Goal: Task Accomplishment & Management: Use online tool/utility

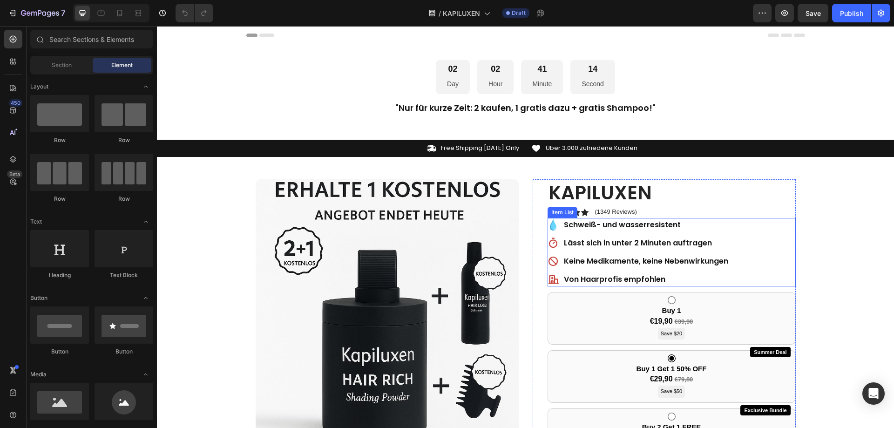
scroll to position [47, 0]
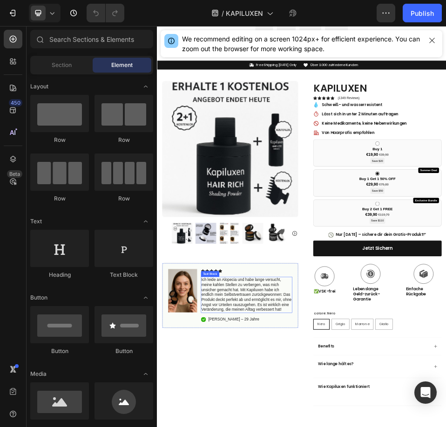
drag, startPoint x: 249, startPoint y: 532, endPoint x: 249, endPoint y: 518, distance: 14.4
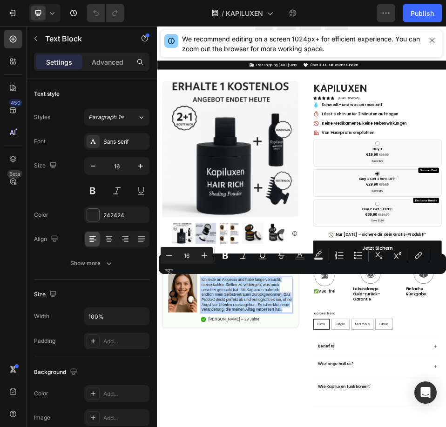
copy p "Ich leide an Alopecia und habe lange versucht, meine kahlen Stellen zu verberge…"
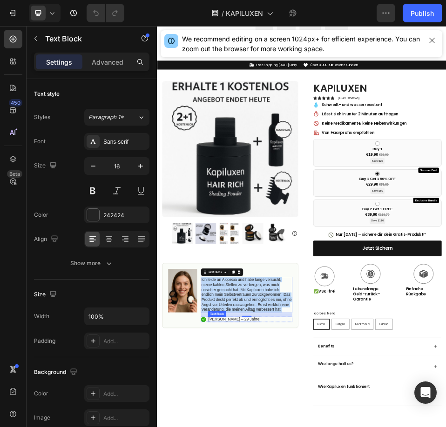
drag, startPoint x: 251, startPoint y: 599, endPoint x: 258, endPoint y: 598, distance: 7.5
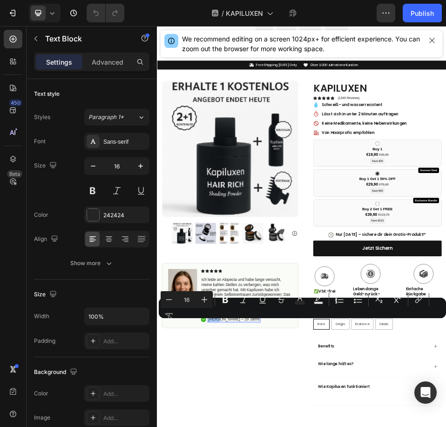
click at [209, 322] on div "Minus 16 Plus Bold Italic Underline Strikethrough Text Color Text Background Co…" at bounding box center [303, 308] width 284 height 34
click at [209, 324] on div "Minus 16 Plus Bold Italic Underline Strikethrough Text Color Text Background Co…" at bounding box center [303, 308] width 284 height 34
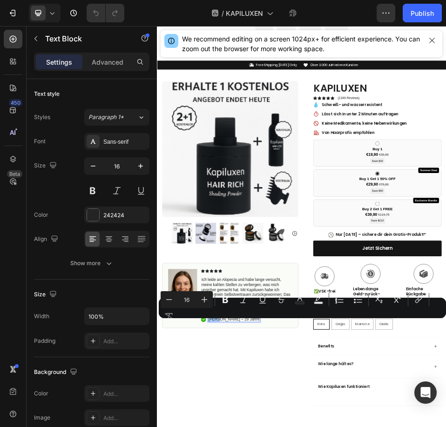
click at [221, 323] on div "Minus 16 Plus Bold Italic Underline Strikethrough Text Color Text Background Co…" at bounding box center [303, 308] width 284 height 34
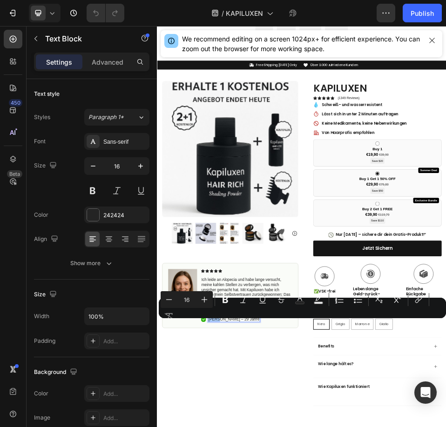
click at [221, 323] on div "Minus 16 Plus Bold Italic Underline Strikethrough Text Color Text Background Co…" at bounding box center [303, 308] width 284 height 34
click at [238, 323] on div "Minus 16 Plus Bold Italic Underline Strikethrough Text Color Text Background Co…" at bounding box center [303, 308] width 284 height 34
click at [237, 321] on div "Minus 16 Plus Bold Italic Underline Strikethrough Text Color Text Background Co…" at bounding box center [303, 308] width 284 height 34
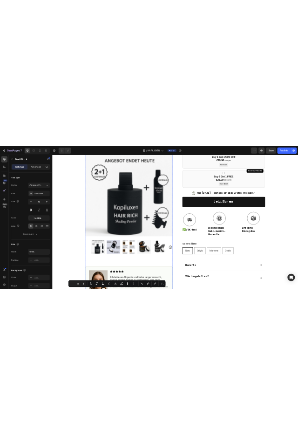
scroll to position [559, 0]
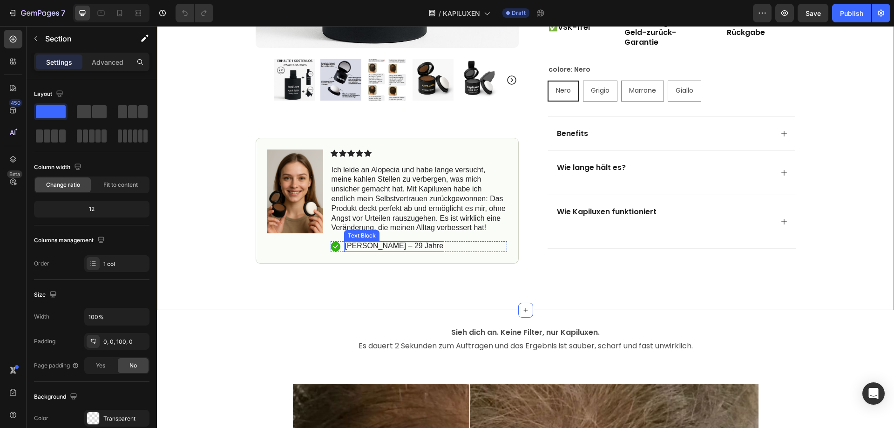
click at [377, 248] on p "[PERSON_NAME] – 29 Jahre" at bounding box center [394, 247] width 99 height 10
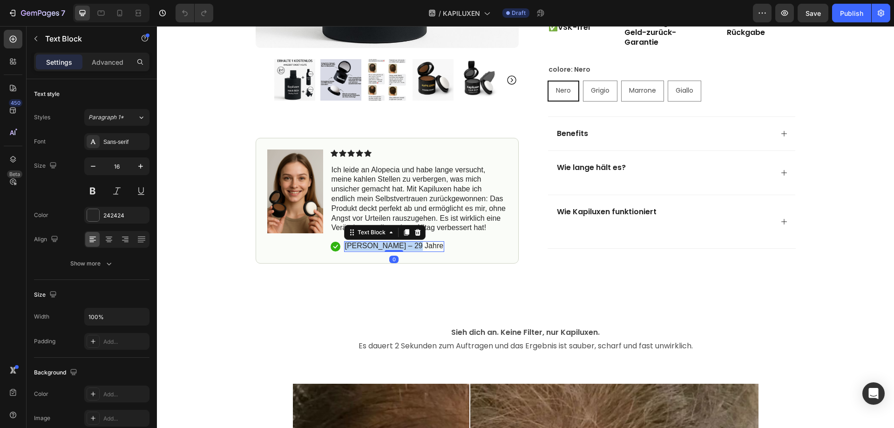
click at [384, 245] on p "[PERSON_NAME] – 29 Jahre" at bounding box center [394, 247] width 99 height 10
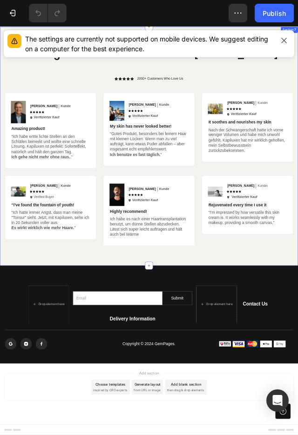
scroll to position [2001, 0]
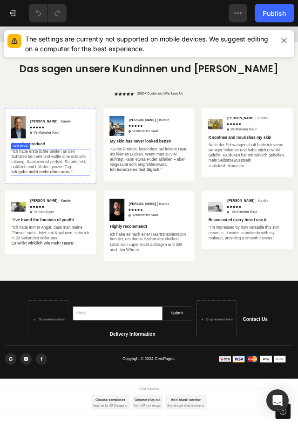
click at [26, 277] on p "“Ich habe erste lichte Stellen an den Schläfen bemerkt und wollte eine schnelle…" at bounding box center [94, 281] width 147 height 48
click at [22, 280] on p "“Ich habe erste lichte Stellen an den Schläfen bemerkt und wollte eine schnelle…" at bounding box center [94, 281] width 147 height 48
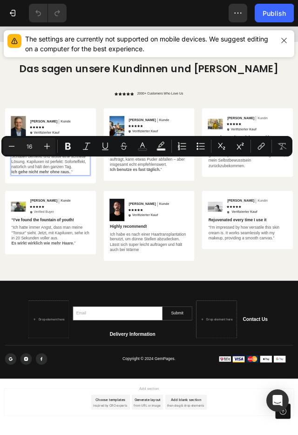
click at [20, 276] on div "“Ich habe erste lichte Stellen an den Schläfen bemerkt und wollte eine schnelle…" at bounding box center [94, 281] width 149 height 49
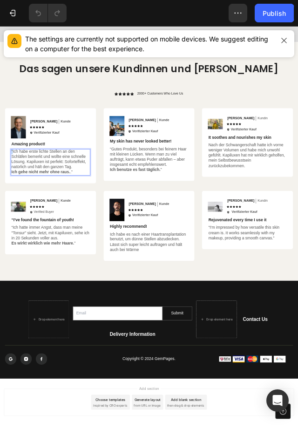
click at [20, 276] on div "“Ich habe erste lichte Stellen an den Schläfen bemerkt und wollte eine schnelle…" at bounding box center [94, 281] width 149 height 49
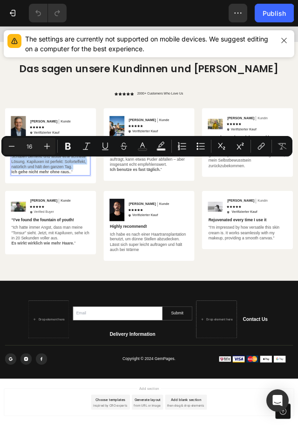
click at [34, 284] on p "“Ich habe erste lichte Stellen an den Schläfen bemerkt und wollte eine schnelle…" at bounding box center [94, 281] width 147 height 48
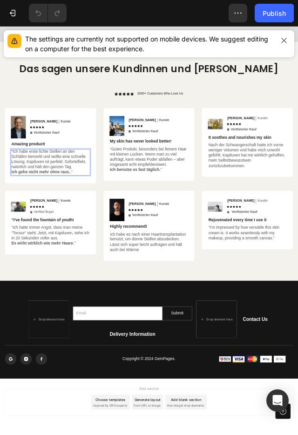
click at [21, 279] on div "“Ich habe erste lichte Stellen an den Schläfen bemerkt und wollte eine schnelle…" at bounding box center [94, 281] width 149 height 49
click at [21, 278] on p "“Ich habe erste lichte Stellen an den Schläfen bemerkt und wollte eine schnelle…" at bounding box center [94, 281] width 147 height 48
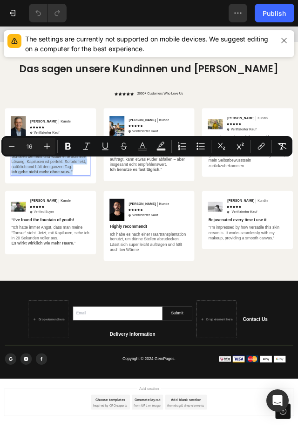
drag, startPoint x: 21, startPoint y: 278, endPoint x: 136, endPoint y: 317, distance: 120.9
click at [136, 305] on p "“Ich habe erste lichte Stellen an den Schläfen bemerkt und wollte eine schnelle…" at bounding box center [94, 281] width 147 height 48
click at [137, 305] on p "“Ich habe erste lichte Stellen an den Schläfen bemerkt und wollte eine schnelle…" at bounding box center [94, 281] width 147 height 48
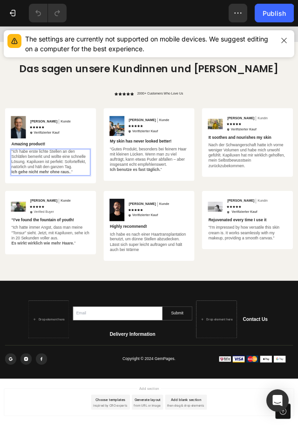
click at [23, 277] on p "“Ich habe erste lichte Stellen an den Schläfen bemerkt und wollte eine schnelle…" at bounding box center [94, 281] width 147 height 48
click at [101, 288] on p "“Ich habe erste lichte Stellen an den Schläfen bemerkt und wollte eine schnelle…" at bounding box center [94, 281] width 147 height 48
click at [103, 283] on p "“Ich habe erste lichte Stellen an den Schläfen bemerkt und wollte eine schnelle…" at bounding box center [94, 281] width 147 height 48
click at [104, 283] on p "“Ich habe erste lichte Stellen an den Schläfen bemerkt und wollte eine schnelle…" at bounding box center [94, 281] width 147 height 48
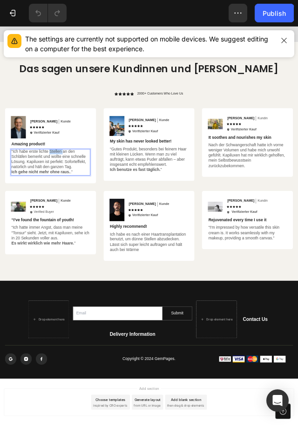
click at [104, 282] on p "“Ich habe erste lichte Stellen an den Schläfen bemerkt und wollte eine schnelle…" at bounding box center [94, 281] width 147 height 48
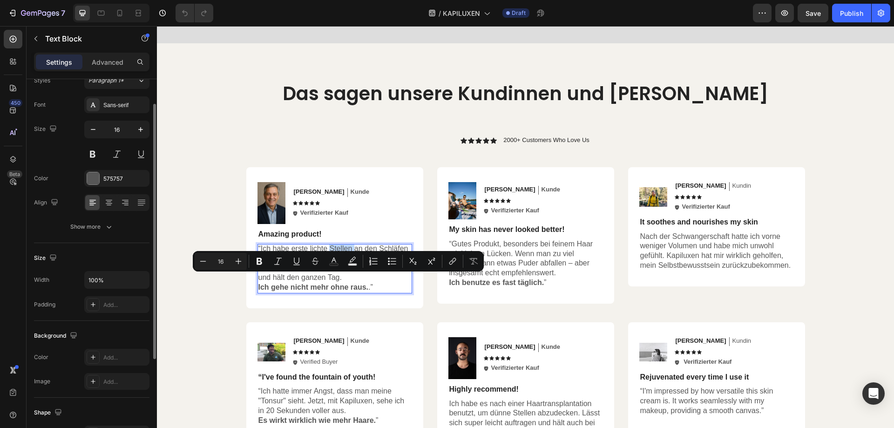
scroll to position [0, 0]
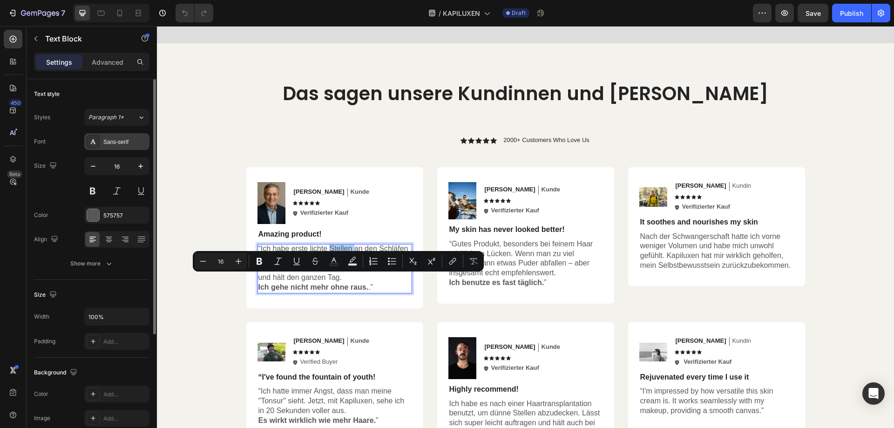
click at [124, 145] on div "Sans-serif" at bounding box center [125, 142] width 44 height 8
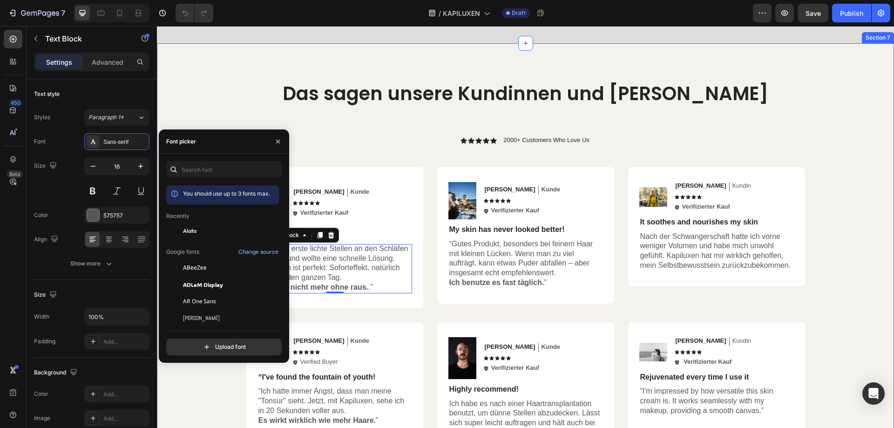
click at [355, 89] on div "Das sagen unsere Kundinnen und Kunden Heading Icon Icon Icon Icon Icon Icon Lis…" at bounding box center [525, 266] width 737 height 447
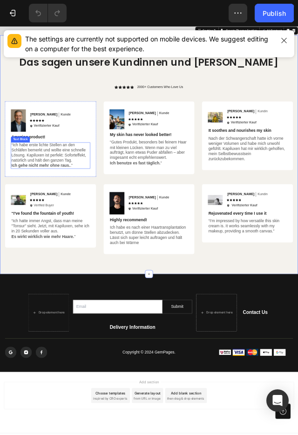
click at [31, 266] on p "“Ich habe erste lichte Stellen an den Schläfen bemerkt und wollte eine schnelle…" at bounding box center [94, 268] width 147 height 48
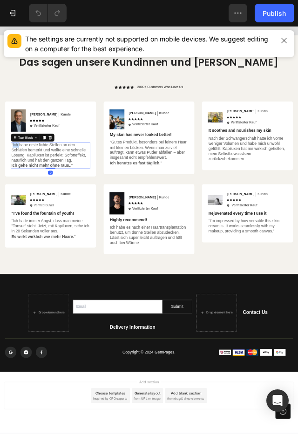
click at [25, 267] on p "“Ich habe erste lichte Stellen an den Schläfen bemerkt und wollte eine schnelle…" at bounding box center [94, 268] width 147 height 48
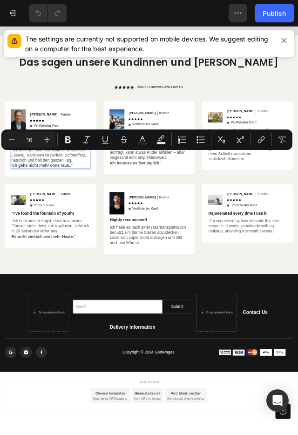
click at [21, 263] on p "“Ich habe erste lichte Stellen an den Schläfen bemerkt und wollte eine schnelle…" at bounding box center [94, 268] width 147 height 48
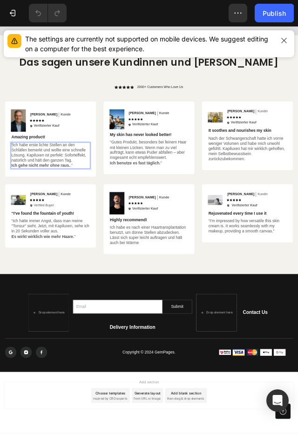
click at [21, 263] on p "“Ich habe erste lichte Stellen an den Schläfen bemerkt und wollte eine schnelle…" at bounding box center [94, 268] width 147 height 48
click at [25, 269] on p "“Ich habe erste lichte Stellen an den Schläfen bemerkt und wollte eine schnelle…" at bounding box center [94, 268] width 147 height 48
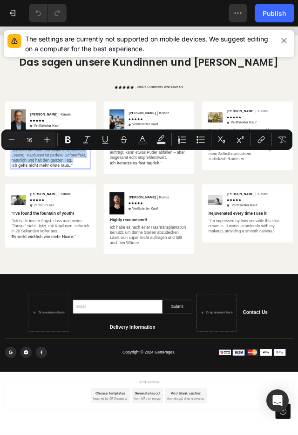
click at [32, 264] on p "“Ich habe erste lichte Stellen an den Schläfen bemerkt und wollte eine schnelle…" at bounding box center [94, 268] width 147 height 48
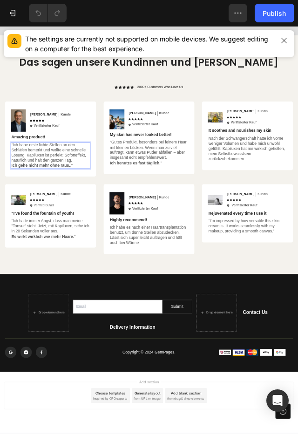
click at [23, 265] on p "“Ich habe erste lichte Stellen an den Schläfen bemerkt und wollte eine schnelle…" at bounding box center [94, 268] width 147 height 48
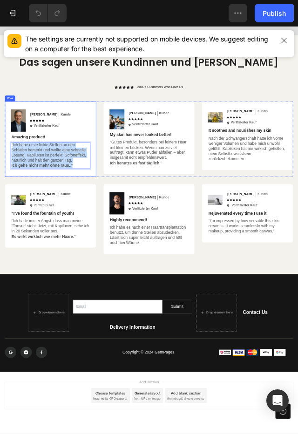
drag, startPoint x: 23, startPoint y: 265, endPoint x: 160, endPoint y: 316, distance: 145.5
click at [160, 308] on div "Image Noah Text Block Kunde Text Block Row Icon Icon Icon Icon Icon Icon List I…" at bounding box center [94, 237] width 171 height 141
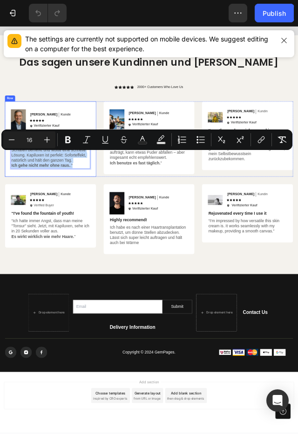
click at [160, 308] on div "Image Noah Text Block Kunde Text Block Row Icon Icon Icon Icon Icon Icon List I…" at bounding box center [94, 237] width 171 height 141
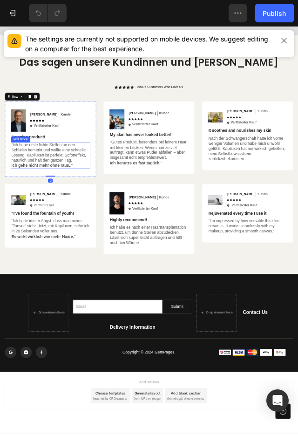
click at [21, 267] on div "“Ich habe erste lichte Stellen an den Schläfen bemerkt und wollte eine schnelle…" at bounding box center [94, 268] width 149 height 49
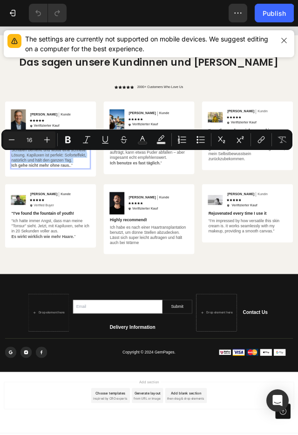
click at [24, 267] on p "“Ich habe erste lichte Stellen an den Schläfen bemerkt und wollte eine schnelle…" at bounding box center [94, 268] width 147 height 48
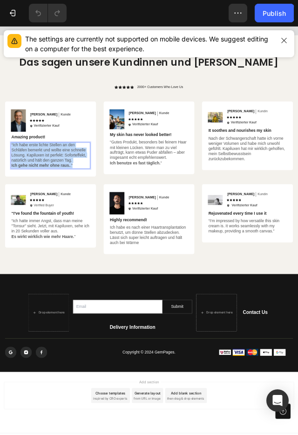
drag, startPoint x: 30, startPoint y: 266, endPoint x: 147, endPoint y: 304, distance: 122.8
click at [147, 292] on p "“Ich habe erste lichte Stellen an den Schläfen bemerkt und wollte eine schnelle…" at bounding box center [94, 268] width 147 height 48
drag, startPoint x: 105, startPoint y: 299, endPoint x: 16, endPoint y: 265, distance: 95.2
click at [16, 265] on div "Image Noah Text Block Kunde Text Block Row Icon Icon Icon Icon Icon Icon List I…" at bounding box center [94, 237] width 171 height 141
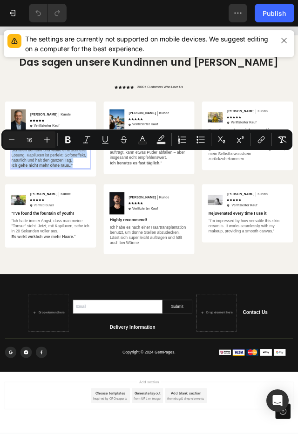
copy p "“Ich habe erste lichte Stellen an den Schläfen bemerkt und wollte eine schnelle…"
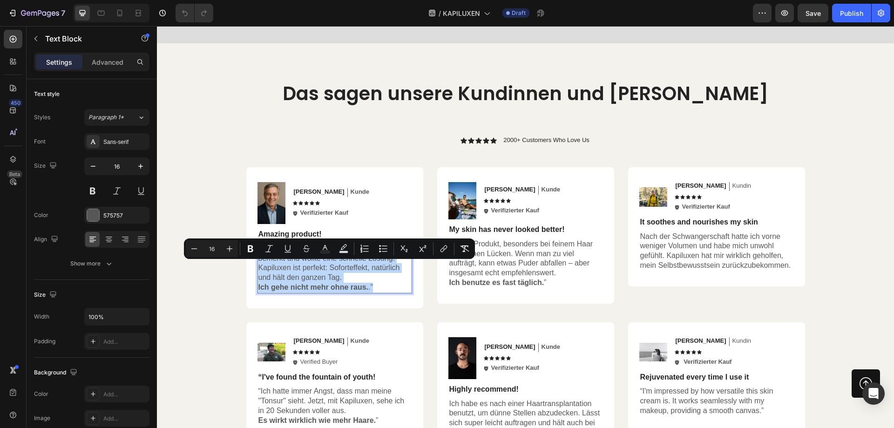
scroll to position [2027, 0]
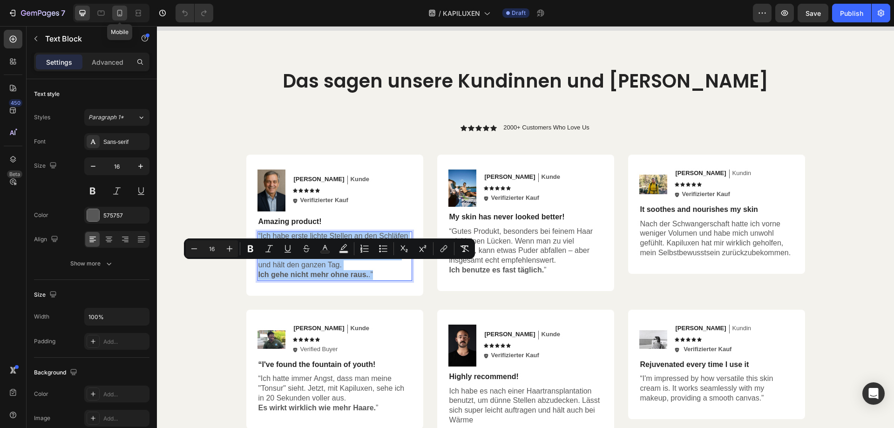
drag, startPoint x: 118, startPoint y: 12, endPoint x: 6, endPoint y: 5, distance: 112.4
click at [118, 12] on icon at bounding box center [119, 12] width 9 height 9
type input "14"
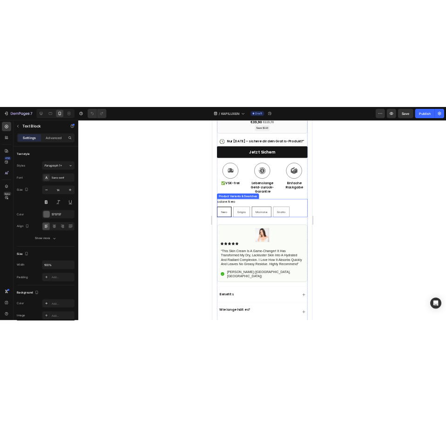
scroll to position [622, 0]
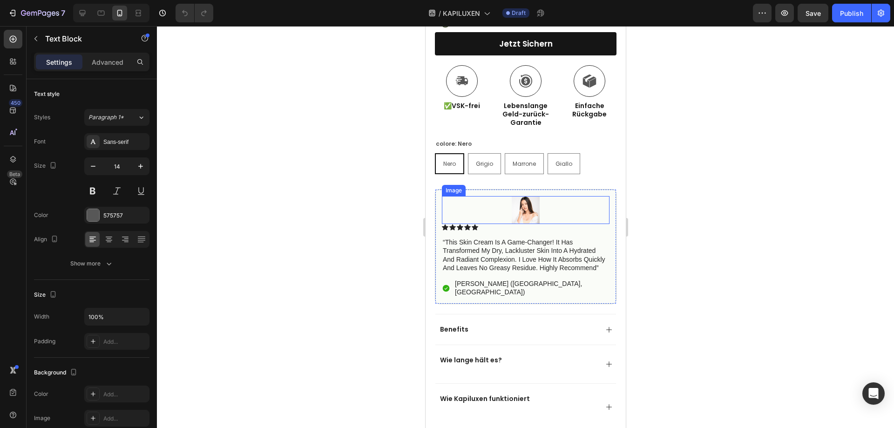
click at [531, 204] on img at bounding box center [525, 210] width 28 height 28
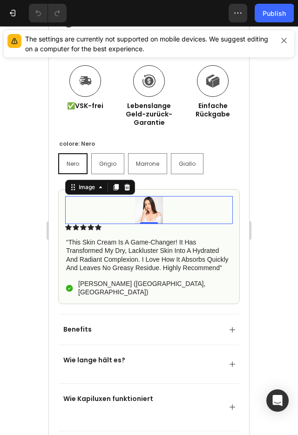
click at [162, 204] on div at bounding box center [149, 210] width 168 height 28
click at [149, 205] on img at bounding box center [149, 210] width 28 height 28
click at [148, 203] on img at bounding box center [149, 210] width 28 height 28
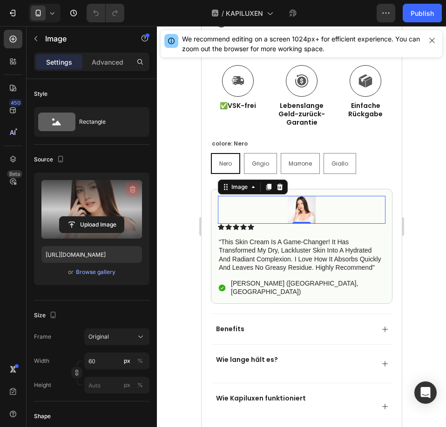
click at [135, 188] on icon "button" at bounding box center [133, 189] width 6 height 7
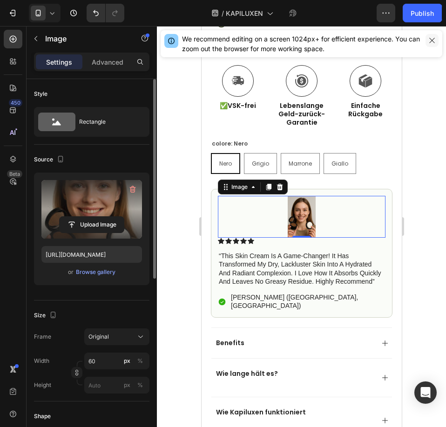
click at [431, 45] on button "button" at bounding box center [432, 40] width 13 height 13
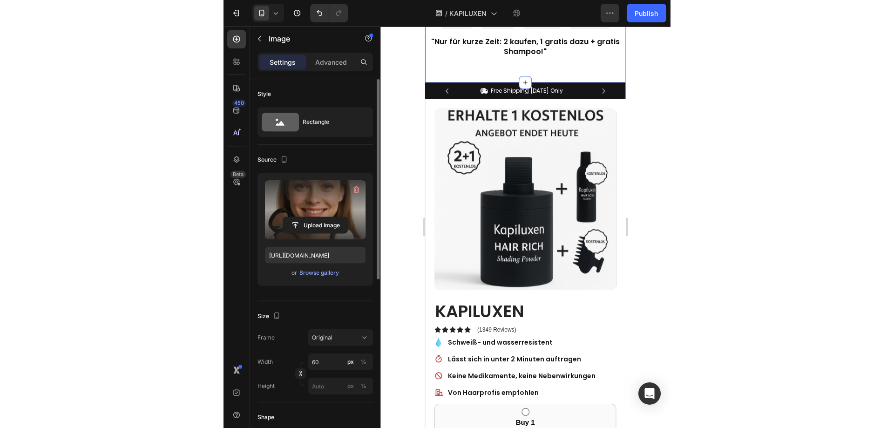
scroll to position [0, 0]
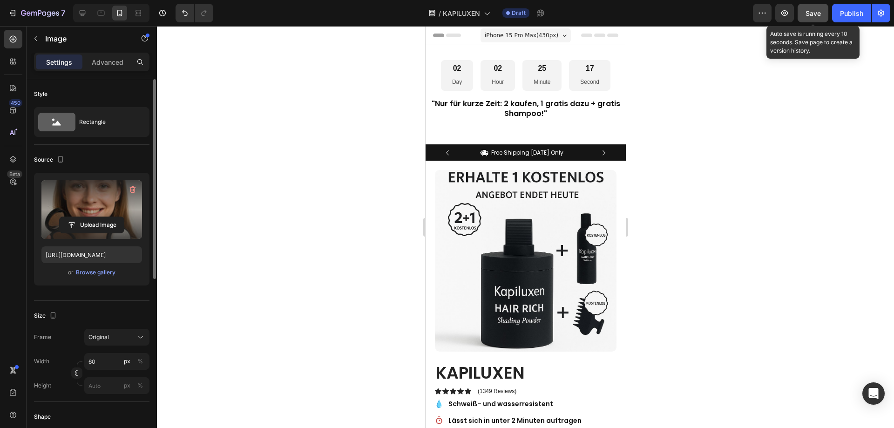
click at [803, 19] on button "Save" at bounding box center [812, 13] width 31 height 19
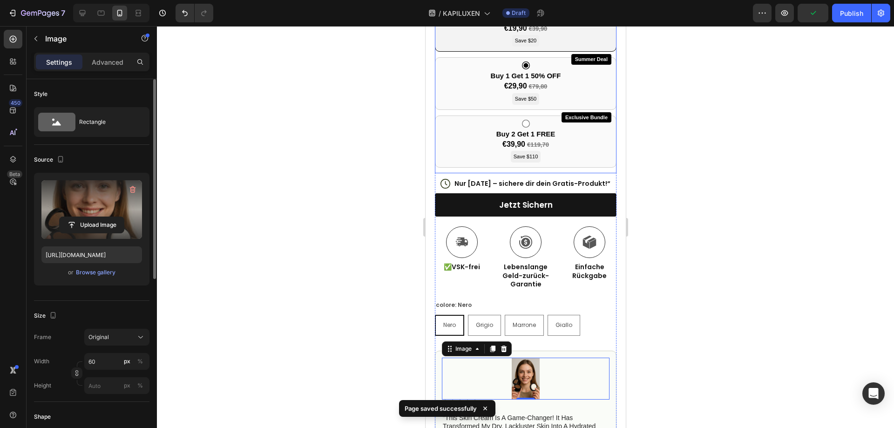
scroll to position [652, 0]
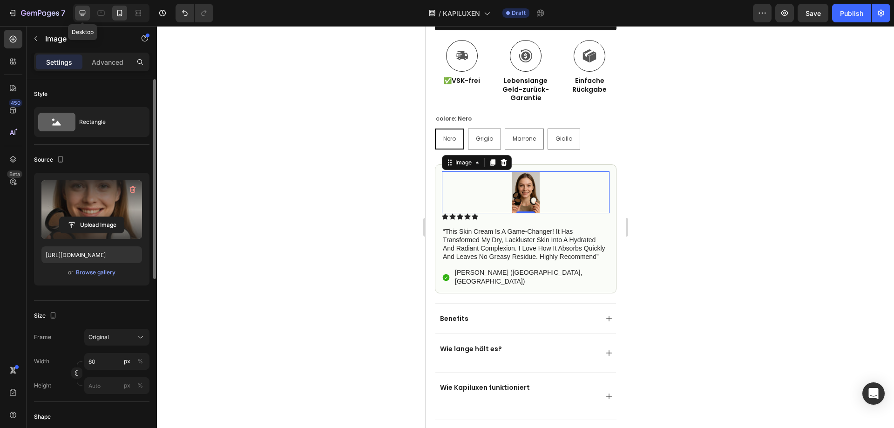
click at [85, 13] on icon at bounding box center [83, 13] width 6 height 6
type input "[URL][DOMAIN_NAME]"
type input "120"
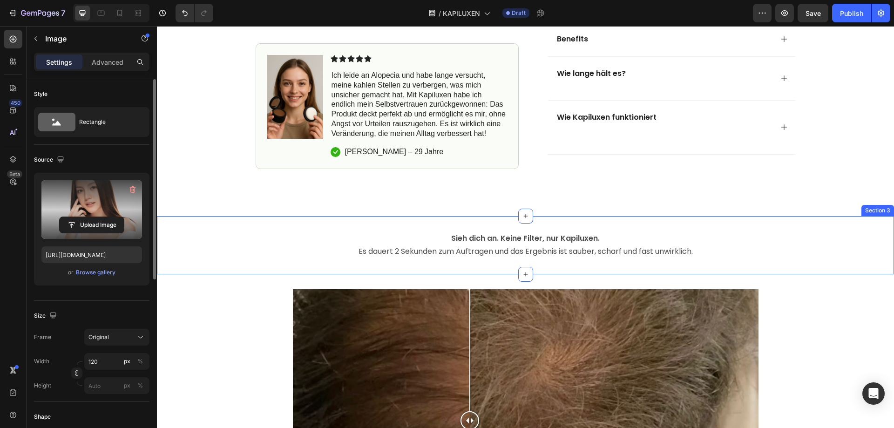
scroll to position [564, 0]
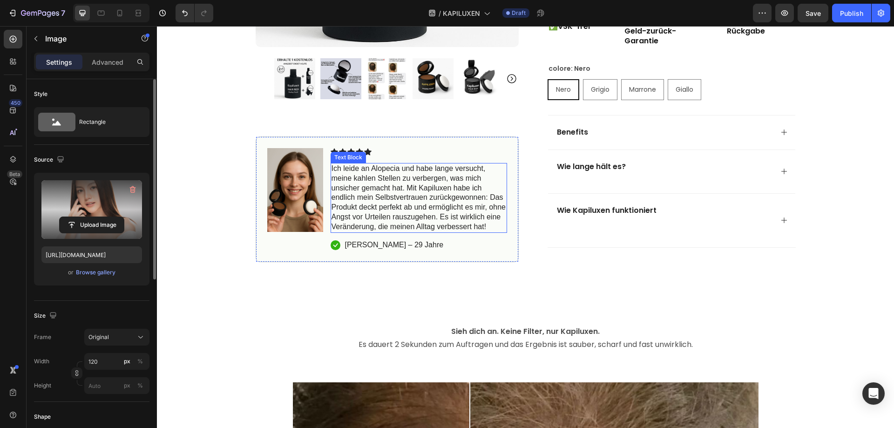
click at [331, 171] on p "Ich leide an Alopecia und habe lange versucht, meine kahlen Stellen zu verberge…" at bounding box center [418, 198] width 175 height 68
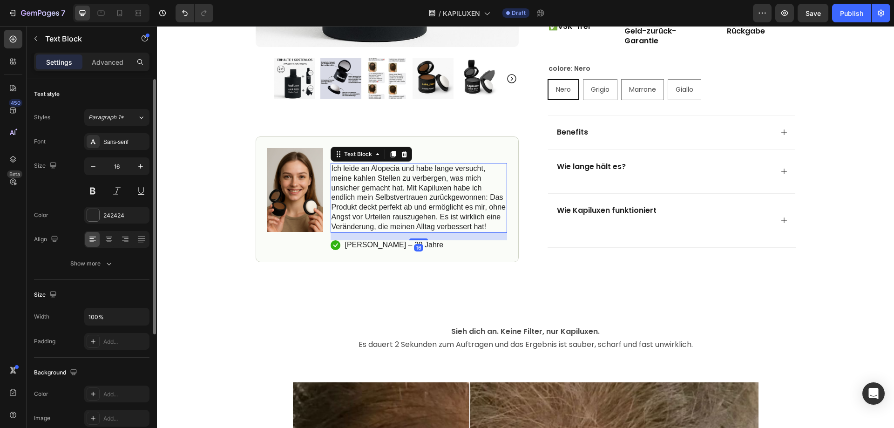
click at [331, 168] on p "Ich leide an Alopecia und habe lange versucht, meine kahlen Stellen zu verberge…" at bounding box center [418, 198] width 175 height 68
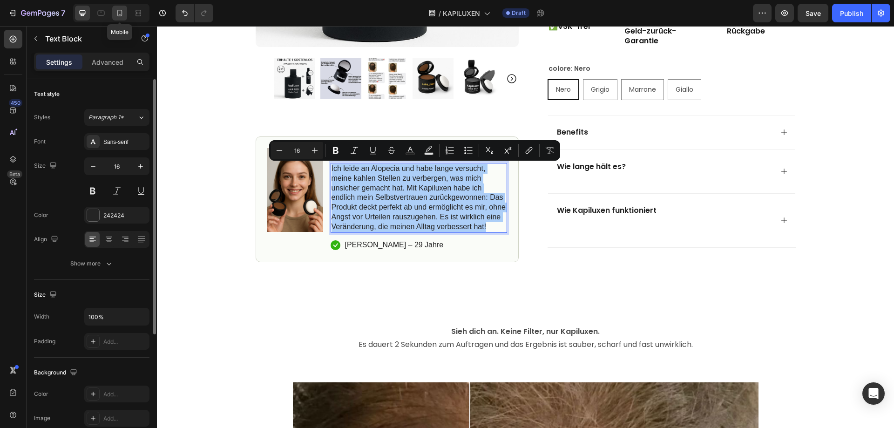
click at [125, 15] on div at bounding box center [119, 13] width 15 height 15
type input "14"
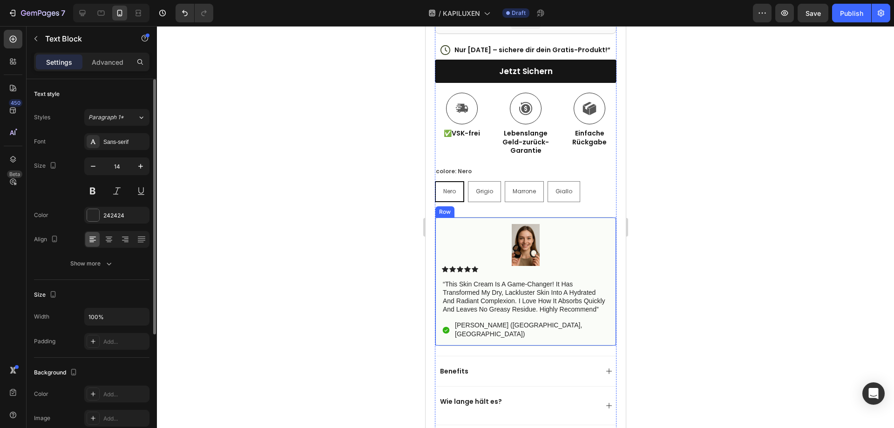
scroll to position [621, 0]
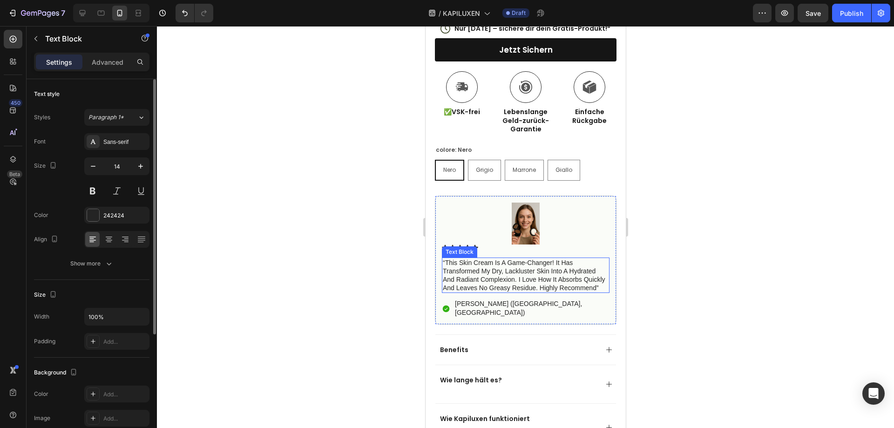
click at [444, 258] on p "“this skin cream is a game-changer! it has transformed my dry, lackluster skin …" at bounding box center [525, 275] width 166 height 34
click at [441, 257] on div "“this skin cream is a game-changer! it has transformed my dry, lackluster skin …" at bounding box center [525, 275] width 168 height 36
click at [443, 258] on p "“this skin cream is a game-changer! it has transformed my dry, lackluster skin …" at bounding box center [525, 275] width 166 height 34
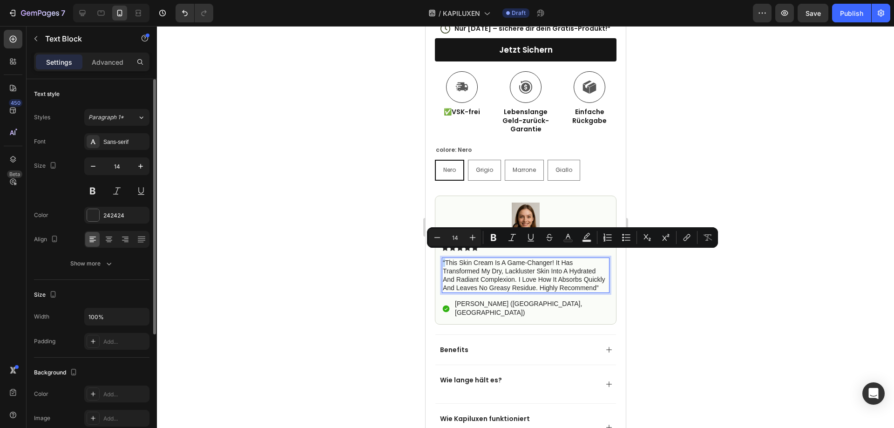
click at [443, 258] on p "“this skin cream is a game-changer! it has transformed my dry, lackluster skin …" at bounding box center [525, 275] width 166 height 34
click at [445, 258] on p "“this skin cream is a game-changer! it has transformed my dry, lackluster skin …" at bounding box center [525, 275] width 166 height 34
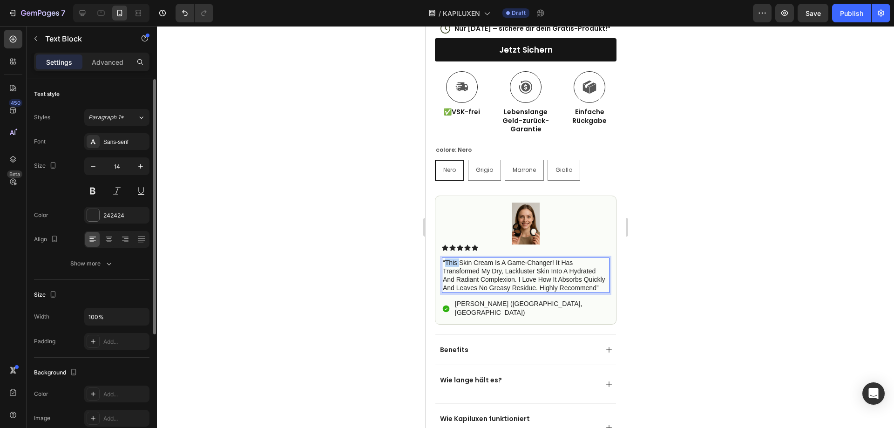
click at [445, 258] on p "“this skin cream is a game-changer! it has transformed my dry, lackluster skin …" at bounding box center [525, 275] width 166 height 34
drag, startPoint x: 458, startPoint y: 265, endPoint x: 487, endPoint y: 284, distance: 34.9
click at [485, 284] on p "“this skin cream is a game-changer! it has transformed my dry, lackluster skin …" at bounding box center [525, 275] width 166 height 34
click at [487, 284] on p "“this skin cream is a game-changer! it has transformed my dry, lackluster skin …" at bounding box center [525, 275] width 166 height 34
click at [487, 292] on p "“this skin cream is a game-changer! it has transformed my dry, lackluster skin …" at bounding box center [525, 275] width 166 height 34
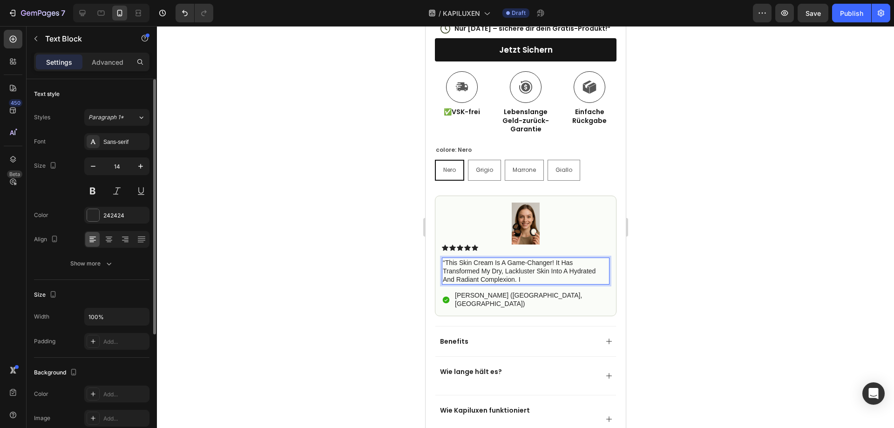
click at [443, 258] on p "“this skin cream is a game-changer! it has transformed my dry, lackluster skin …" at bounding box center [525, 271] width 166 height 26
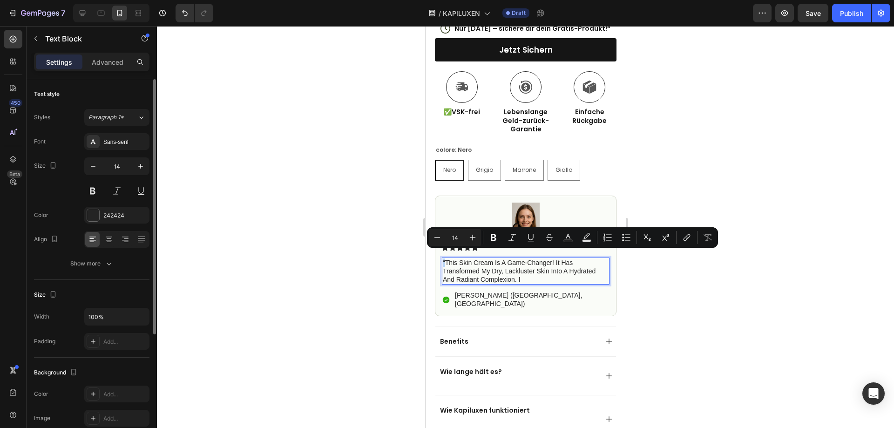
click at [444, 258] on p "“this skin cream is a game-changer! it has transformed my dry, lackluster skin …" at bounding box center [525, 271] width 166 height 26
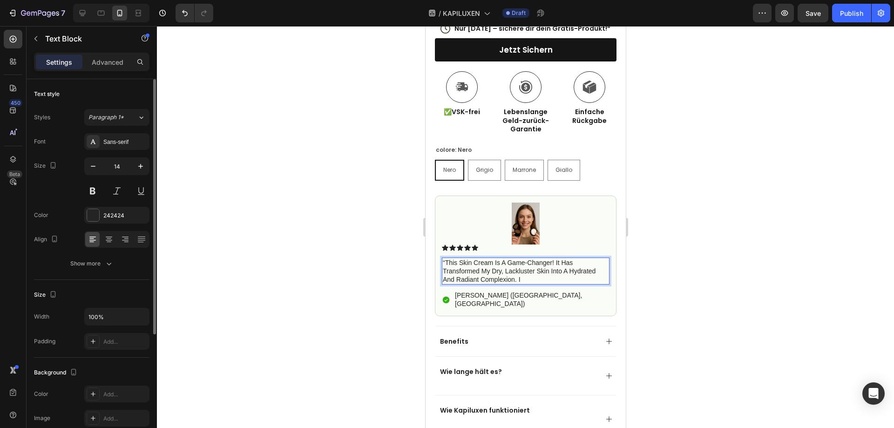
click at [444, 258] on p "“this skin cream is a game-changer! it has transformed my dry, lackluster skin …" at bounding box center [525, 271] width 166 height 26
click at [441, 257] on div "“this skin cream is a game-changer! it has transformed my dry, lackluster skin …" at bounding box center [525, 270] width 168 height 27
click at [443, 258] on p "“this skin cream is a game-changer! it has transformed my dry, lackluster skin …" at bounding box center [525, 271] width 166 height 26
click at [446, 258] on p "“this skin cream is a game-changer! it has transformed my dry, lackluster skin …" at bounding box center [525, 271] width 166 height 26
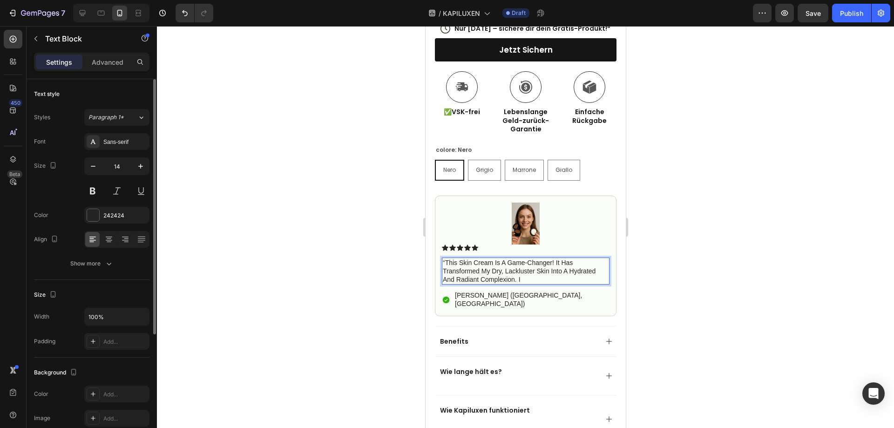
click at [446, 258] on p "“this skin cream is a game-changer! it has transformed my dry, lackluster skin …" at bounding box center [525, 271] width 166 height 26
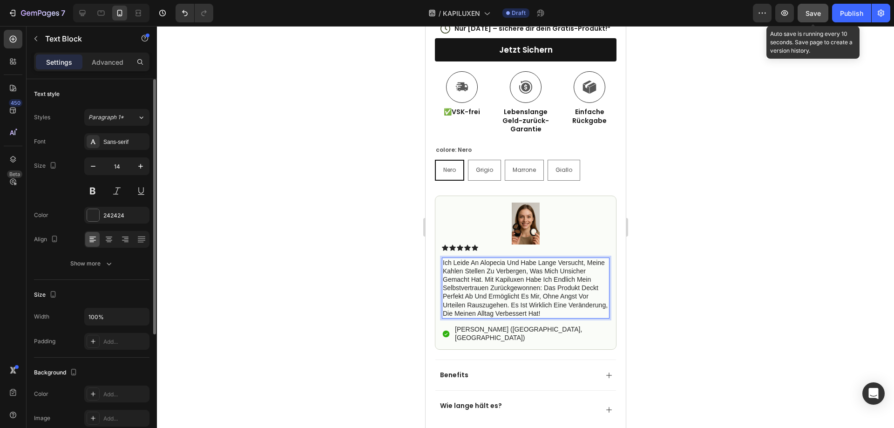
click at [816, 18] on div "Save" at bounding box center [812, 13] width 15 height 10
click at [816, 18] on button "Save" at bounding box center [812, 13] width 31 height 19
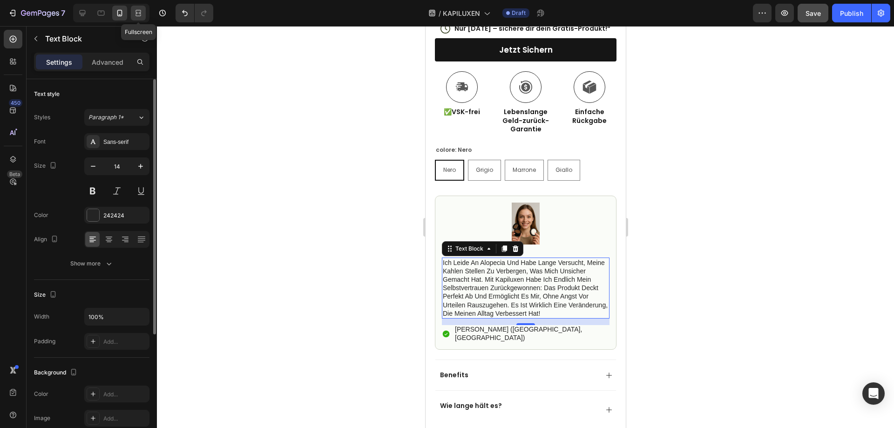
click at [138, 14] on icon at bounding box center [138, 12] width 9 height 9
type input "16"
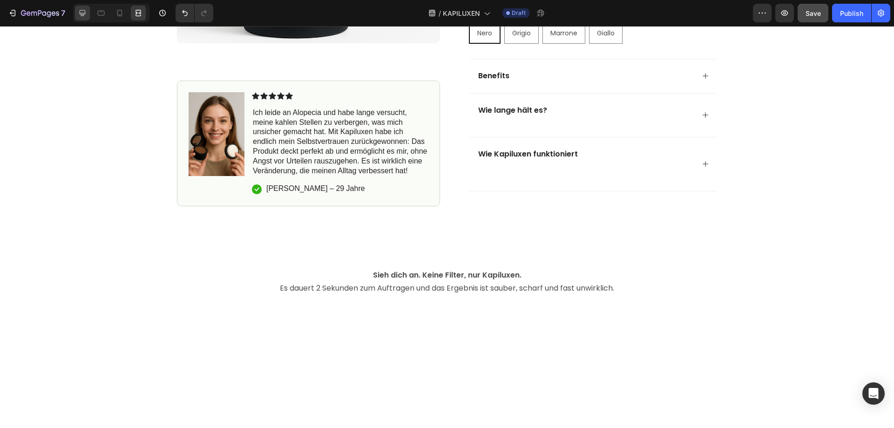
click at [85, 14] on icon at bounding box center [82, 12] width 9 height 9
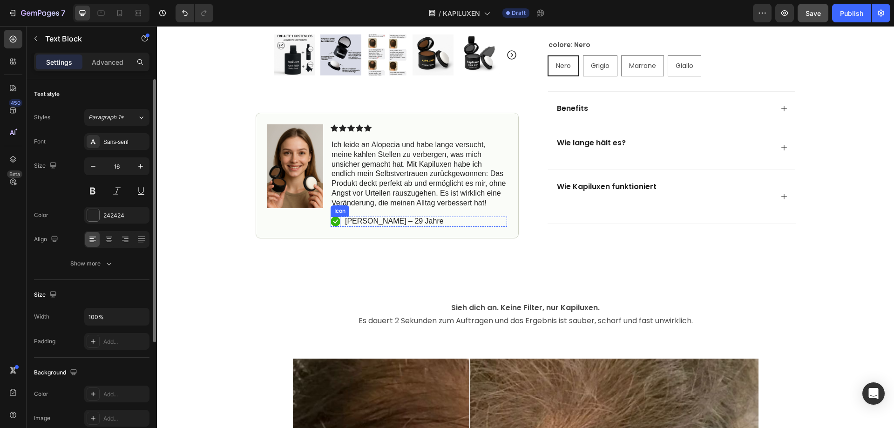
click at [333, 222] on icon at bounding box center [335, 222] width 5 height 4
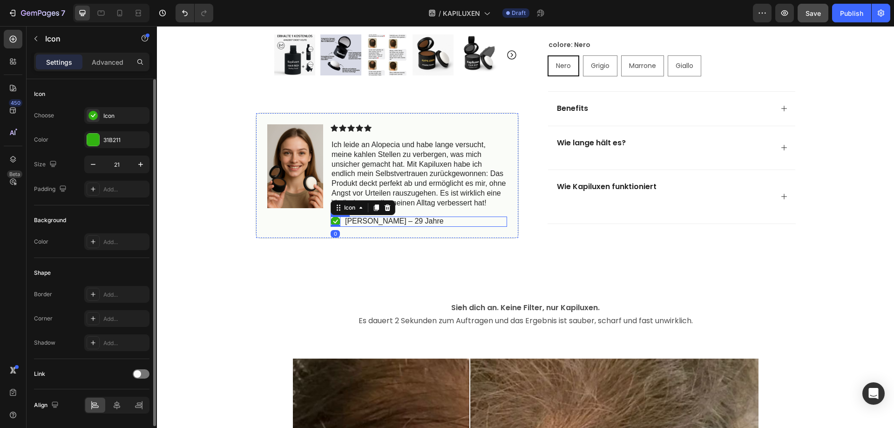
click at [339, 221] on div "Icon 0 Anna S. – 29 Jahre Text Block Row" at bounding box center [419, 221] width 176 height 11
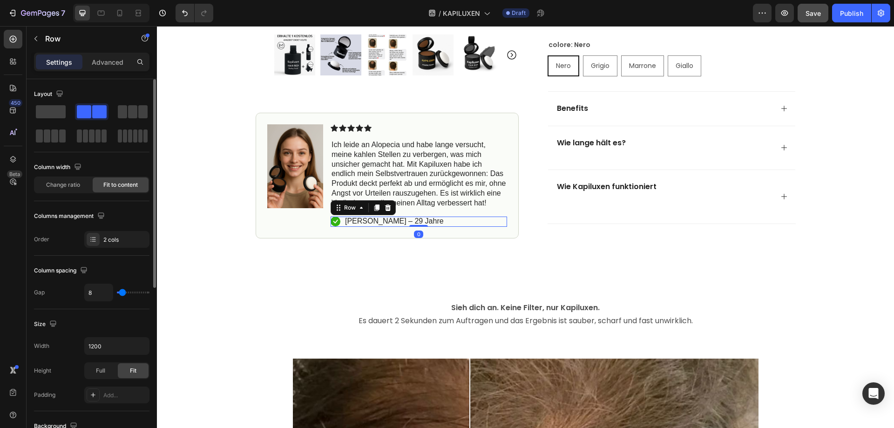
click at [345, 221] on p "[PERSON_NAME] – 29 Jahre" at bounding box center [394, 221] width 99 height 10
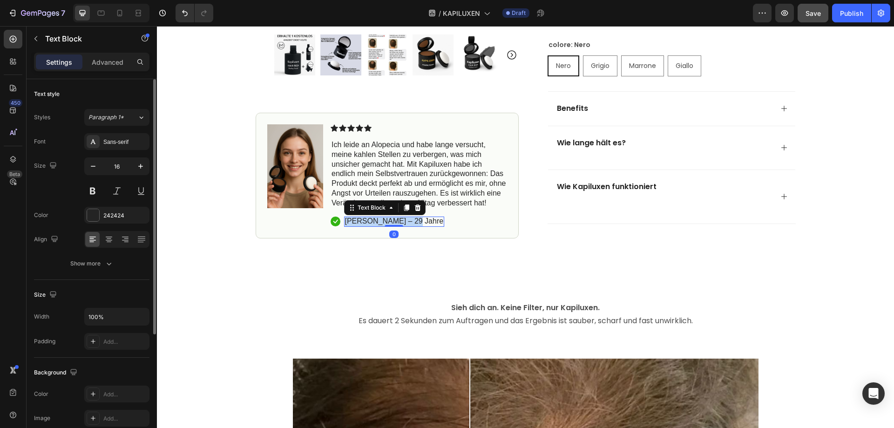
click at [345, 221] on p "[PERSON_NAME] – 29 Jahre" at bounding box center [394, 221] width 99 height 10
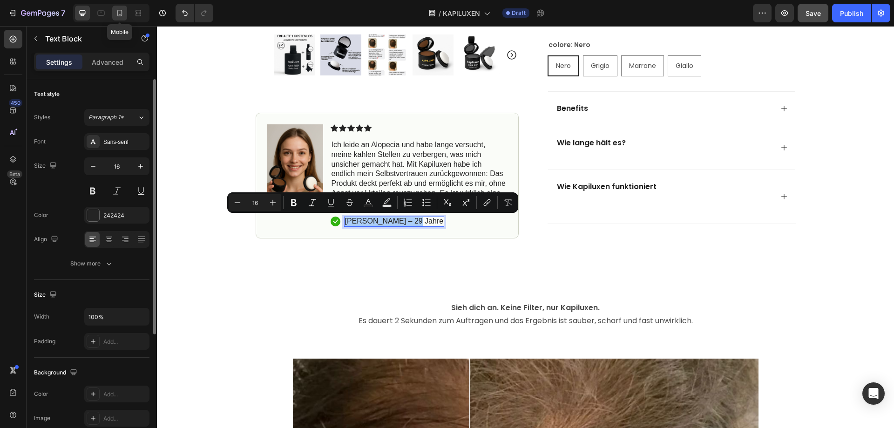
click at [122, 16] on icon at bounding box center [119, 12] width 9 height 9
type input "12"
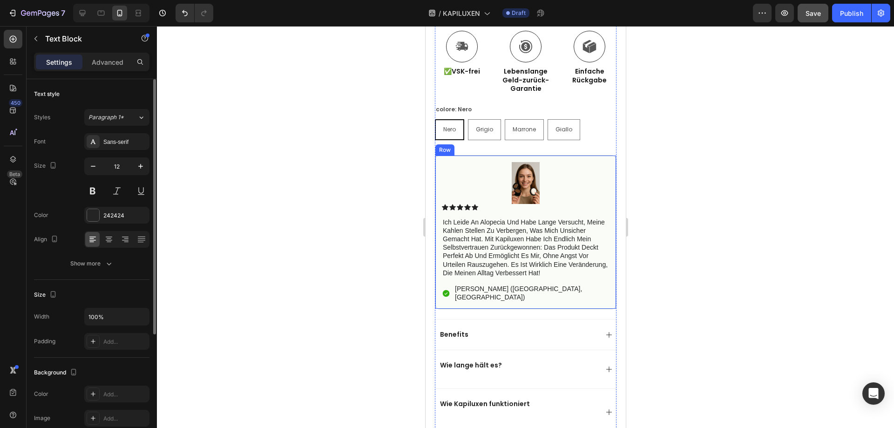
scroll to position [662, 0]
click at [455, 284] on p "[PERSON_NAME] ([GEOGRAPHIC_DATA], [GEOGRAPHIC_DATA])" at bounding box center [531, 292] width 154 height 17
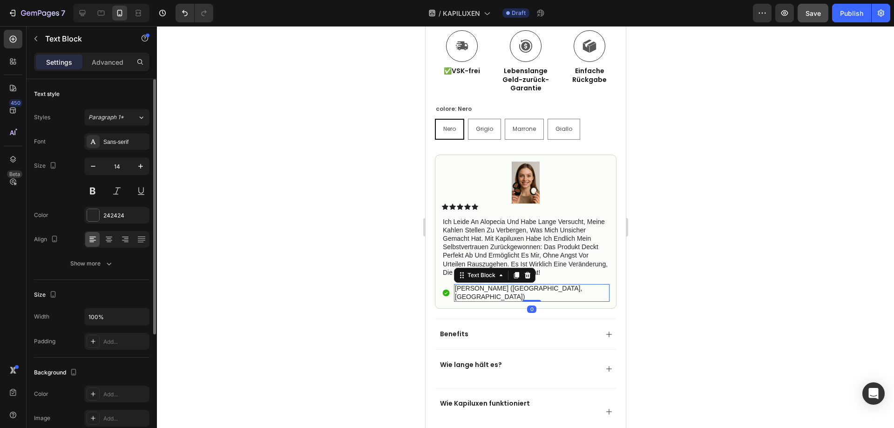
click at [455, 284] on p "[PERSON_NAME] ([GEOGRAPHIC_DATA], [GEOGRAPHIC_DATA])" at bounding box center [531, 292] width 154 height 17
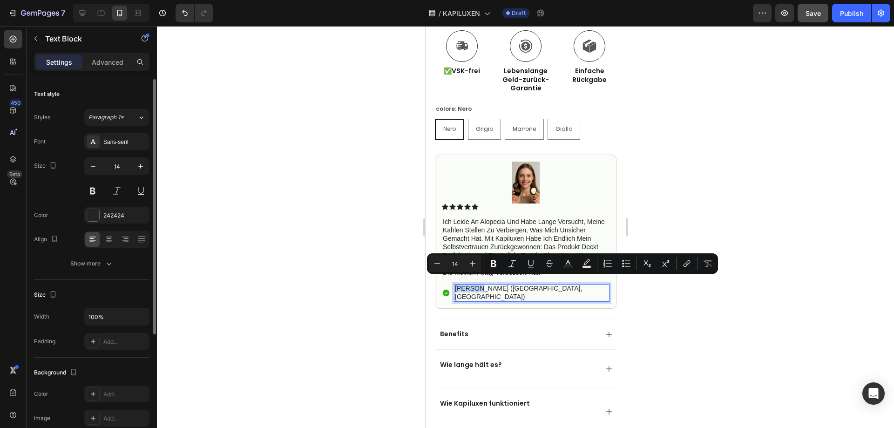
click at [458, 284] on p "[PERSON_NAME] ([GEOGRAPHIC_DATA], [GEOGRAPHIC_DATA])" at bounding box center [531, 292] width 154 height 17
click at [455, 284] on p "[PERSON_NAME] ([GEOGRAPHIC_DATA], [GEOGRAPHIC_DATA])" at bounding box center [531, 292] width 154 height 17
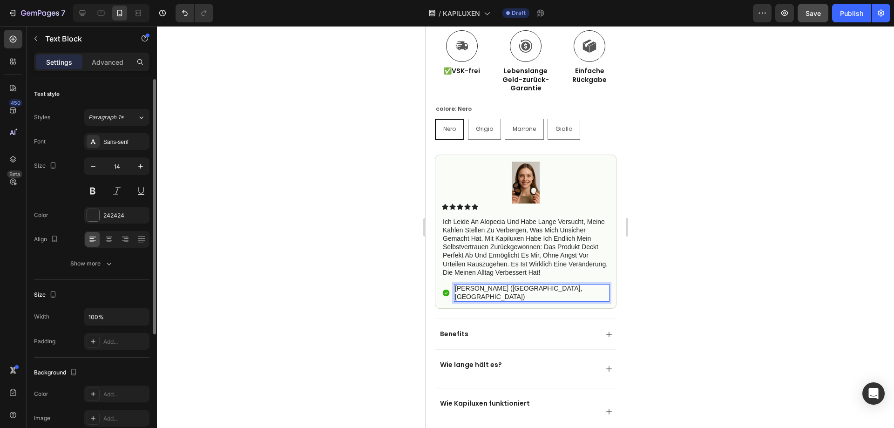
click at [454, 284] on p "[PERSON_NAME] ([GEOGRAPHIC_DATA], [GEOGRAPHIC_DATA])" at bounding box center [531, 292] width 154 height 17
click at [455, 284] on p "[PERSON_NAME] ([GEOGRAPHIC_DATA], [GEOGRAPHIC_DATA])" at bounding box center [531, 292] width 154 height 17
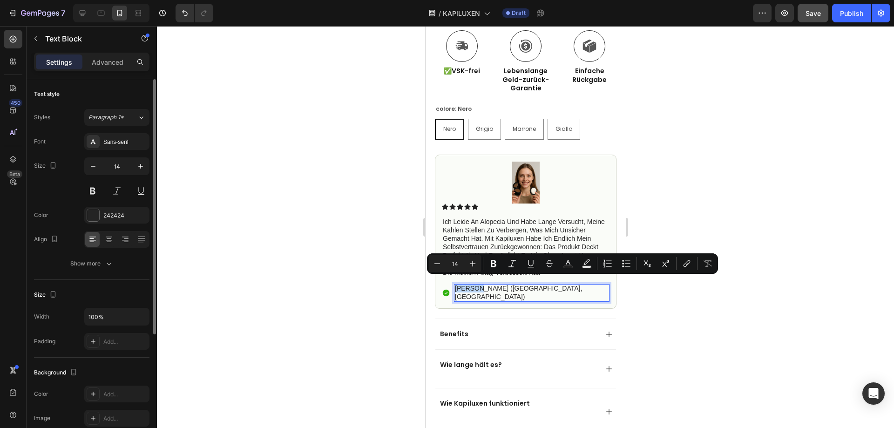
click at [455, 284] on p "[PERSON_NAME] ([GEOGRAPHIC_DATA], [GEOGRAPHIC_DATA])" at bounding box center [531, 292] width 154 height 17
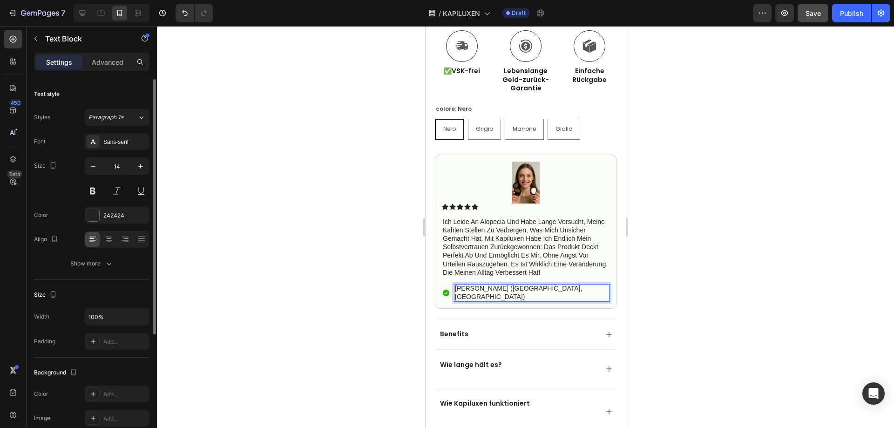
click at [455, 284] on p "[PERSON_NAME] ([GEOGRAPHIC_DATA], [GEOGRAPHIC_DATA])" at bounding box center [531, 292] width 154 height 17
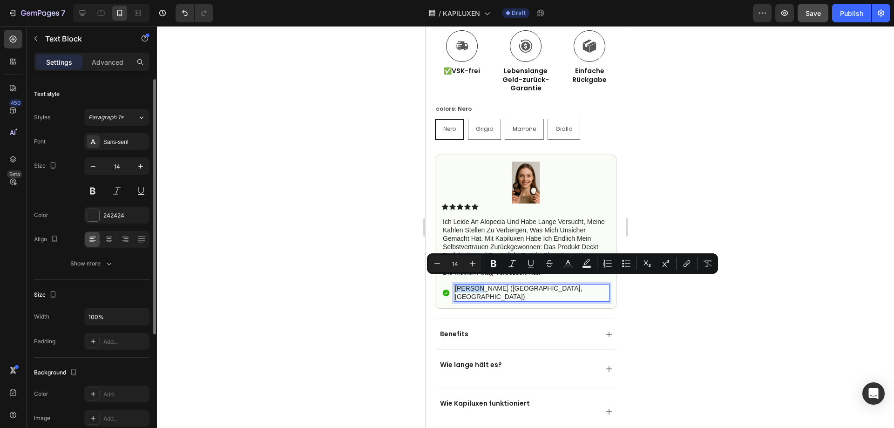
click at [484, 284] on p "[PERSON_NAME] ([GEOGRAPHIC_DATA], [GEOGRAPHIC_DATA])" at bounding box center [531, 292] width 154 height 17
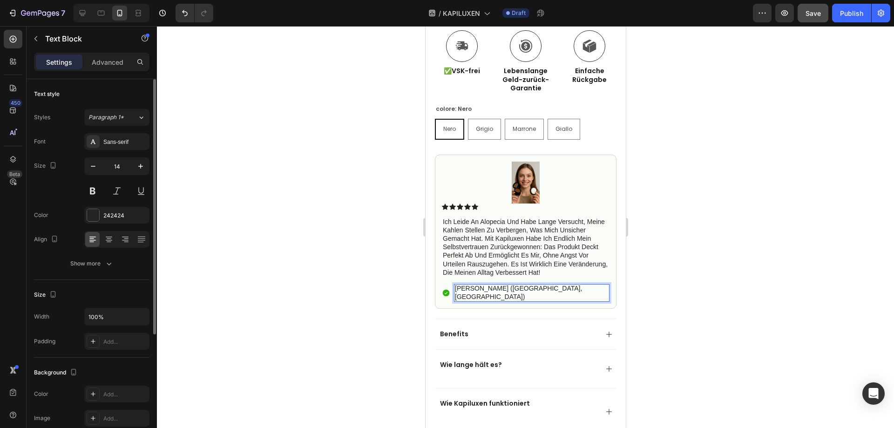
click at [524, 284] on p "[PERSON_NAME] ([GEOGRAPHIC_DATA], [GEOGRAPHIC_DATA])" at bounding box center [531, 292] width 154 height 17
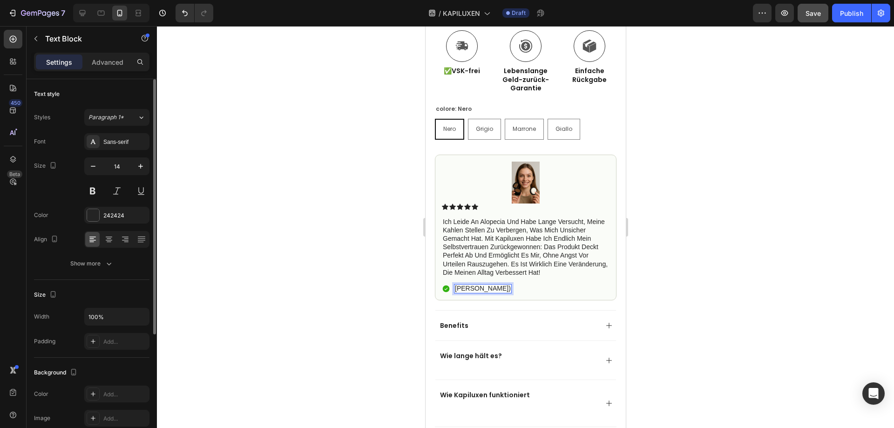
click at [454, 284] on p "HannahA)" at bounding box center [482, 288] width 56 height 8
click at [457, 284] on p "HannahA)" at bounding box center [482, 288] width 56 height 8
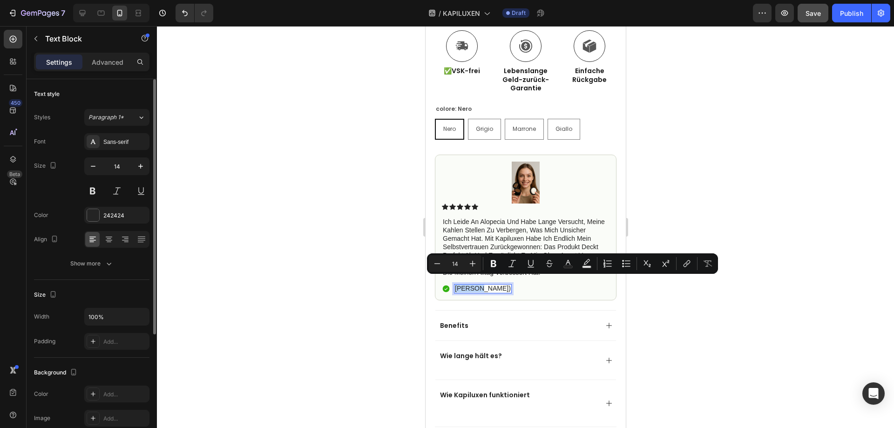
drag, startPoint x: 461, startPoint y: 280, endPoint x: 482, endPoint y: 280, distance: 20.9
click at [482, 284] on p "HannahA)" at bounding box center [482, 288] width 56 height 8
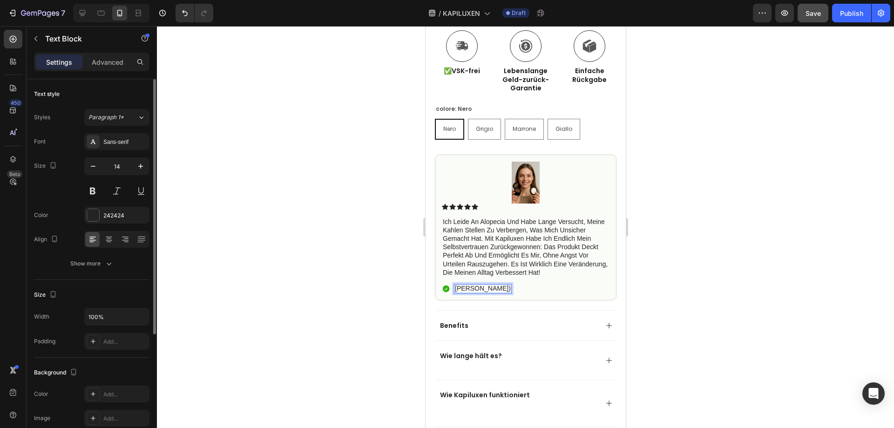
click at [483, 284] on p "HannahA)" at bounding box center [482, 288] width 56 height 8
click at [454, 284] on p "HannahA" at bounding box center [467, 288] width 27 height 8
click at [688, 242] on div at bounding box center [525, 227] width 737 height 402
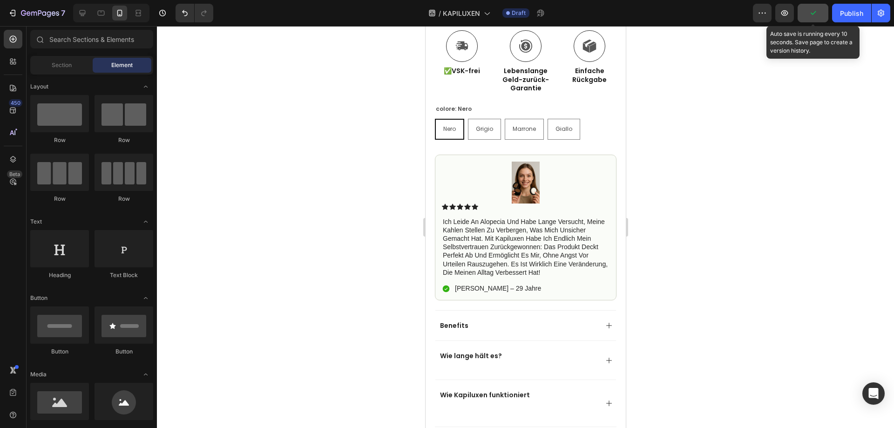
click at [817, 15] on icon "button" at bounding box center [812, 12] width 9 height 9
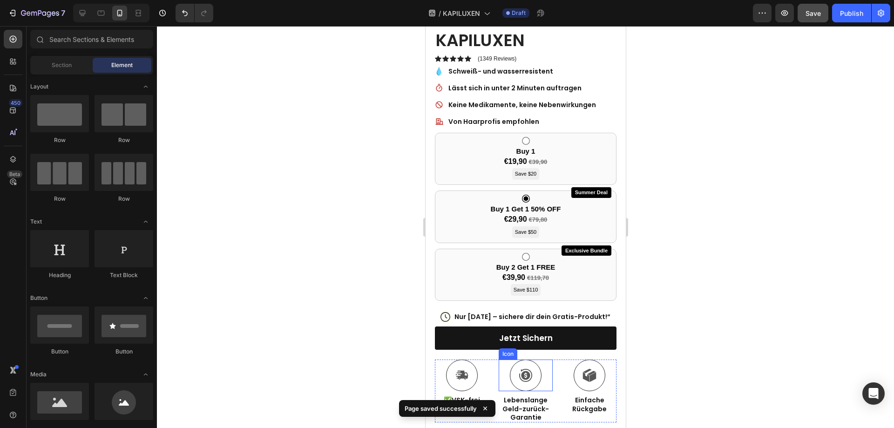
scroll to position [289, 0]
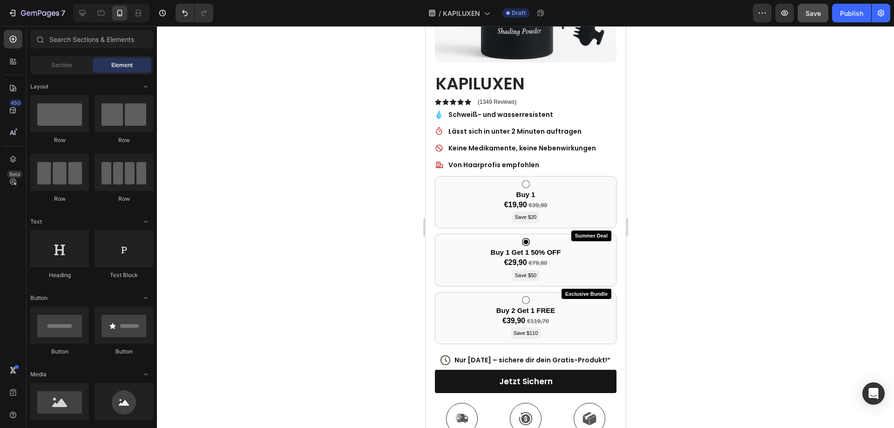
click at [798, 24] on div "7 / KAPILUXEN Draft Preview Save Publish" at bounding box center [447, 13] width 894 height 27
click at [802, 20] on button "Save" at bounding box center [812, 13] width 31 height 19
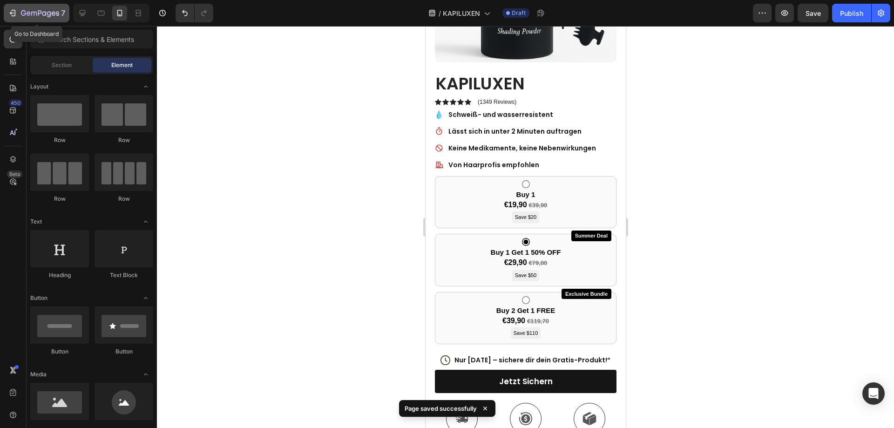
click at [18, 14] on div "7" at bounding box center [36, 12] width 57 height 11
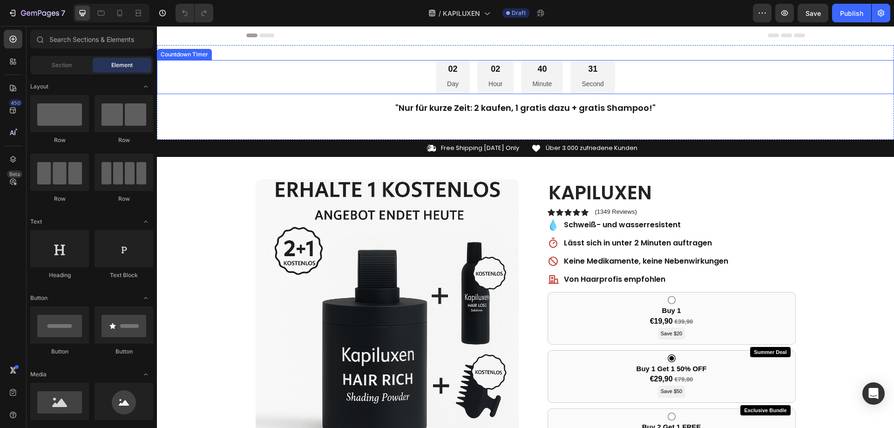
click at [737, 74] on div "02 Day 02 Hour 40 Minute 31 Second" at bounding box center [525, 77] width 737 height 34
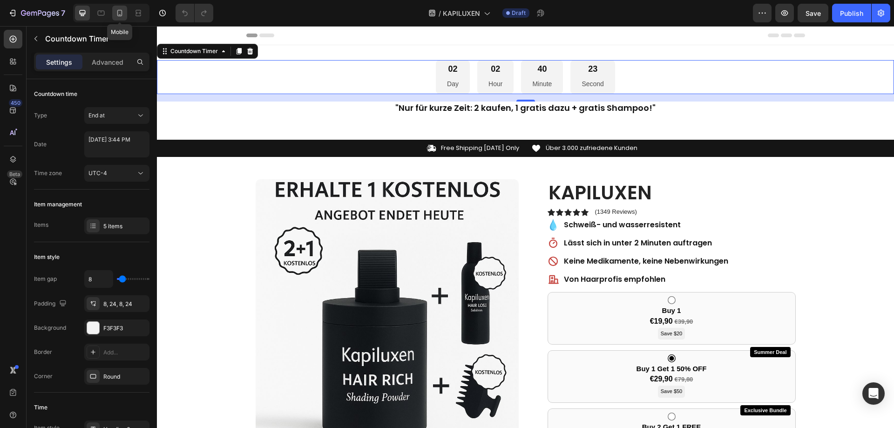
click at [122, 11] on icon at bounding box center [119, 12] width 9 height 9
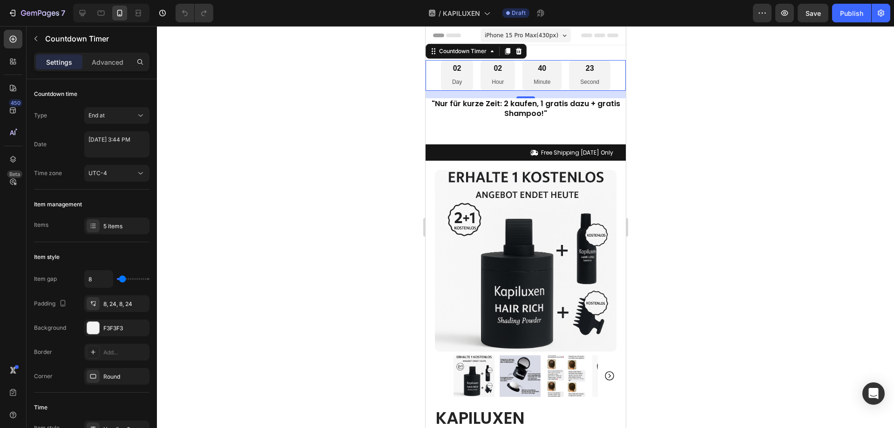
click at [121, 11] on icon at bounding box center [119, 12] width 9 height 9
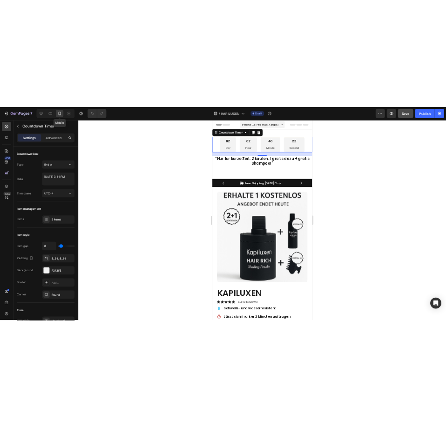
scroll to position [1, 0]
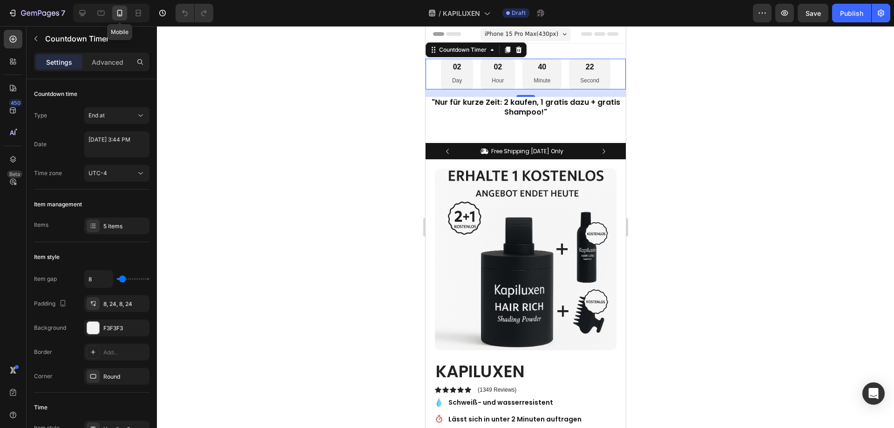
drag, startPoint x: 808, startPoint y: 16, endPoint x: 773, endPoint y: 0, distance: 38.5
click at [799, 8] on button "Save" at bounding box center [812, 13] width 31 height 19
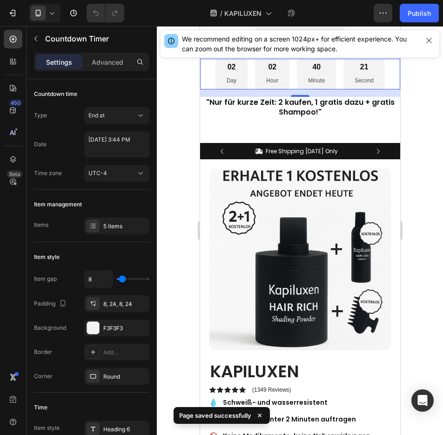
click at [326, 19] on div "/ KAPILUXEN Draft" at bounding box center [253, 13] width 242 height 19
click at [439, 110] on div at bounding box center [300, 230] width 286 height 409
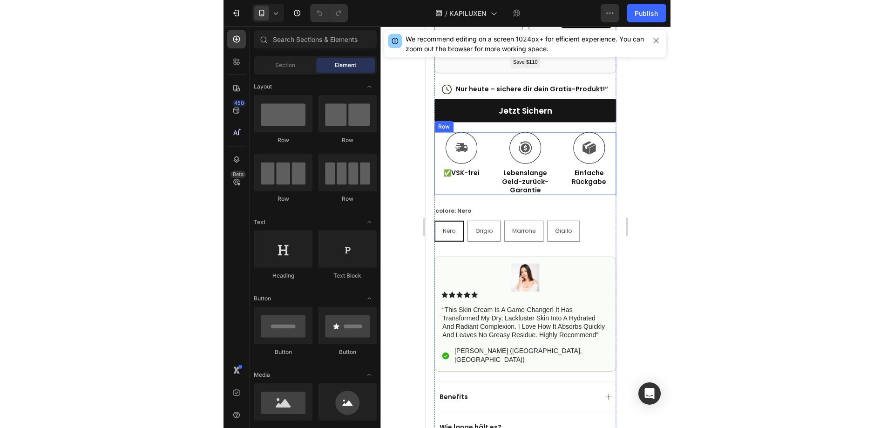
scroll to position [607, 0]
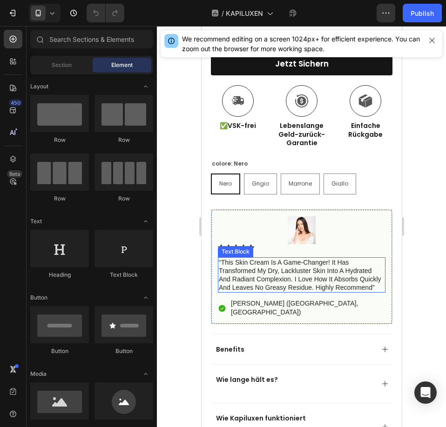
click at [259, 270] on p "“this skin cream is a game-changer! it has transformed my dry, lackluster skin …" at bounding box center [301, 275] width 166 height 34
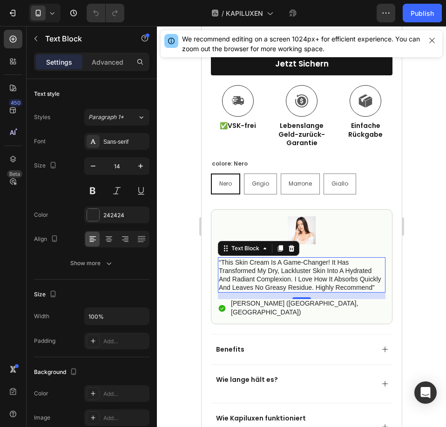
click at [219, 258] on p "“this skin cream is a game-changer! it has transformed my dry, lackluster skin …" at bounding box center [301, 275] width 166 height 34
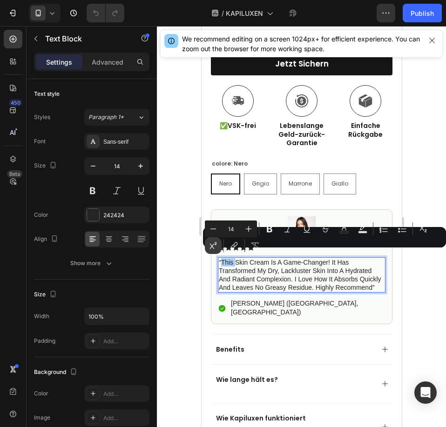
click at [219, 253] on button "Superscript" at bounding box center [213, 245] width 17 height 17
click at [260, 290] on p "“this skin cream is a game-changer! it has transformed my dry, lackluster skin …" at bounding box center [301, 275] width 166 height 34
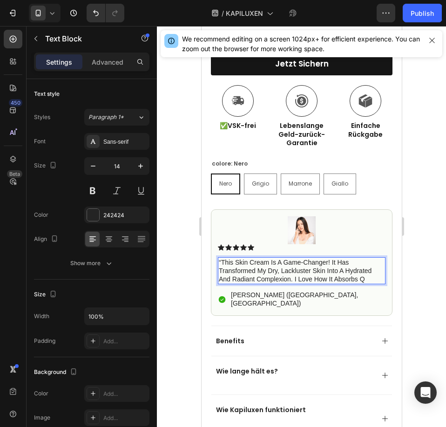
click at [218, 258] on p "“this skin cream is a game-changer! it has transformed my dry, lackluster skin …" at bounding box center [301, 271] width 166 height 26
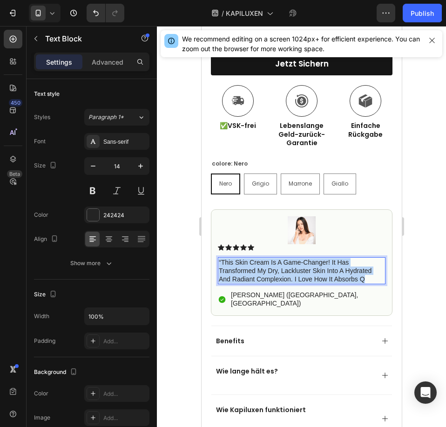
click at [218, 258] on p "“this skin cream is a game-changer! it has transformed my dry, lackluster skin …" at bounding box center [301, 271] width 166 height 26
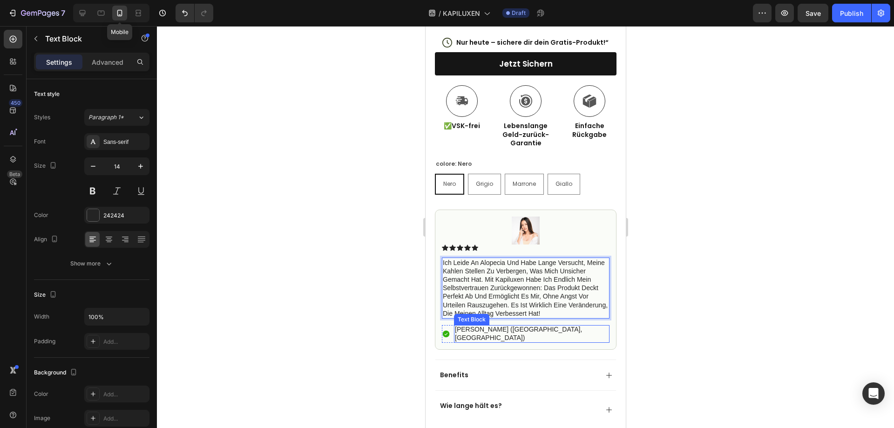
click at [478, 325] on p "[PERSON_NAME] ([GEOGRAPHIC_DATA], [GEOGRAPHIC_DATA])" at bounding box center [531, 333] width 154 height 17
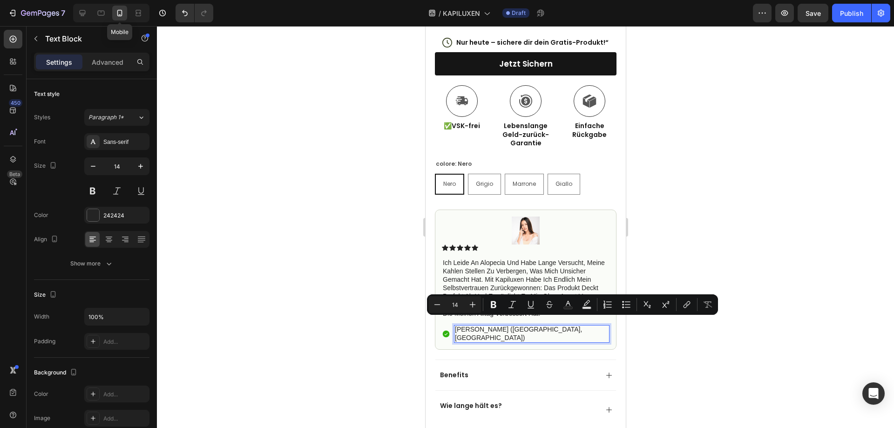
click at [457, 325] on p "[PERSON_NAME] ([GEOGRAPHIC_DATA], [GEOGRAPHIC_DATA])" at bounding box center [531, 333] width 154 height 17
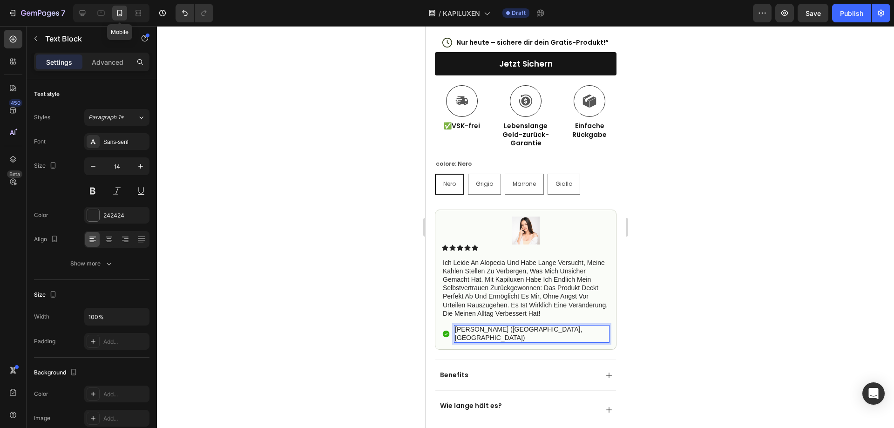
click at [455, 325] on p "[PERSON_NAME] ([GEOGRAPHIC_DATA], [GEOGRAPHIC_DATA])" at bounding box center [531, 333] width 154 height 17
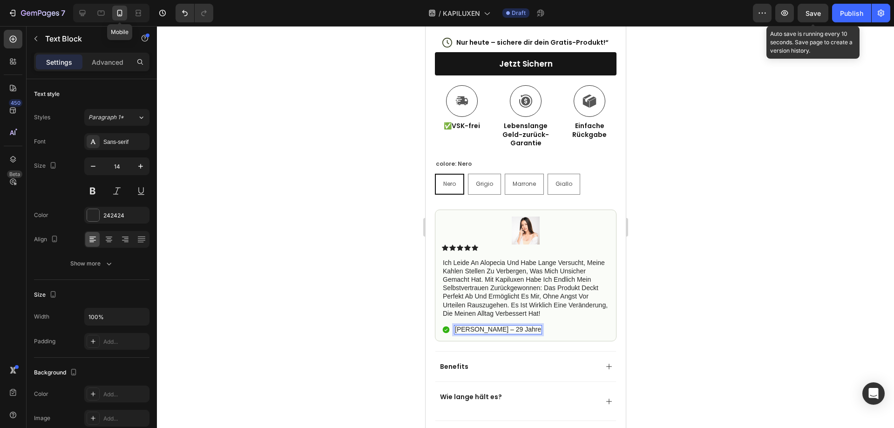
click at [820, 20] on button "Save" at bounding box center [812, 13] width 31 height 19
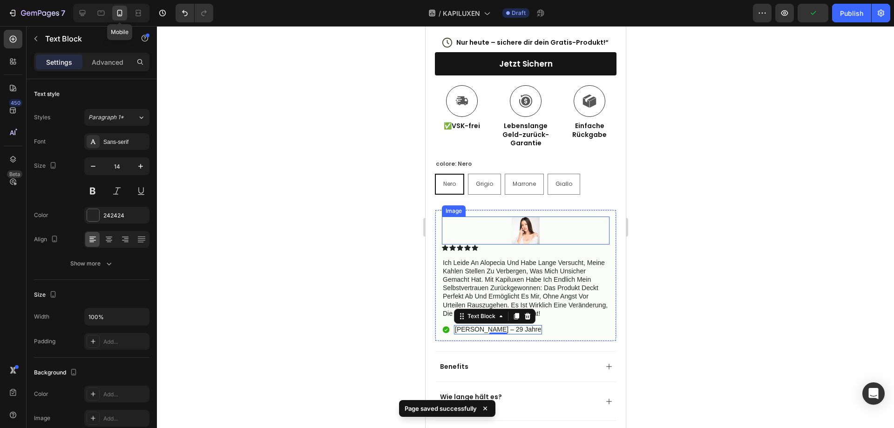
click at [520, 225] on img at bounding box center [525, 230] width 28 height 28
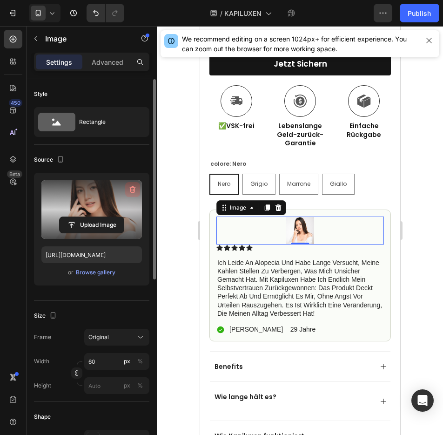
click at [135, 187] on icon "button" at bounding box center [132, 189] width 9 height 9
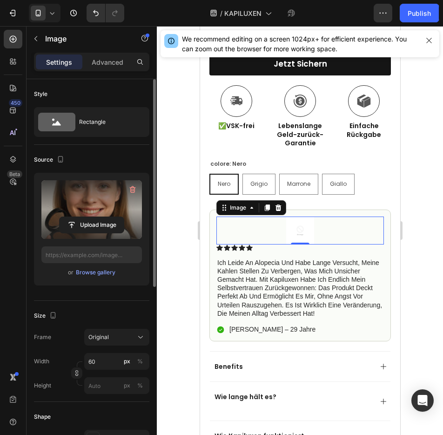
type input "https://cdn.shopify.com/s/files/1/0956/1918/7020/files/gempages_573840579855647…"
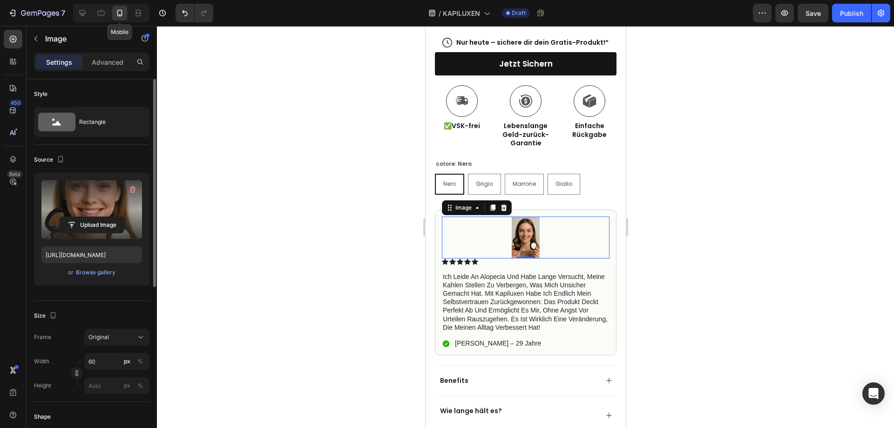
click at [787, 193] on div at bounding box center [525, 227] width 737 height 402
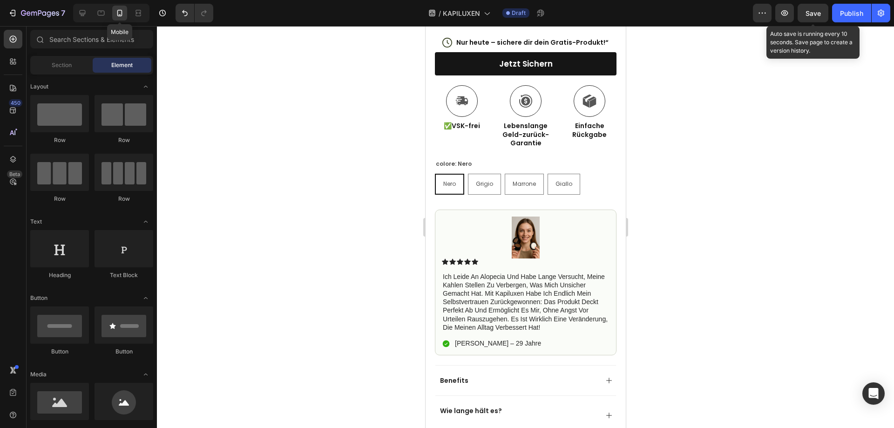
click at [811, 13] on span "Save" at bounding box center [812, 13] width 15 height 8
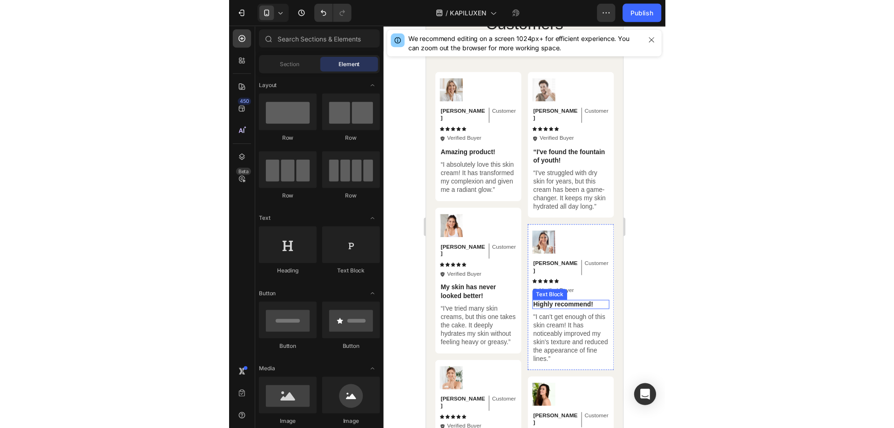
scroll to position [2467, 0]
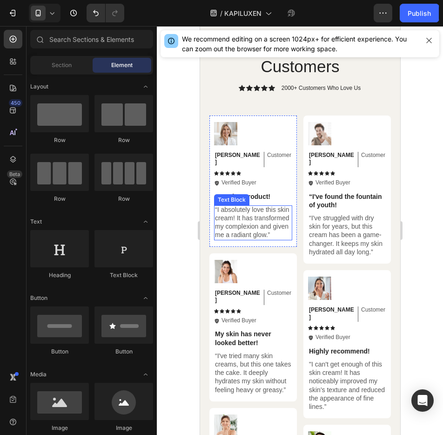
click at [216, 205] on p "“I absolutely love this skin cream! It has transformed my complexion and given …" at bounding box center [253, 222] width 76 height 34
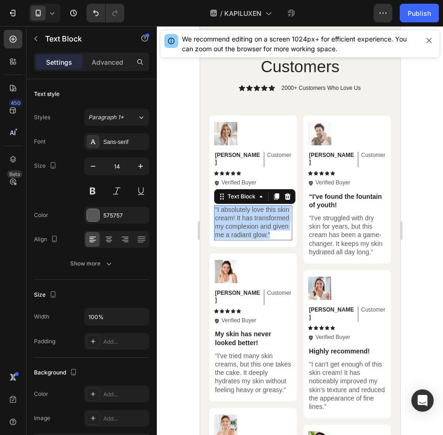
click at [216, 205] on p "“I absolutely love this skin cream! It has transformed my complexion and given …" at bounding box center [253, 222] width 76 height 34
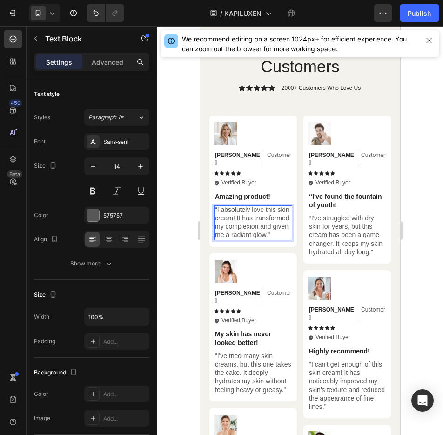
click at [216, 205] on p "“I absolutely love this skin cream! It has transformed my complexion and given …" at bounding box center [253, 222] width 76 height 34
click at [215, 205] on p "“I absolutely love this skin cream! It has transformed my complexion and given …" at bounding box center [253, 222] width 76 height 34
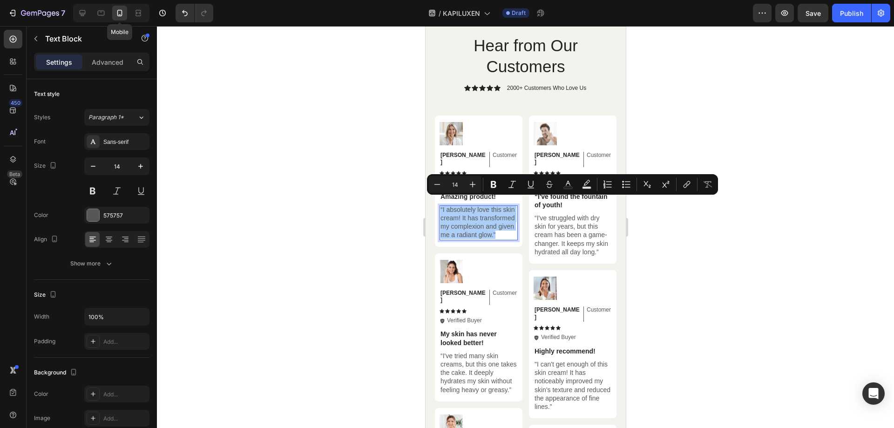
click at [752, 288] on div at bounding box center [525, 227] width 737 height 402
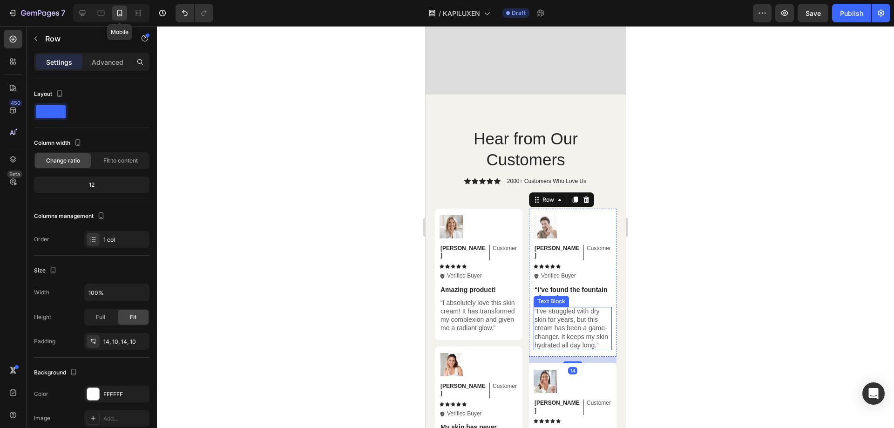
scroll to position [2514, 0]
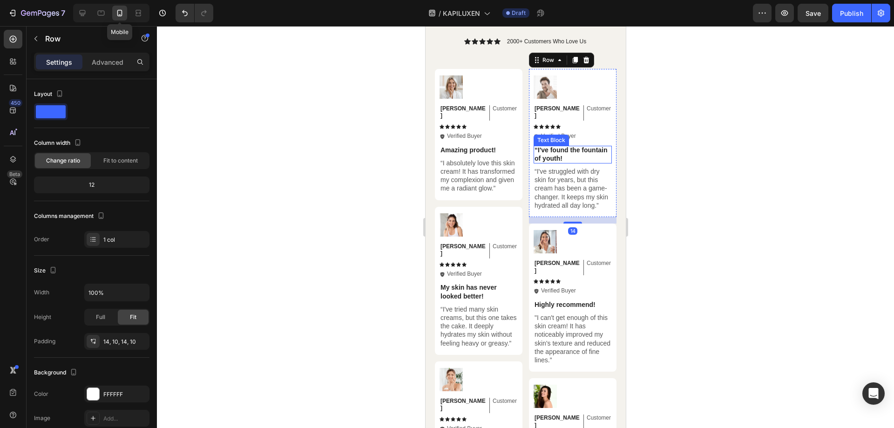
drag, startPoint x: 541, startPoint y: 136, endPoint x: 438, endPoint y: 119, distance: 105.2
click at [541, 136] on div "Text Block" at bounding box center [550, 140] width 35 height 11
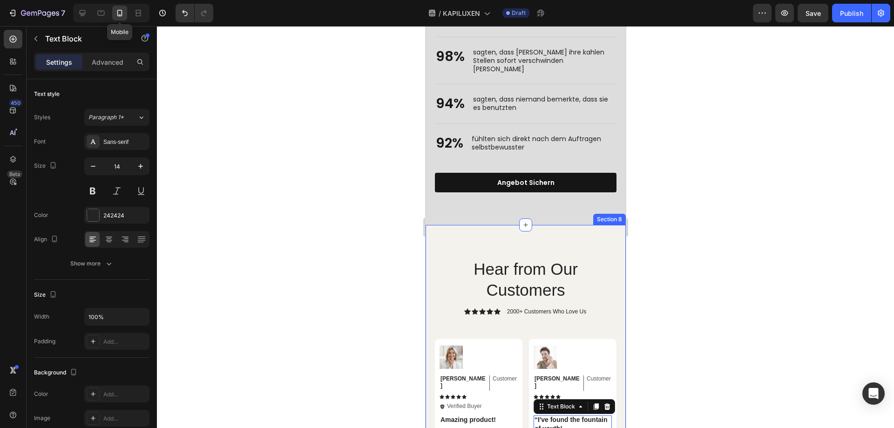
scroll to position [2235, 0]
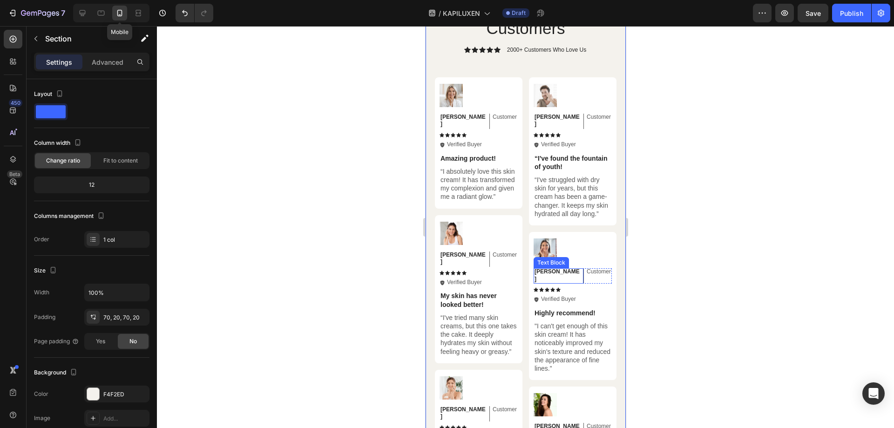
scroll to position [2514, 0]
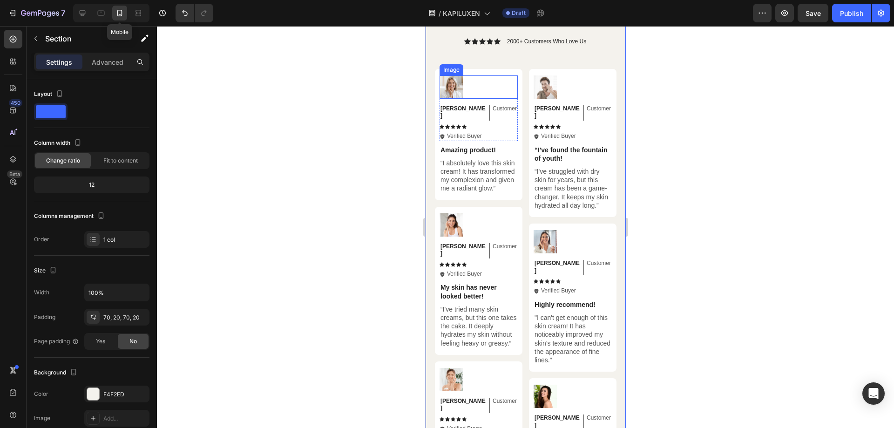
click at [465, 54] on div "Hear from Our Customers Heading Icon Icon Icon Icon Icon Icon List 2000+ Custom…" at bounding box center [525, 260] width 182 height 547
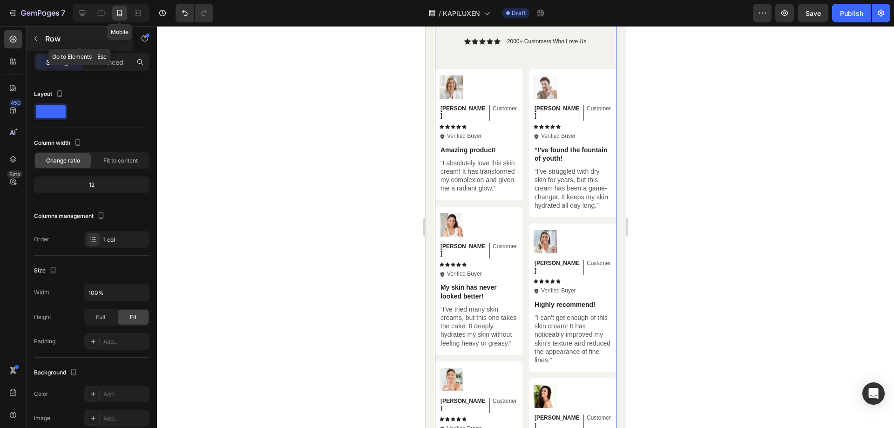
click at [50, 42] on p "Row" at bounding box center [84, 38] width 79 height 11
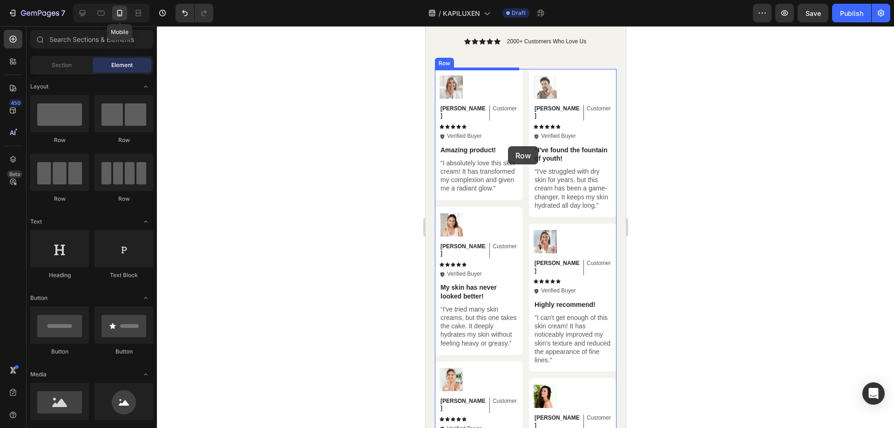
drag, startPoint x: 548, startPoint y: 153, endPoint x: 618, endPoint y: 228, distance: 101.8
click at [520, 146] on div "Image Michael Text Block Customer Text Block Row Icon Icon Icon Icon Icon Icon …" at bounding box center [525, 302] width 182 height 466
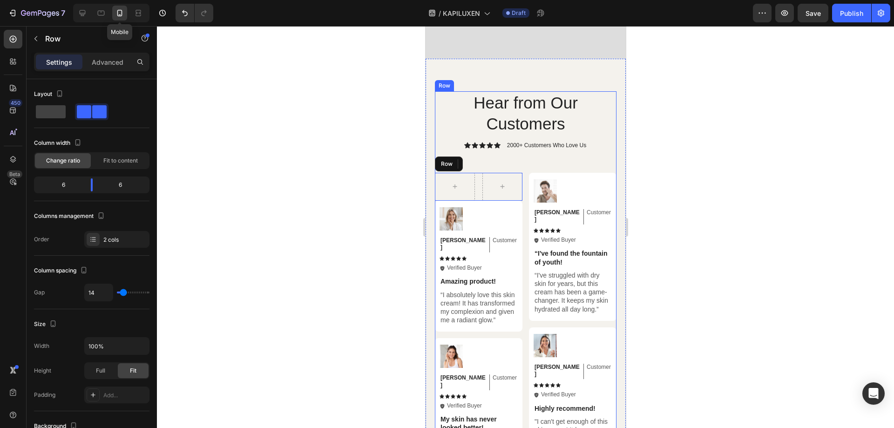
scroll to position [2421, 0]
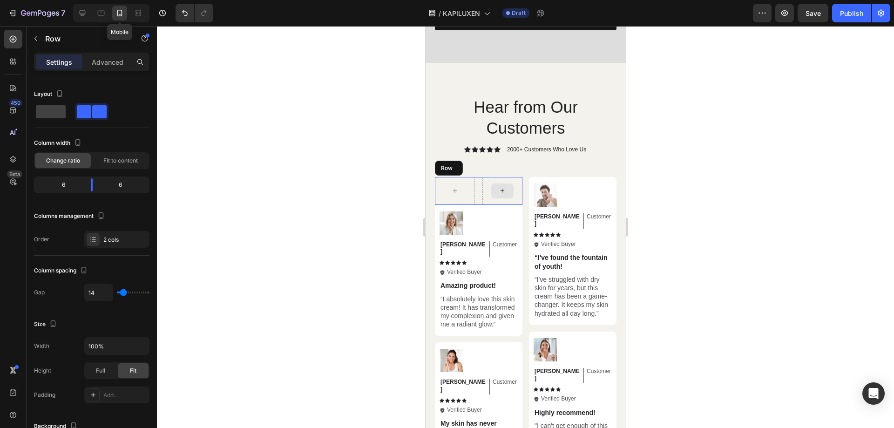
click at [484, 177] on div at bounding box center [502, 191] width 40 height 28
click at [492, 164] on icon at bounding box center [492, 167] width 6 height 7
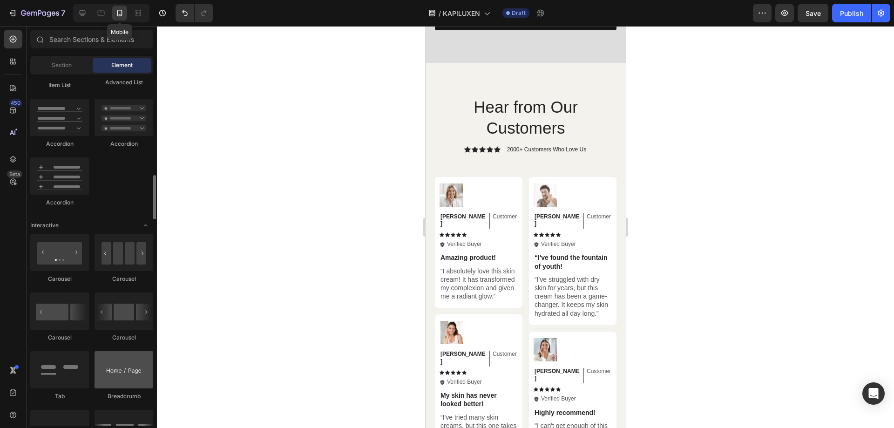
scroll to position [885, 0]
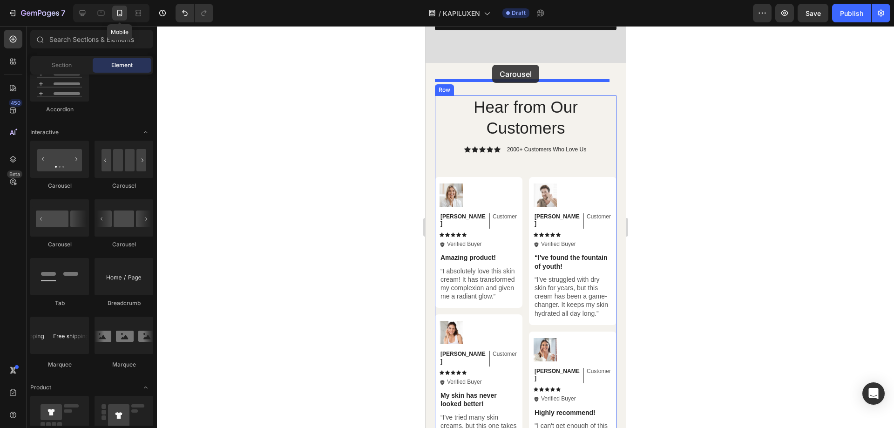
drag, startPoint x: 555, startPoint y: 202, endPoint x: 492, endPoint y: 65, distance: 151.0
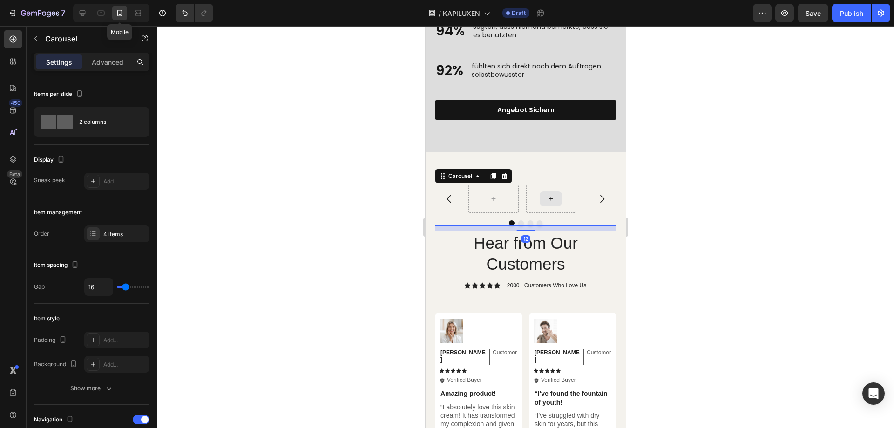
scroll to position [2328, 0]
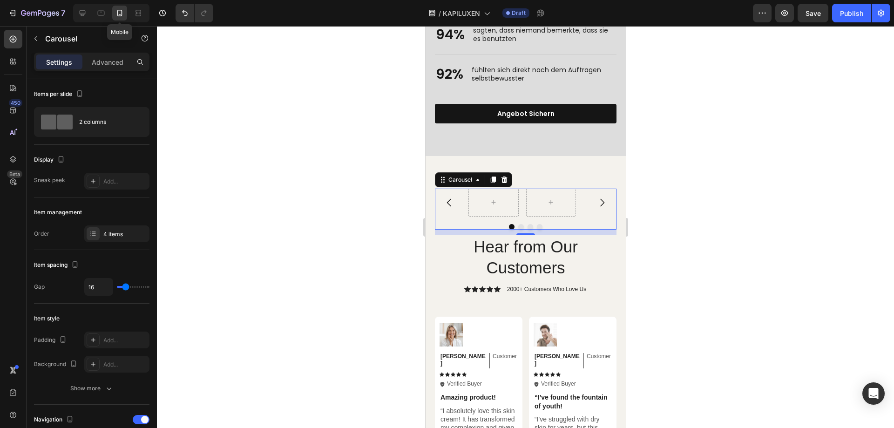
click at [588, 199] on button "Carousel Next Arrow" at bounding box center [601, 202] width 26 height 26
click at [133, 286] on input "range" at bounding box center [133, 287] width 33 height 2
type input "44"
click at [135, 286] on input "range" at bounding box center [133, 287] width 33 height 2
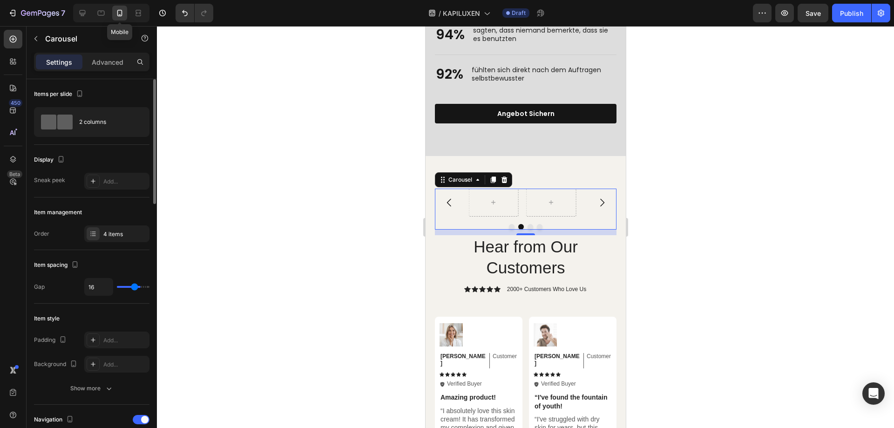
type input "56"
click at [138, 286] on input "range" at bounding box center [133, 287] width 33 height 2
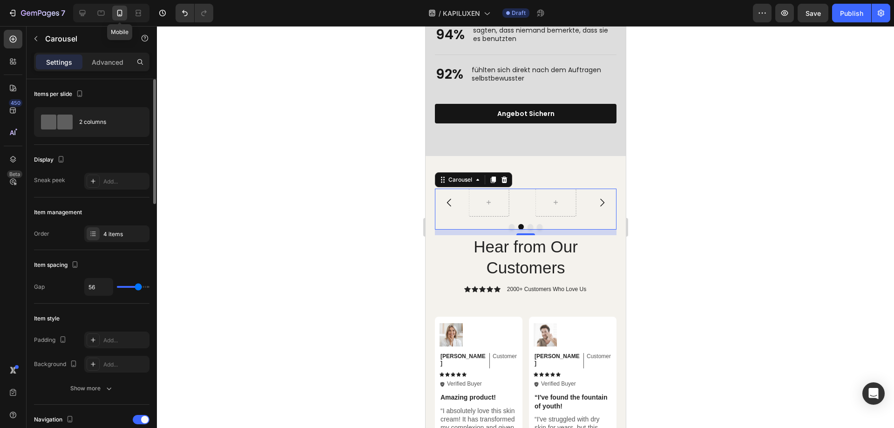
click at [129, 285] on div "56" at bounding box center [116, 287] width 65 height 18
click at [134, 291] on div "56" at bounding box center [116, 287] width 65 height 18
click at [133, 285] on div "56" at bounding box center [116, 287] width 65 height 18
click at [132, 285] on div "56" at bounding box center [116, 287] width 65 height 18
click at [139, 286] on input "range" at bounding box center [133, 287] width 33 height 2
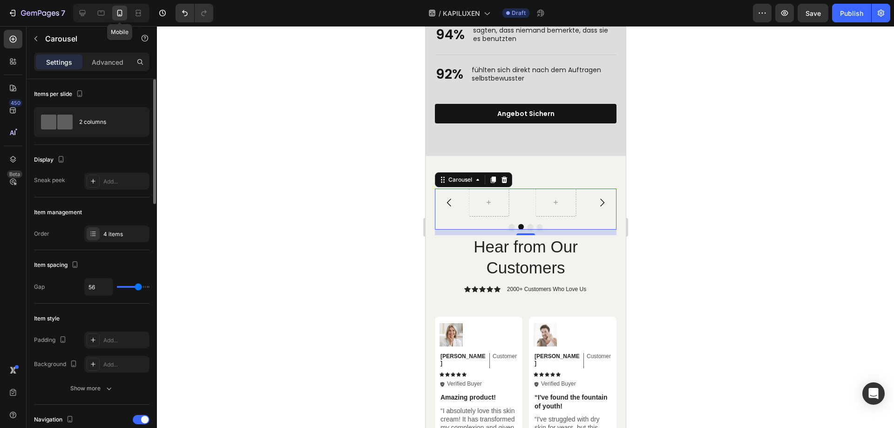
click at [136, 286] on input "range" at bounding box center [133, 287] width 33 height 2
type input "22"
drag, startPoint x: 134, startPoint y: 286, endPoint x: 130, endPoint y: 295, distance: 9.9
type input "22"
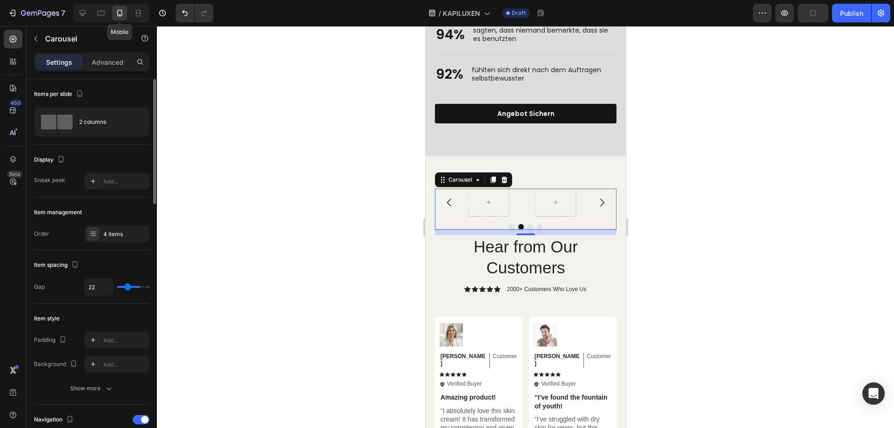
click at [128, 287] on input "range" at bounding box center [133, 287] width 33 height 2
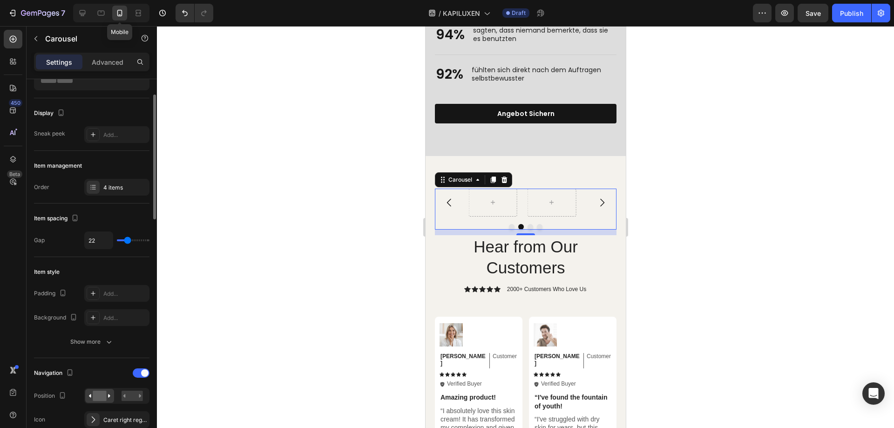
scroll to position [140, 0]
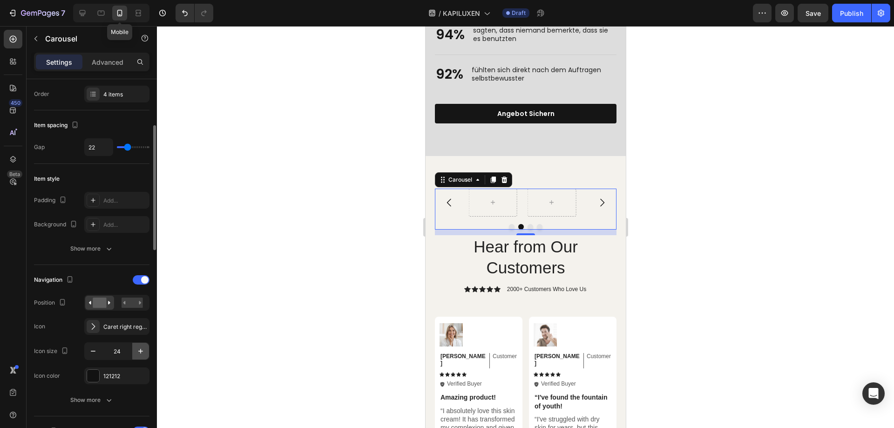
click at [141, 347] on icon "button" at bounding box center [140, 350] width 9 height 9
click at [142, 348] on icon "button" at bounding box center [140, 350] width 9 height 9
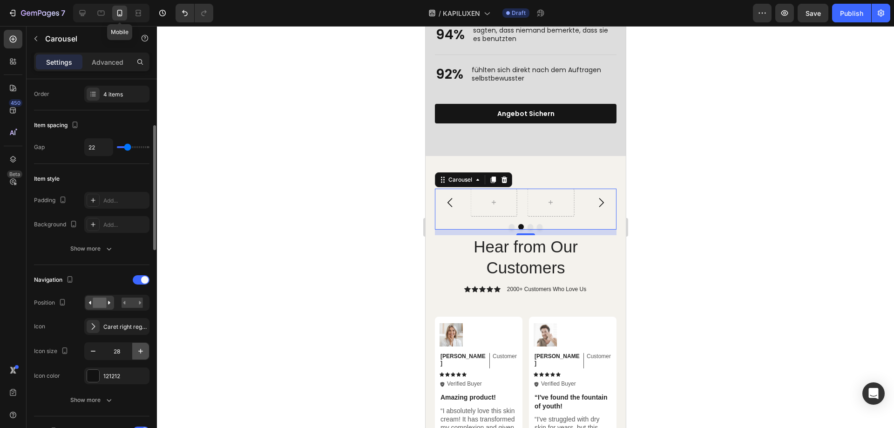
click at [142, 348] on icon "button" at bounding box center [140, 350] width 9 height 9
click at [141, 348] on icon "button" at bounding box center [140, 350] width 9 height 9
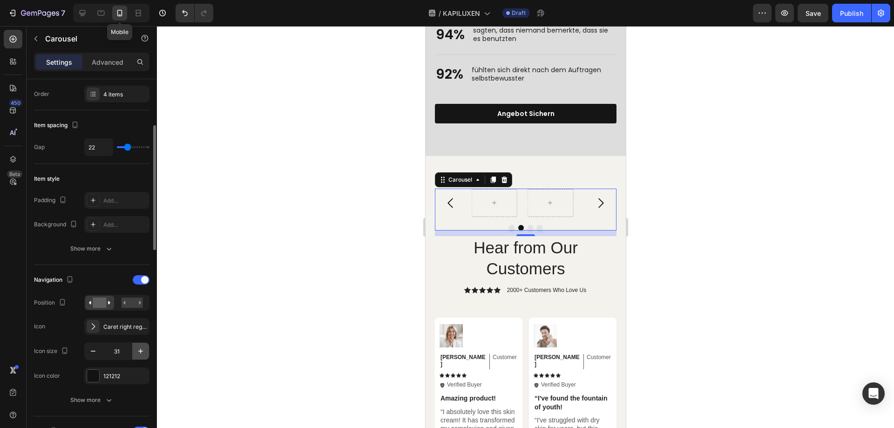
click at [140, 348] on icon "button" at bounding box center [140, 350] width 9 height 9
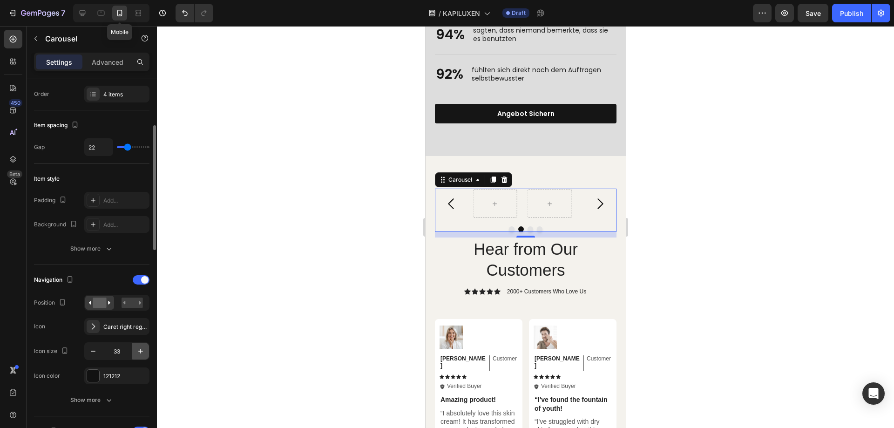
click at [140, 348] on icon "button" at bounding box center [140, 350] width 9 height 9
click at [121, 350] on input "34" at bounding box center [116, 351] width 31 height 17
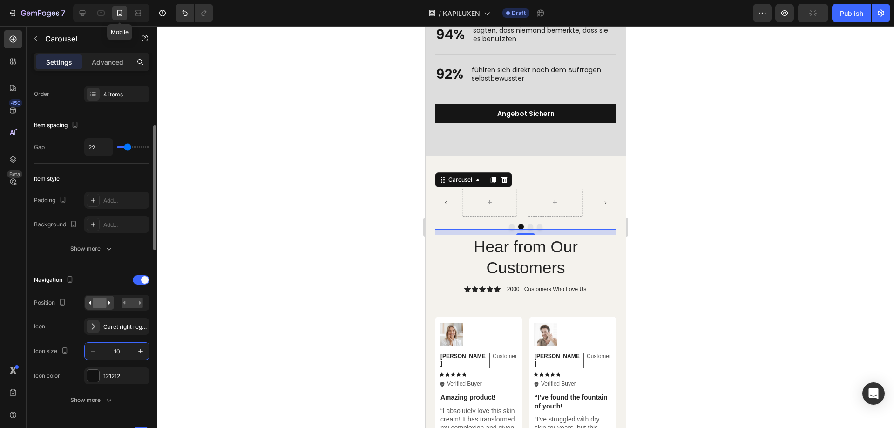
type input "100"
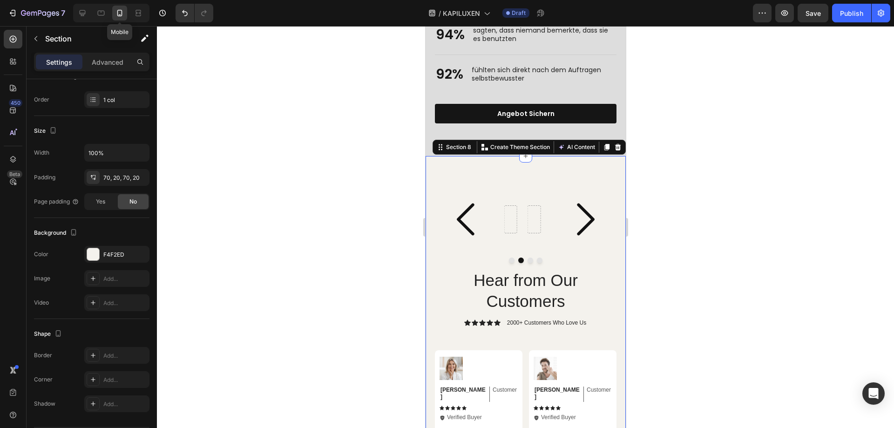
scroll to position [0, 0]
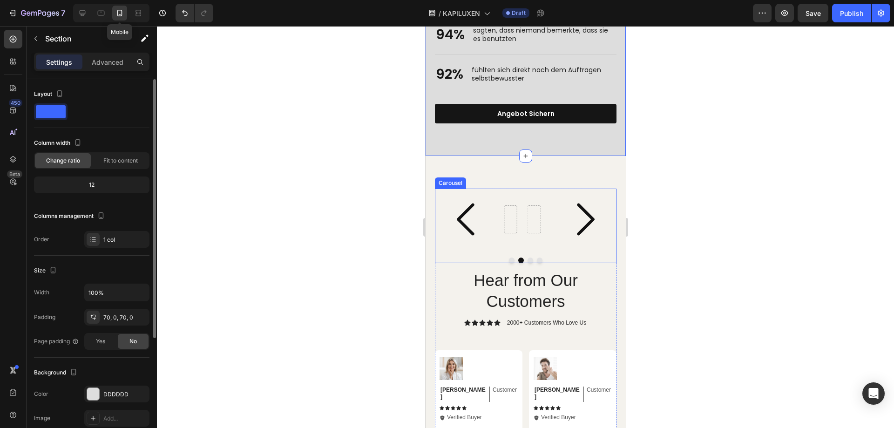
click at [580, 196] on icon "Carousel Next Arrow" at bounding box center [584, 219] width 47 height 47
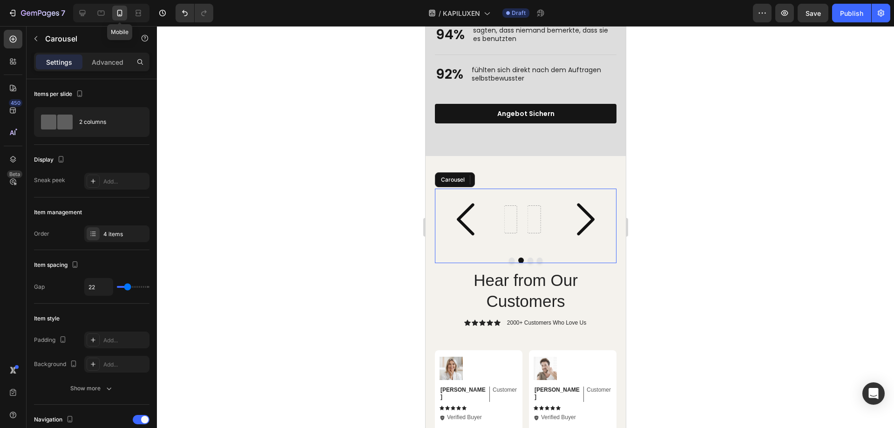
click at [577, 203] on icon "Carousel Next Arrow" at bounding box center [585, 219] width 18 height 32
click at [581, 207] on icon "Carousel Next Arrow" at bounding box center [584, 219] width 47 height 47
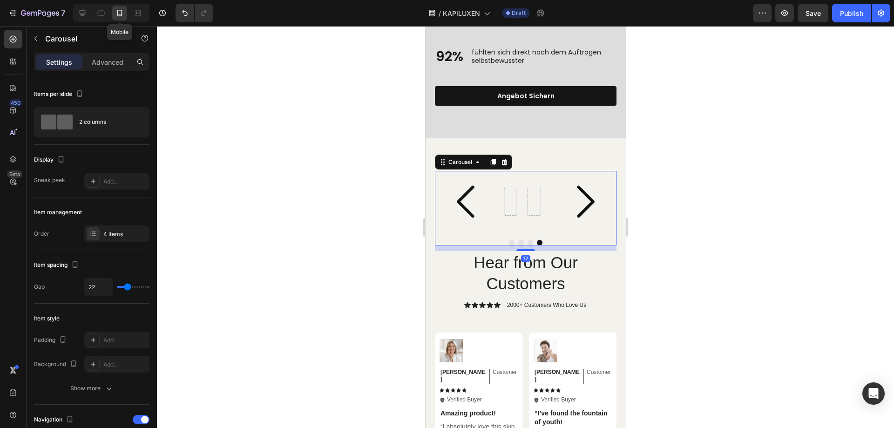
scroll to position [2374, 0]
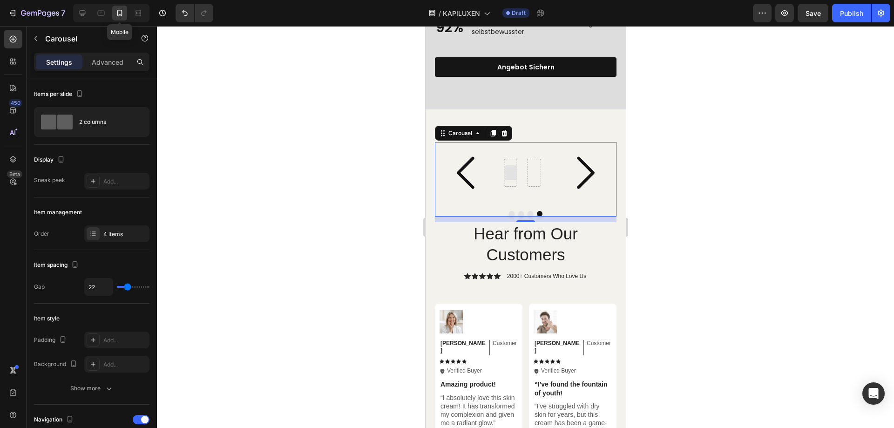
click at [514, 165] on div at bounding box center [509, 172] width 15 height 15
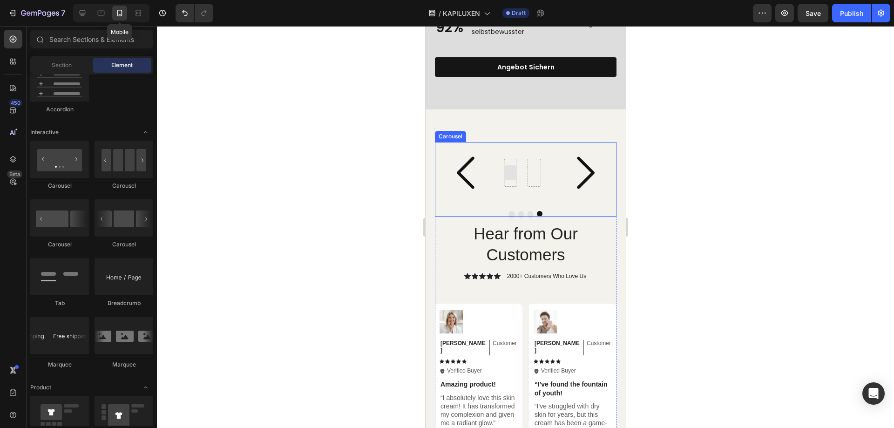
click at [511, 165] on div at bounding box center [509, 172] width 15 height 15
click at [509, 165] on div at bounding box center [509, 172] width 15 height 15
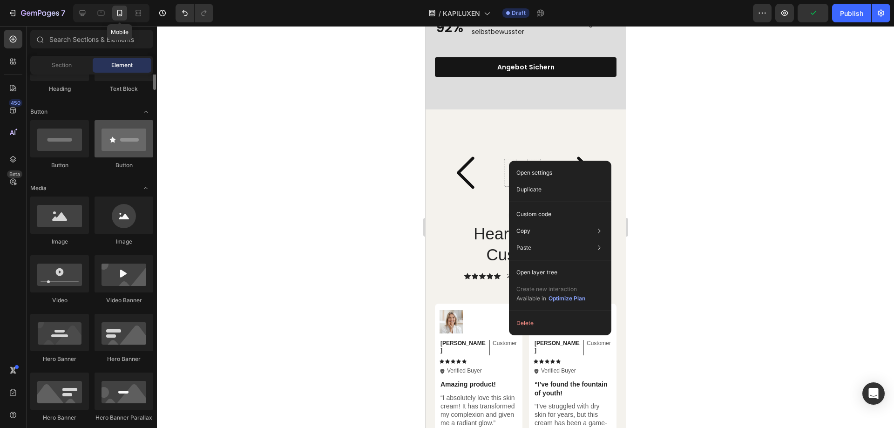
scroll to position [0, 0]
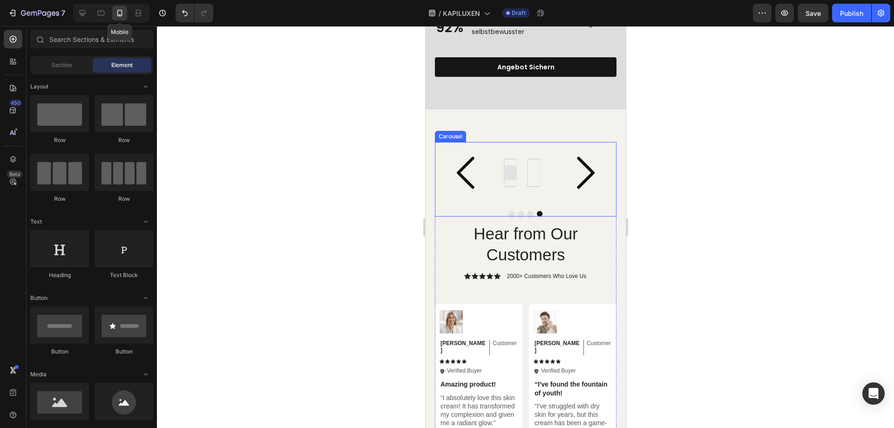
click at [510, 165] on div at bounding box center [509, 172] width 15 height 15
drag, startPoint x: 690, startPoint y: 150, endPoint x: 514, endPoint y: 162, distance: 176.4
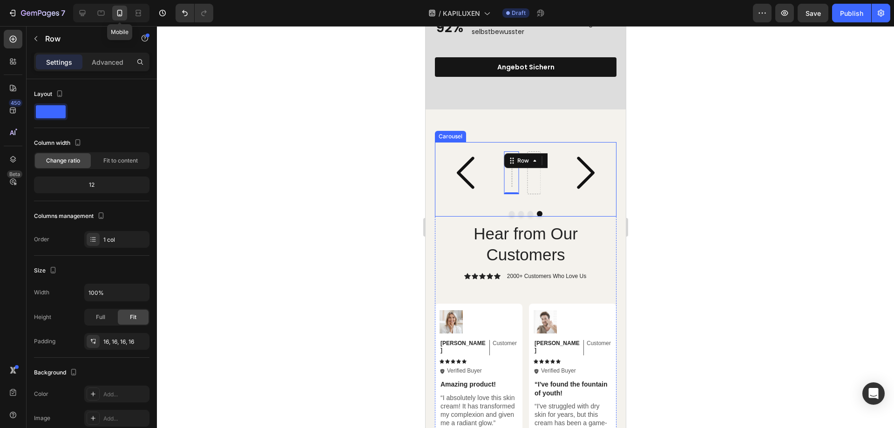
click at [576, 167] on icon "Carousel Next Arrow" at bounding box center [585, 172] width 18 height 32
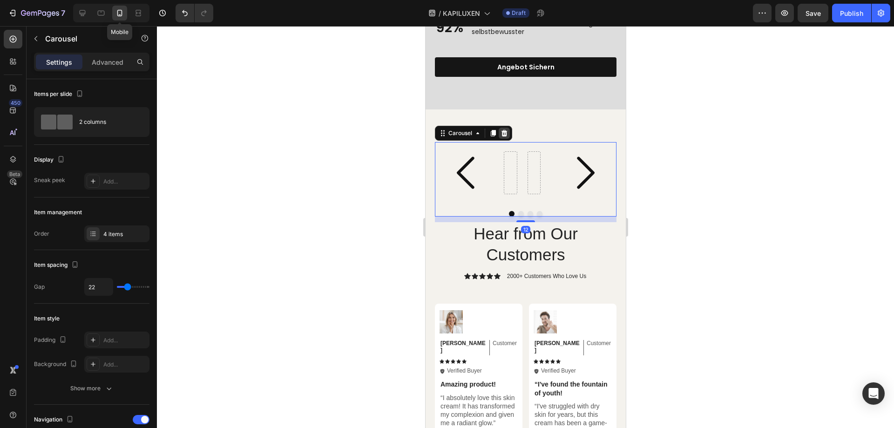
click at [505, 129] on icon at bounding box center [503, 132] width 7 height 7
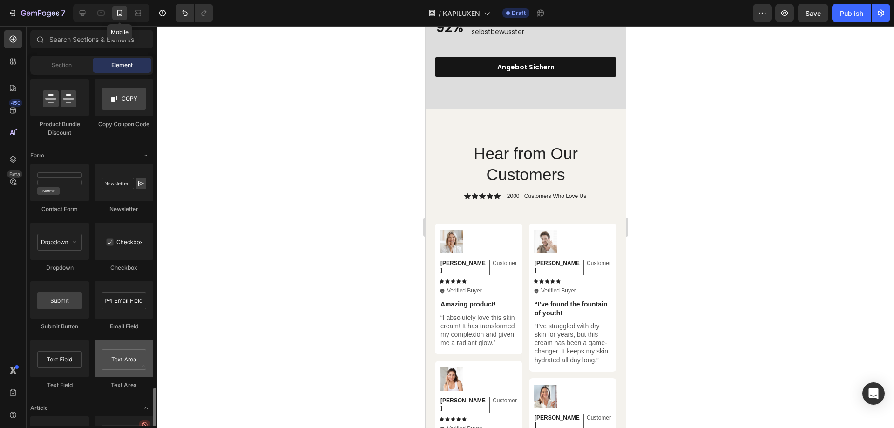
scroll to position [2095, 0]
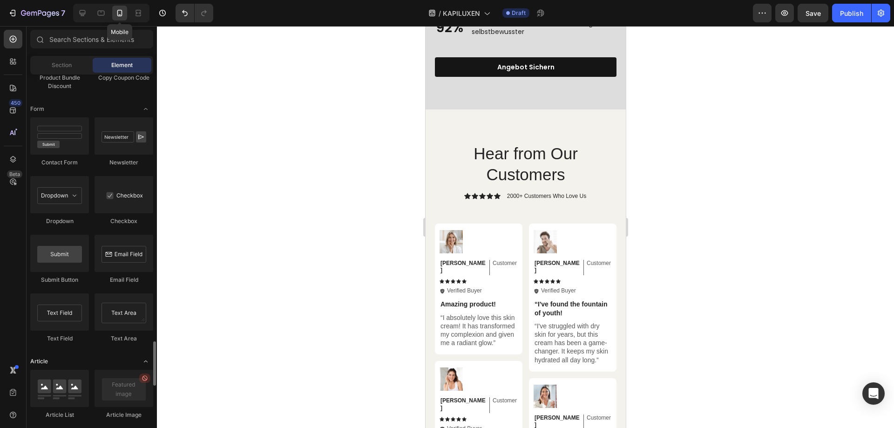
drag, startPoint x: 128, startPoint y: 310, endPoint x: 124, endPoint y: 357, distance: 47.2
drag, startPoint x: 124, startPoint y: 357, endPoint x: 98, endPoint y: 354, distance: 26.2
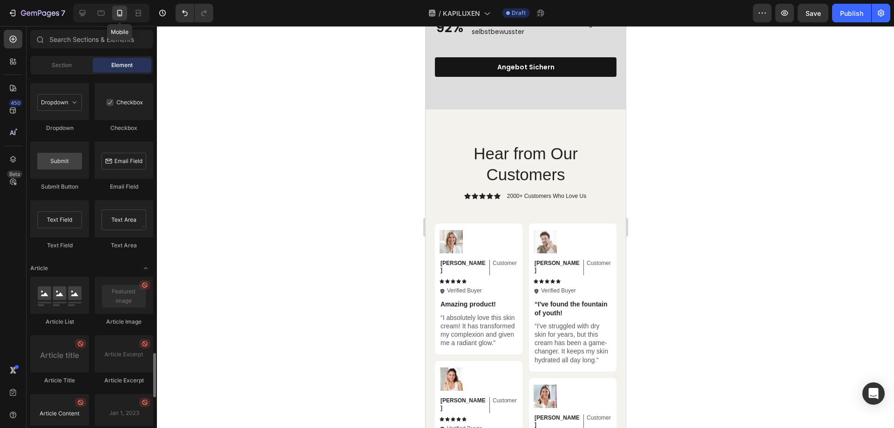
scroll to position [2235, 0]
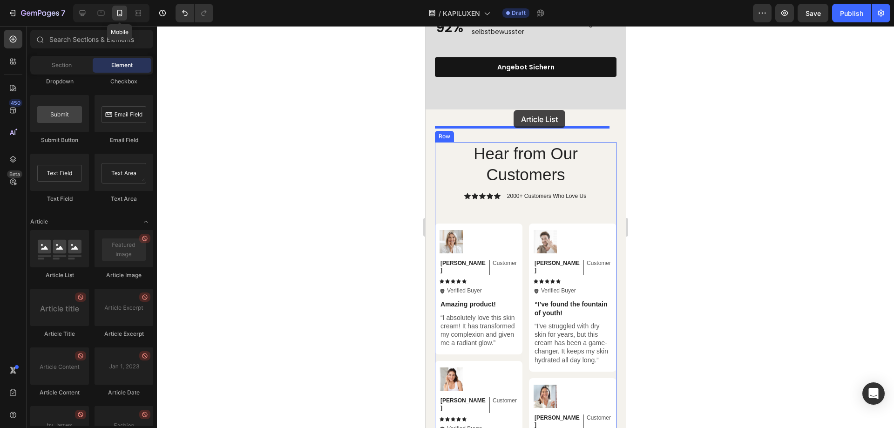
drag, startPoint x: 473, startPoint y: 292, endPoint x: 513, endPoint y: 108, distance: 187.7
click at [513, 109] on div "Hear from Our Customers Heading Icon Icon Icon Icon Icon Icon List 2000+ Custom…" at bounding box center [525, 415] width 200 height 613
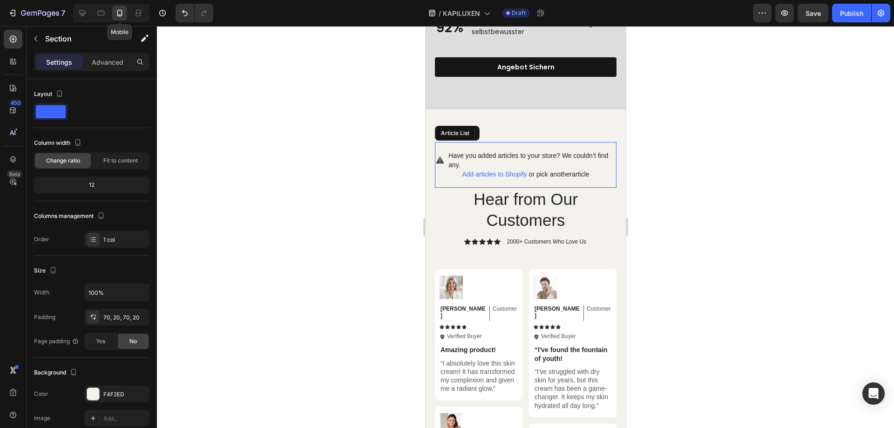
click at [563, 152] on span "Have you added articles to your store? We couldn’t find any." at bounding box center [532, 160] width 168 height 19
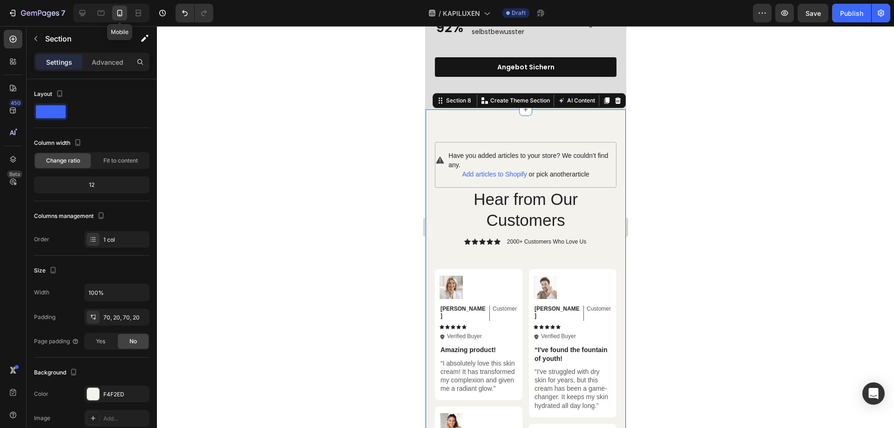
click at [510, 151] on span "Have you added articles to your store? We couldn’t find any." at bounding box center [532, 160] width 168 height 19
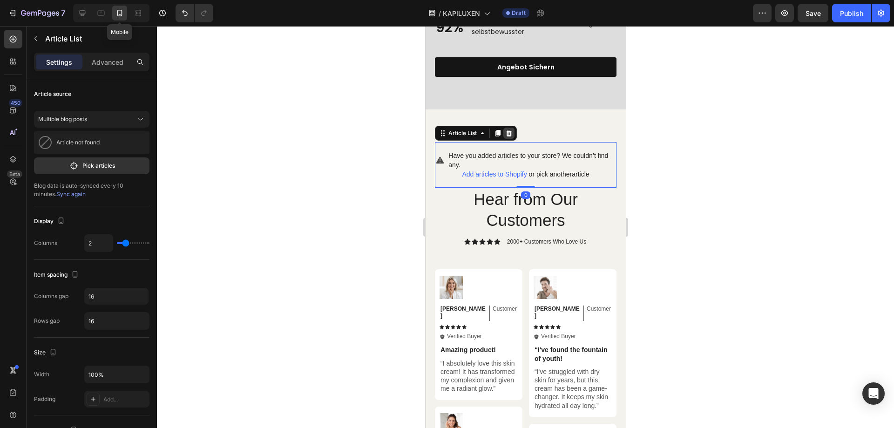
click at [507, 129] on icon at bounding box center [509, 132] width 6 height 7
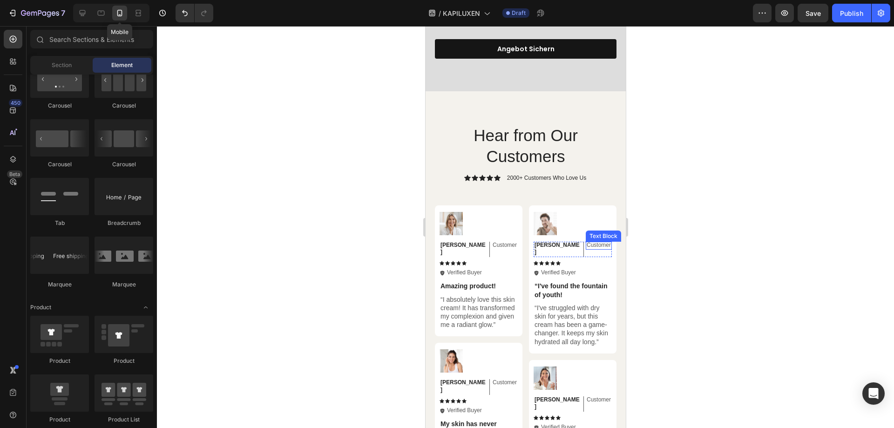
scroll to position [2407, 0]
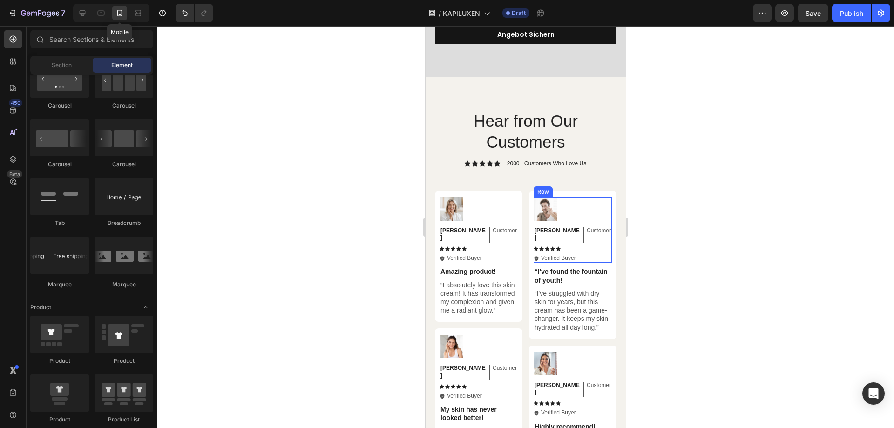
click at [590, 173] on div "Hear from Our Customers Heading Icon Icon Icon Icon Icon Icon List 2000+ Custom…" at bounding box center [525, 382] width 182 height 547
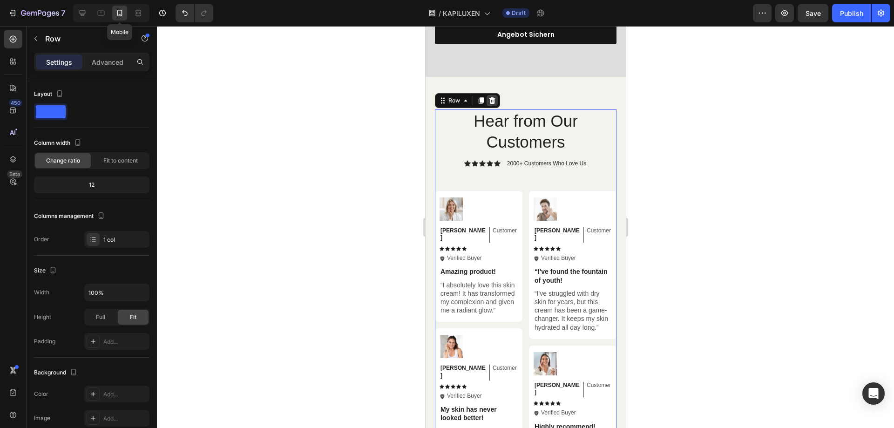
click at [494, 97] on icon at bounding box center [491, 100] width 7 height 7
click at [494, 84] on div "Hear from Our Customers Heading Icon Icon Icon Icon Icon Icon List 2000+ Custom…" at bounding box center [525, 383] width 200 height 613
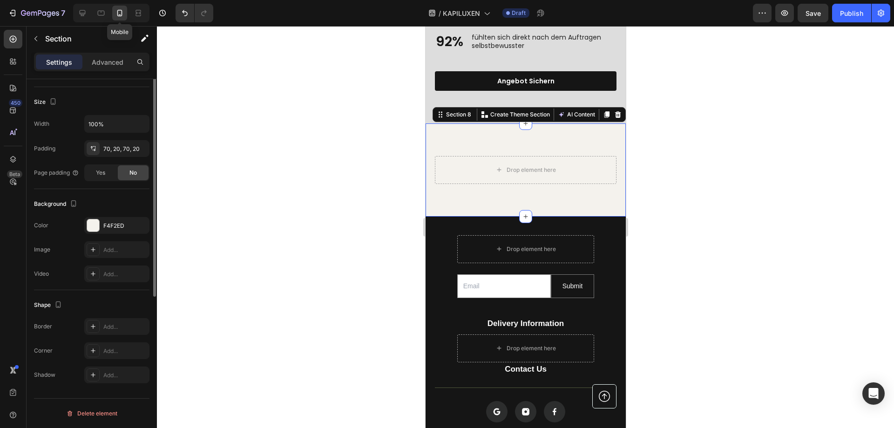
scroll to position [0, 0]
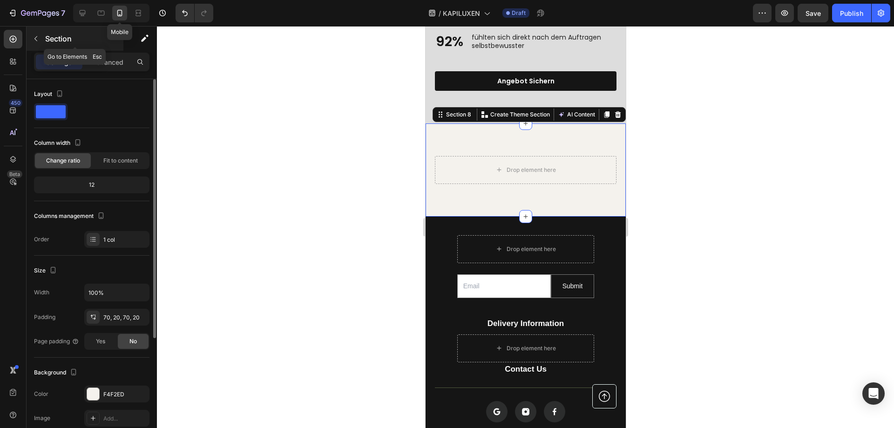
click at [52, 41] on p "Section" at bounding box center [83, 38] width 76 height 11
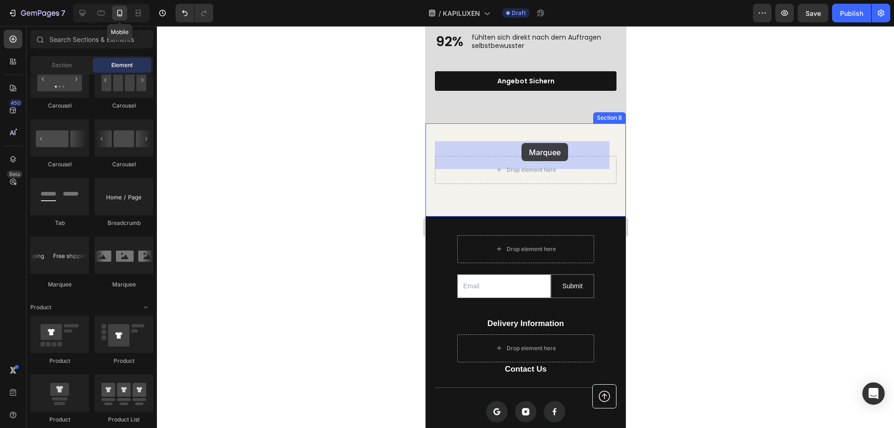
drag, startPoint x: 541, startPoint y: 292, endPoint x: 521, endPoint y: 146, distance: 147.9
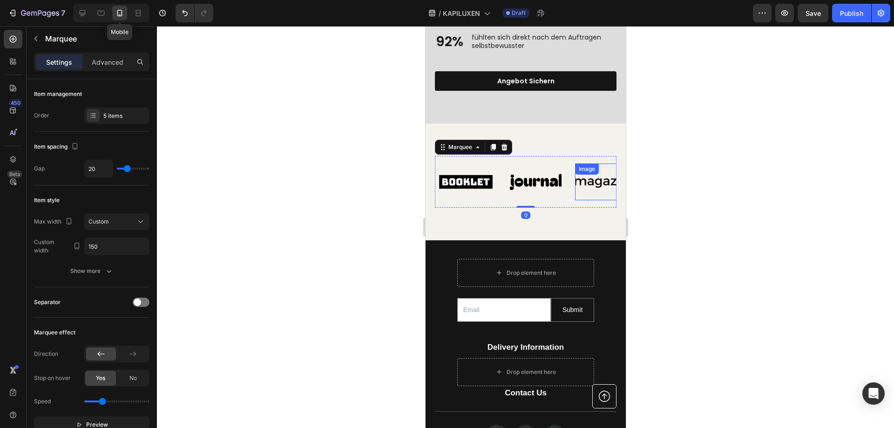
drag, startPoint x: 582, startPoint y: 178, endPoint x: 572, endPoint y: 186, distance: 12.3
click at [582, 179] on img at bounding box center [604, 182] width 61 height 26
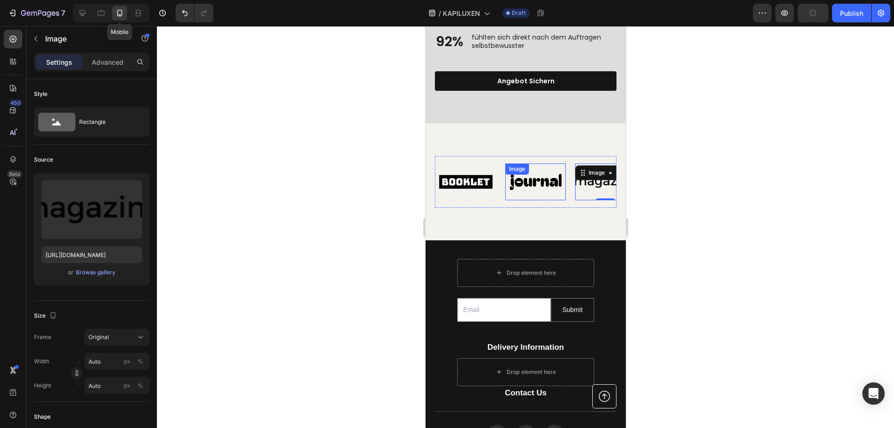
click at [521, 169] on img at bounding box center [535, 182] width 61 height 26
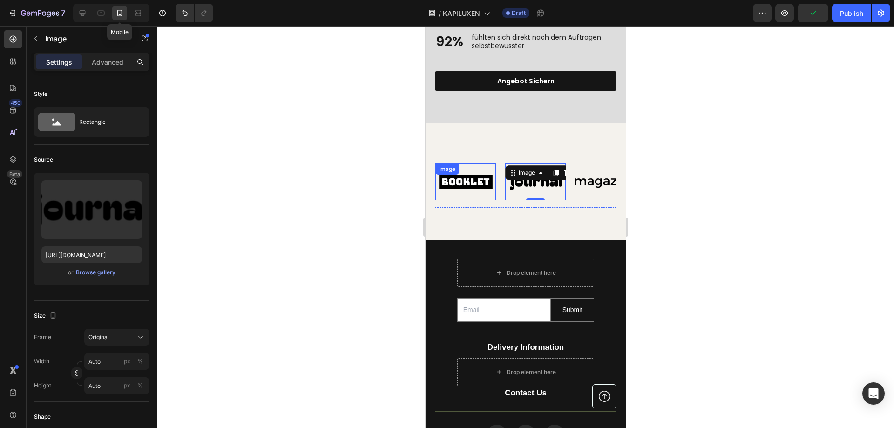
click at [489, 169] on img at bounding box center [465, 182] width 61 height 26
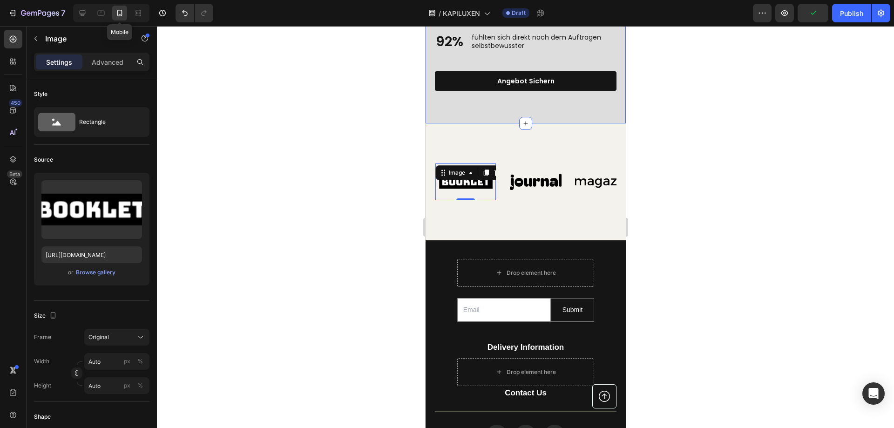
click at [504, 123] on div "Image 0 Image Image Image Image Image 0 Image Image Image Image Marquee Section…" at bounding box center [525, 181] width 200 height 117
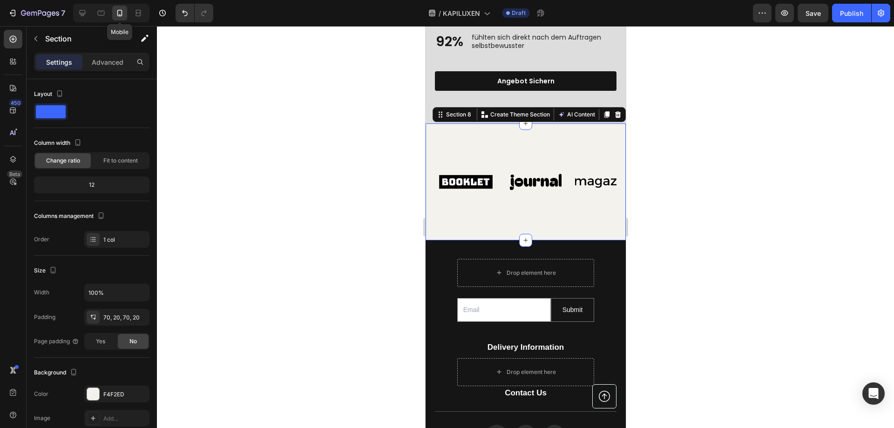
click at [615, 111] on icon at bounding box center [618, 114] width 6 height 7
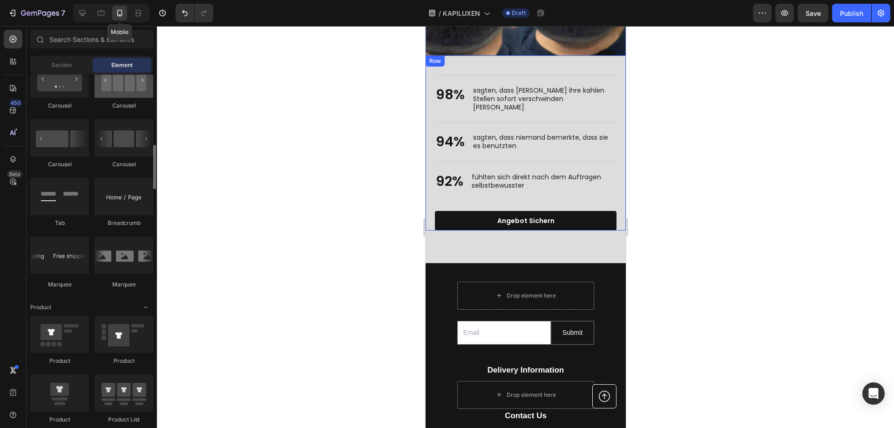
scroll to position [918, 0]
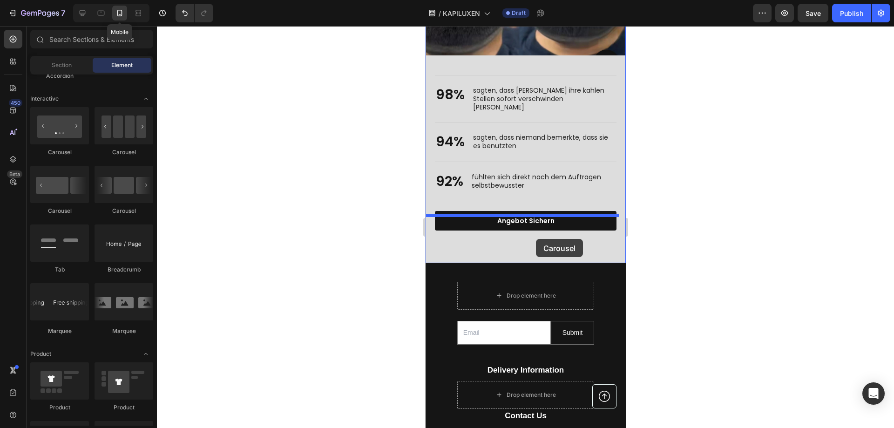
drag, startPoint x: 549, startPoint y: 219, endPoint x: 535, endPoint y: 239, distance: 24.0
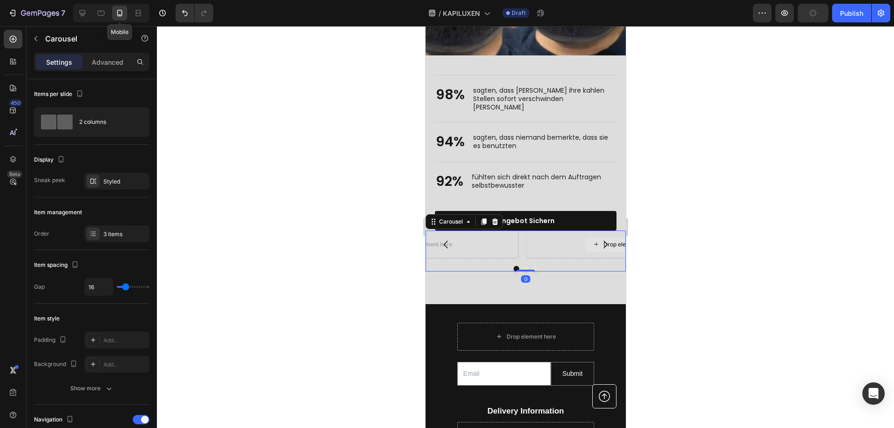
click at [540, 231] on div "Drop element here" at bounding box center [622, 244] width 193 height 28
click at [497, 218] on icon at bounding box center [494, 221] width 7 height 7
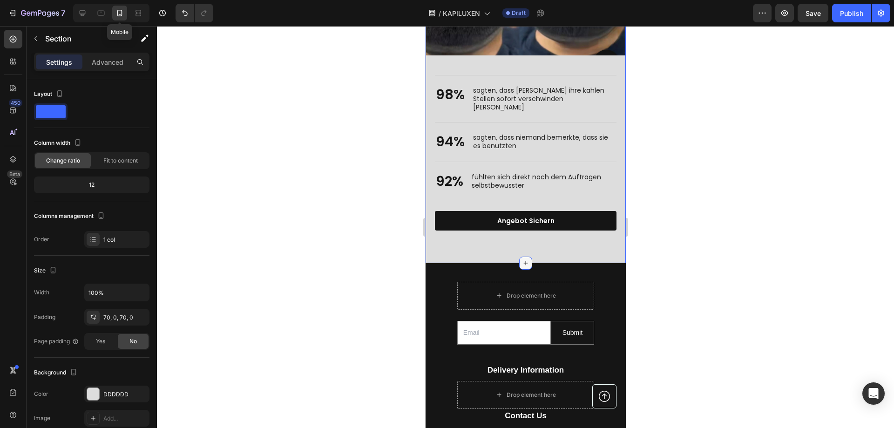
click at [521, 259] on icon at bounding box center [524, 262] width 7 height 7
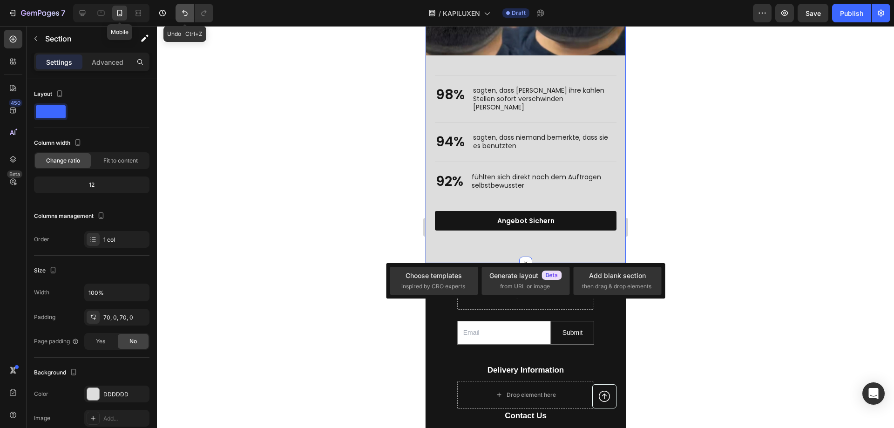
click at [186, 15] on icon "Undo/Redo" at bounding box center [185, 13] width 6 height 6
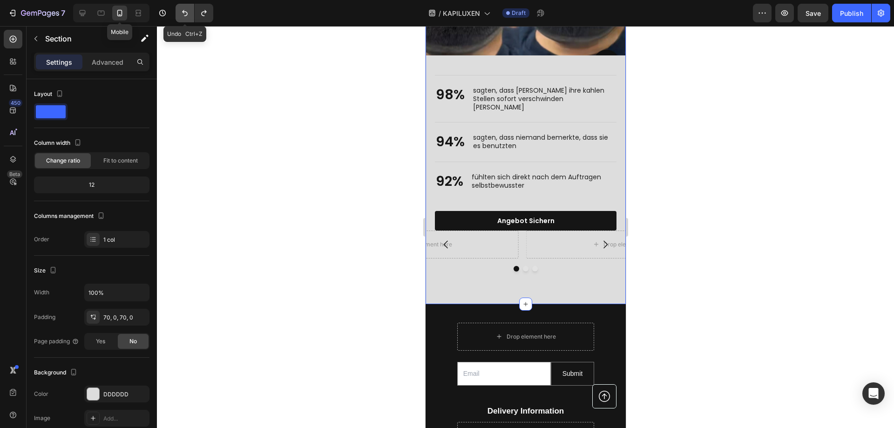
click at [186, 15] on icon "Undo/Redo" at bounding box center [185, 13] width 6 height 6
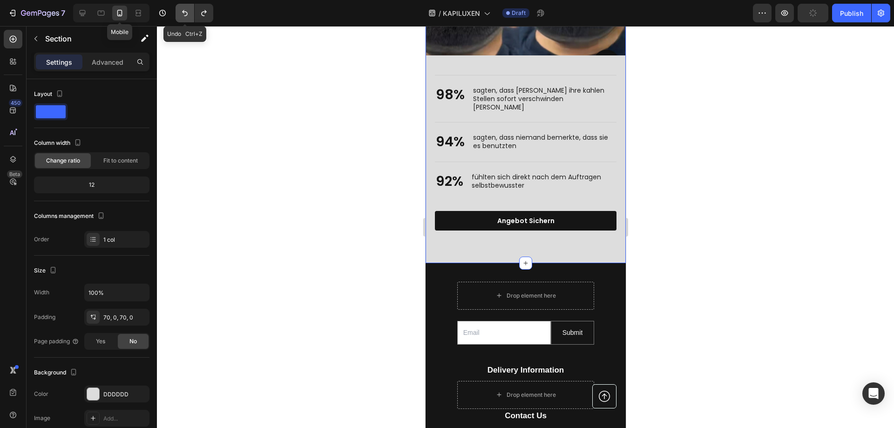
click at [186, 15] on icon "Undo/Redo" at bounding box center [185, 13] width 6 height 6
click at [187, 15] on icon "Undo/Redo" at bounding box center [185, 13] width 6 height 6
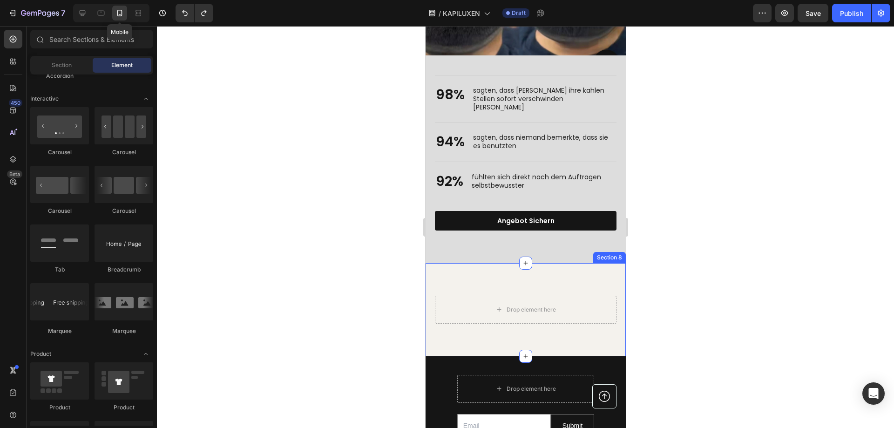
click at [536, 272] on div "Drop element here Section 8" at bounding box center [525, 309] width 200 height 93
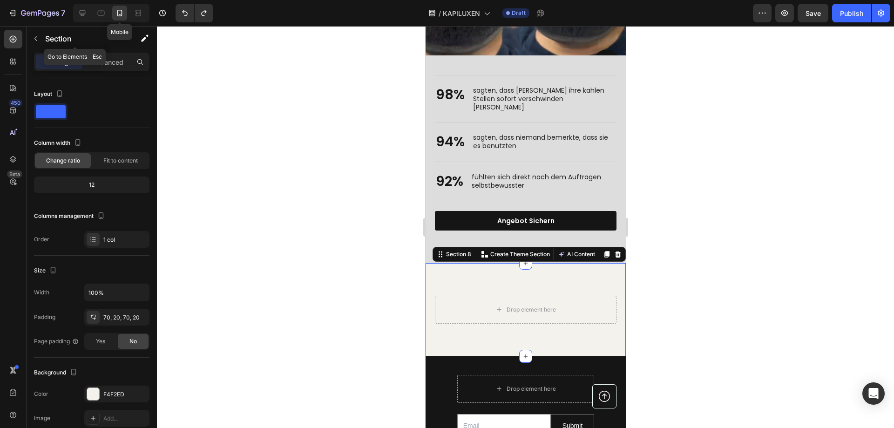
click at [51, 41] on p "Section" at bounding box center [83, 38] width 76 height 11
click at [0, 0] on input "text" at bounding box center [0, 0] width 0 height 0
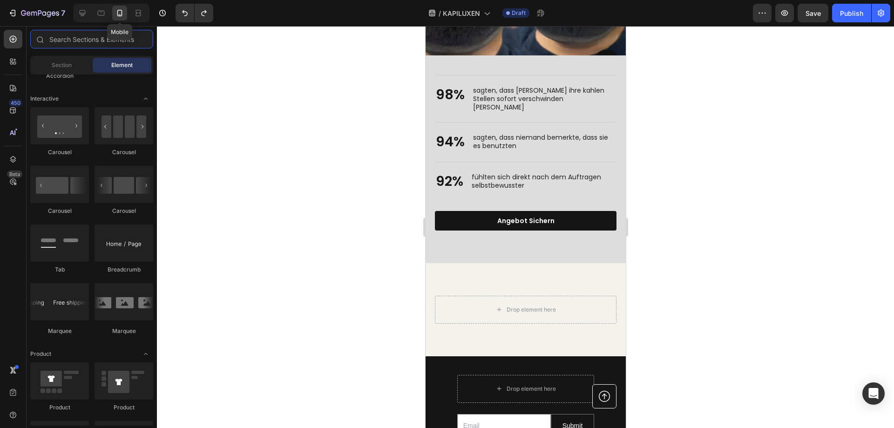
scroll to position [872, 0]
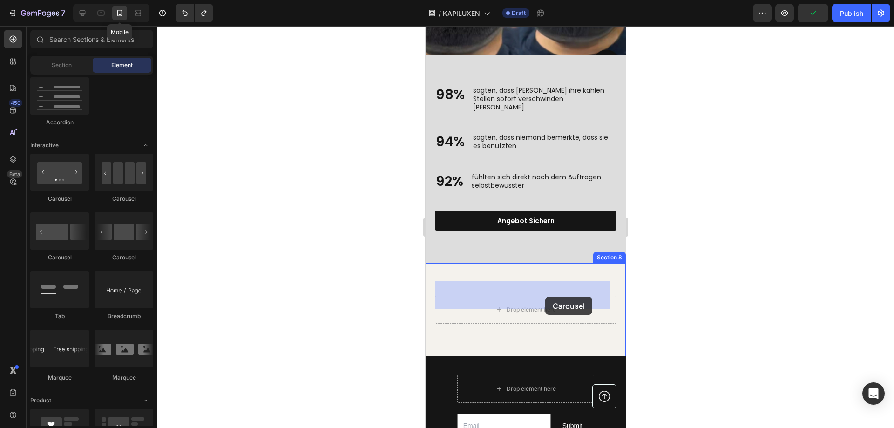
drag, startPoint x: 493, startPoint y: 264, endPoint x: 545, endPoint y: 297, distance: 61.3
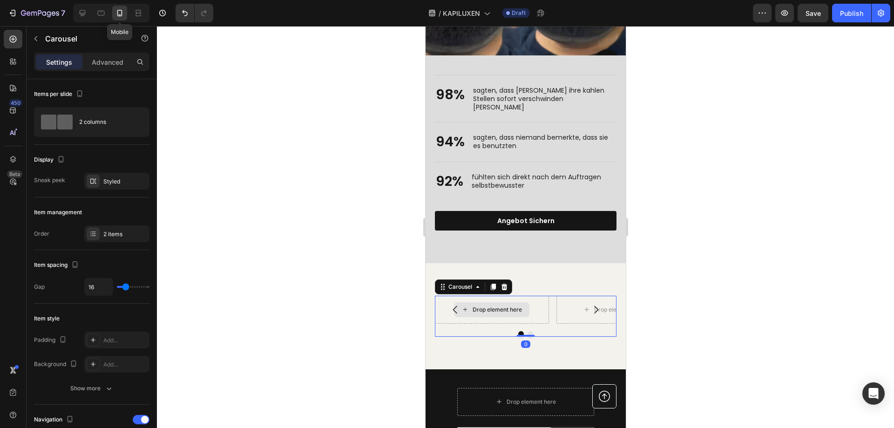
click at [517, 306] on div "Drop element here" at bounding box center [496, 309] width 49 height 7
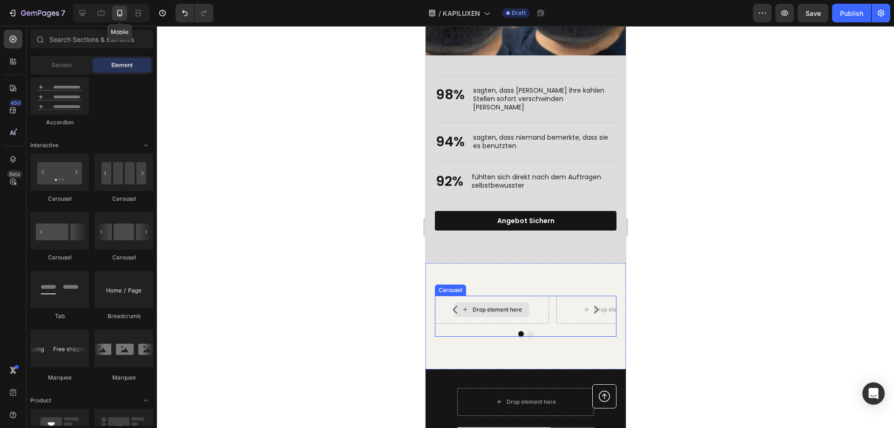
click at [516, 306] on div "Drop element here" at bounding box center [496, 309] width 49 height 7
click at [520, 306] on div "Drop element here" at bounding box center [496, 309] width 49 height 7
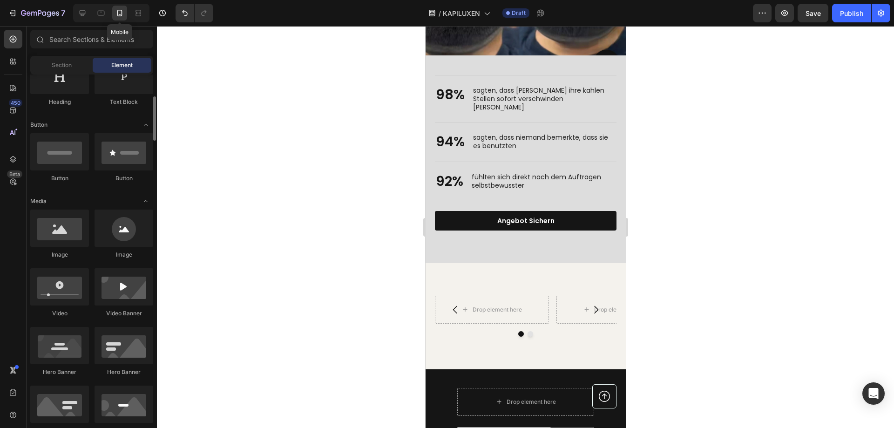
scroll to position [0, 0]
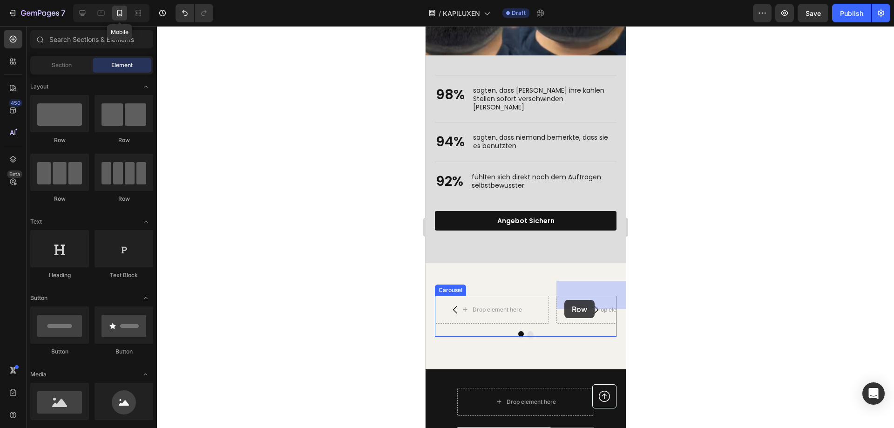
drag, startPoint x: 561, startPoint y: 202, endPoint x: 504, endPoint y: 293, distance: 107.3
click at [551, 296] on div "Drop element here Drop element here" at bounding box center [525, 310] width 182 height 28
click at [545, 296] on div "Drop element here Drop element here" at bounding box center [525, 310] width 182 height 28
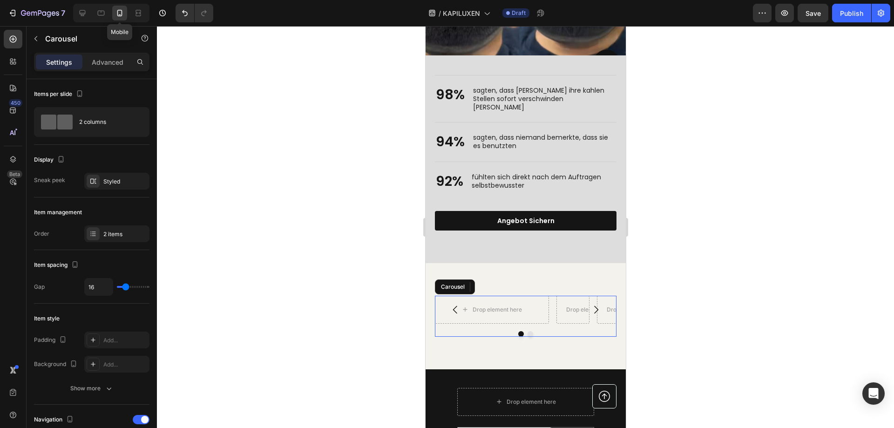
click at [505, 296] on div "Drop element here" at bounding box center [491, 310] width 114 height 28
click at [505, 306] on div "Drop element here" at bounding box center [496, 309] width 49 height 7
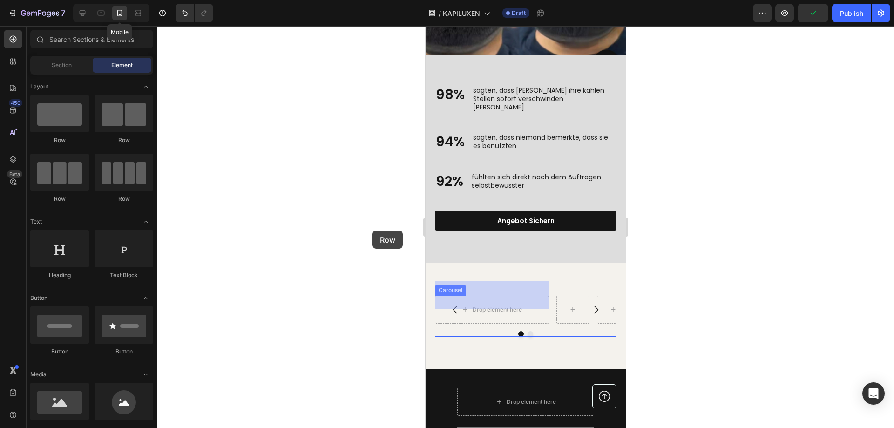
drag, startPoint x: 724, startPoint y: 235, endPoint x: 555, endPoint y: 304, distance: 183.3
click at [507, 306] on div "Drop element here" at bounding box center [496, 309] width 49 height 7
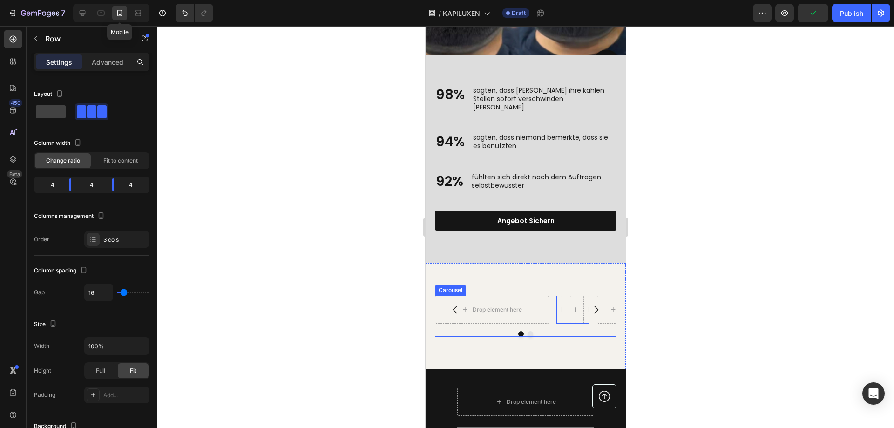
click at [507, 306] on div "Drop element here" at bounding box center [496, 309] width 49 height 7
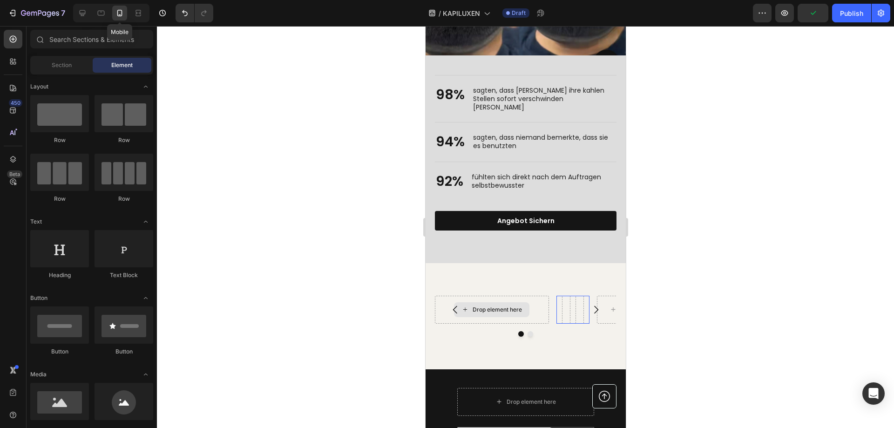
click at [488, 302] on div "Drop element here" at bounding box center [490, 309] width 75 height 15
click at [561, 302] on div at bounding box center [559, 310] width 6 height 28
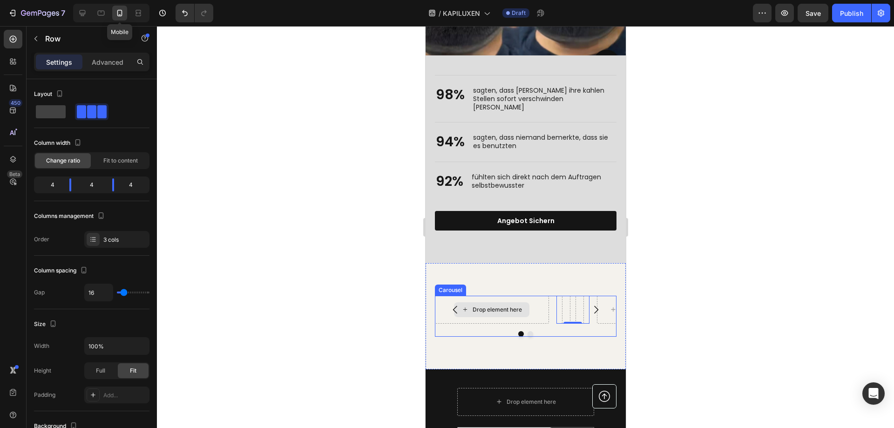
click at [543, 277] on div "Drop element here Row 0 Row Carousel Section 8" at bounding box center [525, 316] width 200 height 106
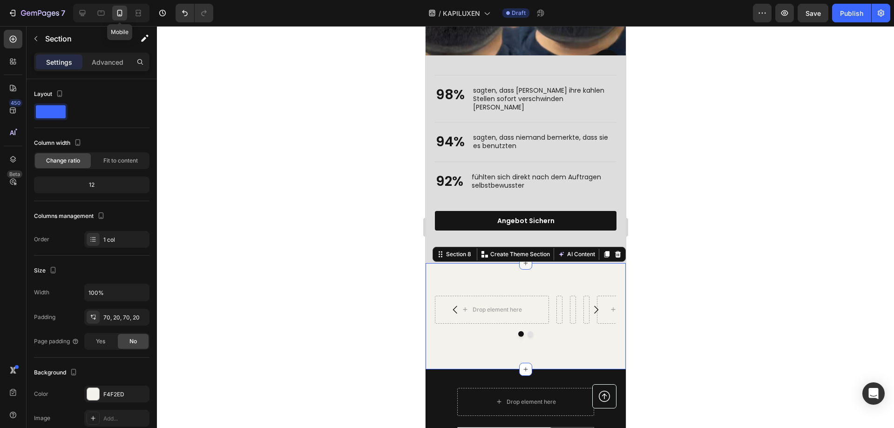
click at [521, 259] on icon at bounding box center [524, 262] width 7 height 7
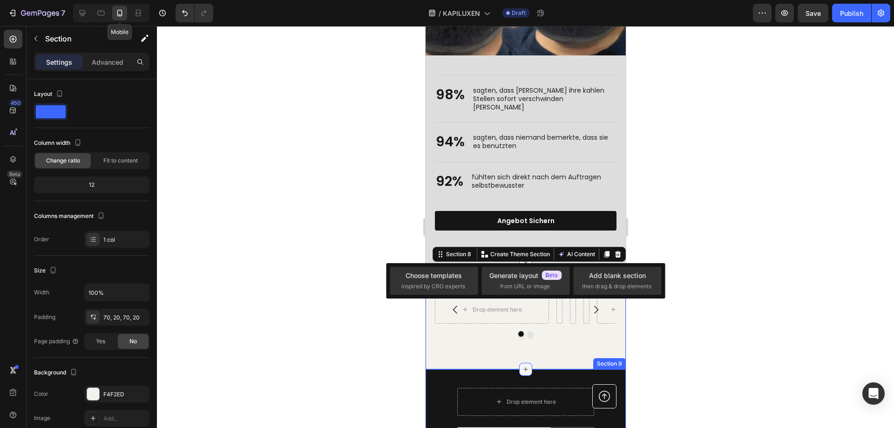
click at [523, 365] on icon at bounding box center [524, 368] width 7 height 7
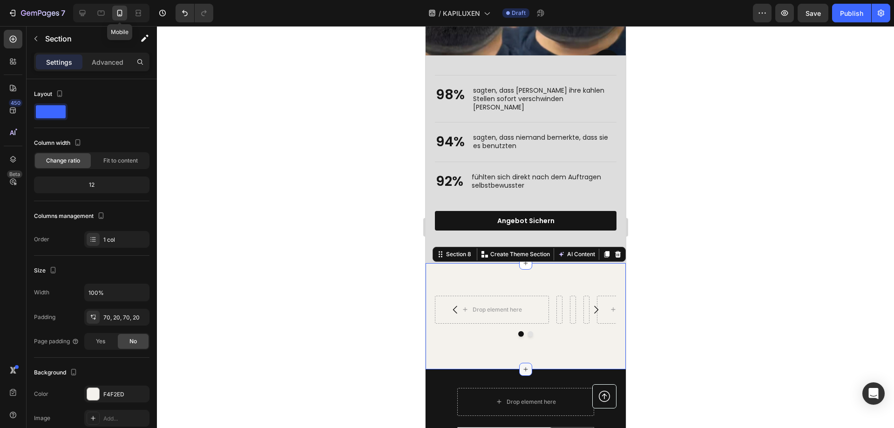
click at [521, 365] on icon at bounding box center [524, 368] width 7 height 7
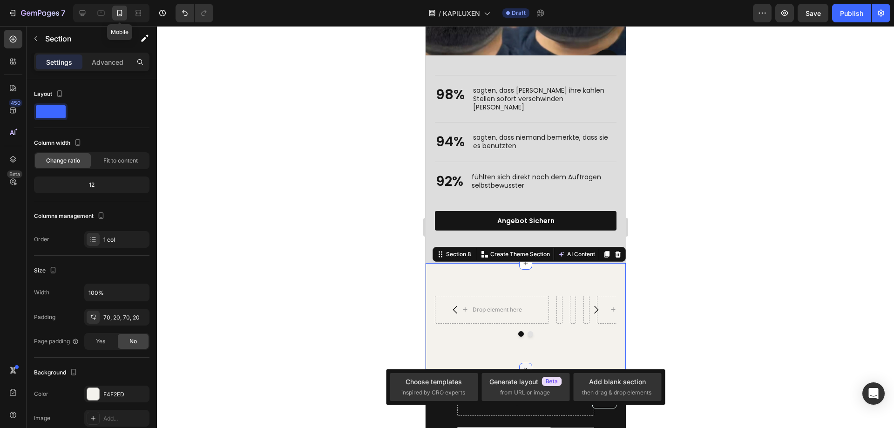
click at [522, 364] on icon at bounding box center [525, 369] width 11 height 11
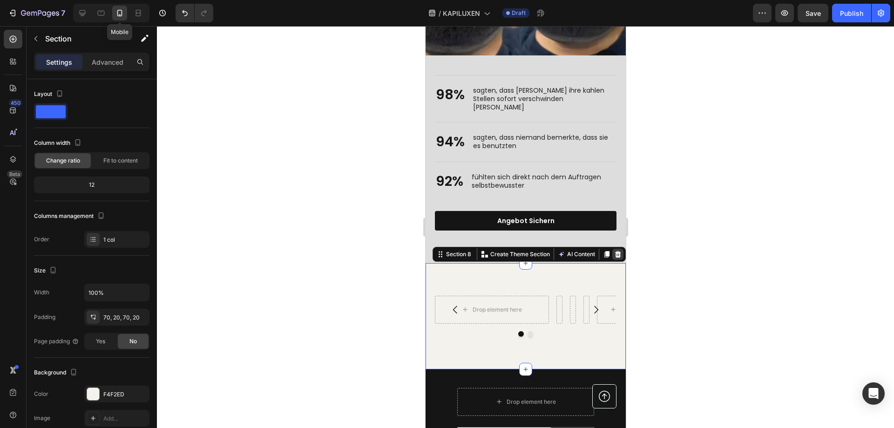
click at [614, 250] on icon at bounding box center [617, 253] width 7 height 7
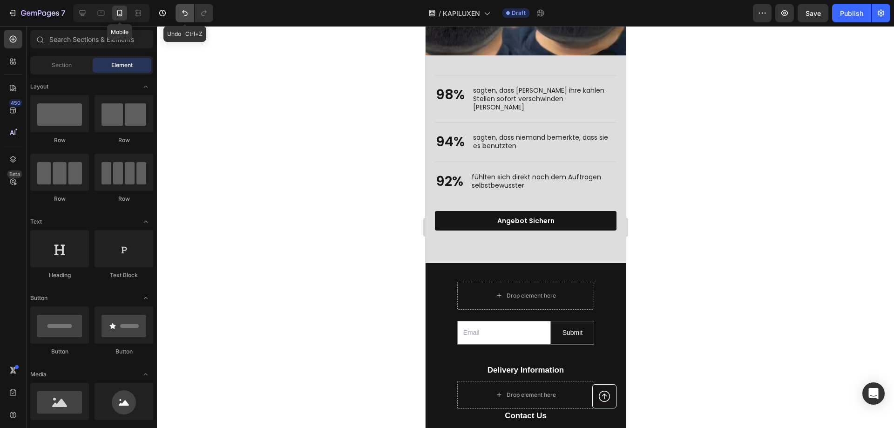
click at [182, 15] on icon "Undo/Redo" at bounding box center [184, 12] width 9 height 9
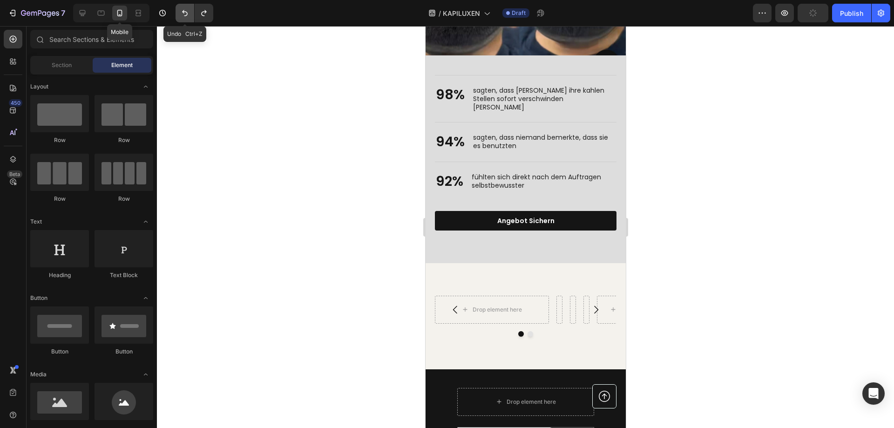
click at [183, 15] on icon "Undo/Redo" at bounding box center [184, 12] width 9 height 9
click at [184, 15] on icon "Undo/Redo" at bounding box center [184, 12] width 9 height 9
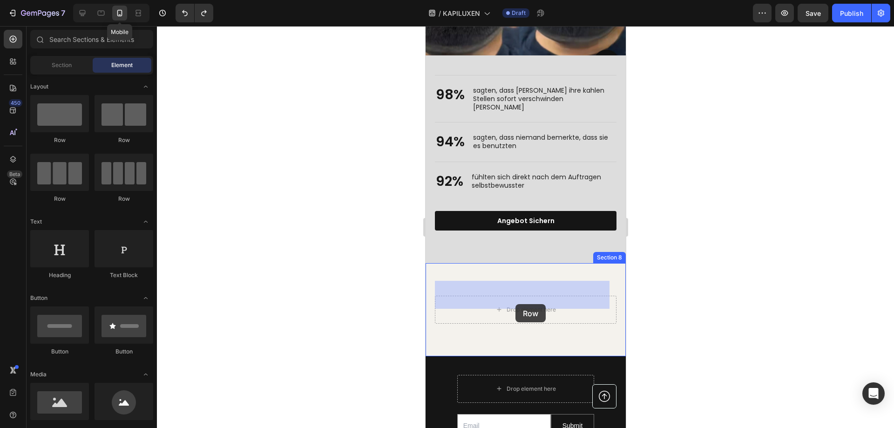
drag, startPoint x: 525, startPoint y: 182, endPoint x: 523, endPoint y: 293, distance: 110.8
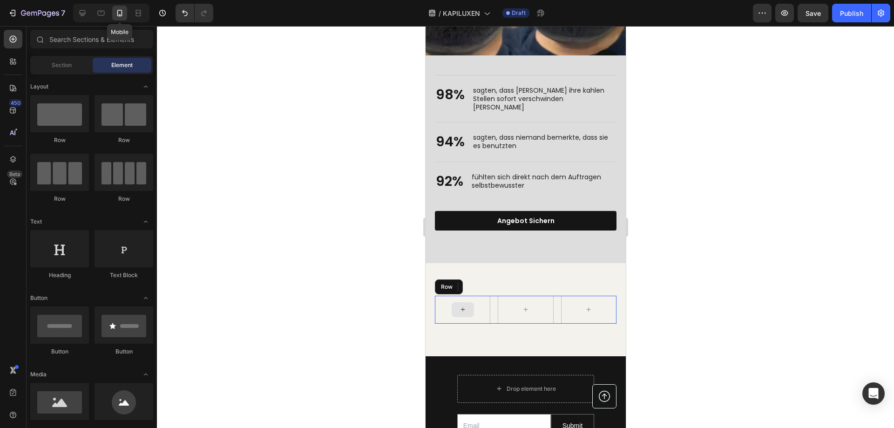
click at [468, 302] on div at bounding box center [462, 309] width 22 height 15
click at [466, 302] on div at bounding box center [462, 309] width 22 height 15
click at [78, 73] on div "Section Element" at bounding box center [91, 65] width 123 height 19
click at [78, 71] on div "Section" at bounding box center [61, 65] width 59 height 15
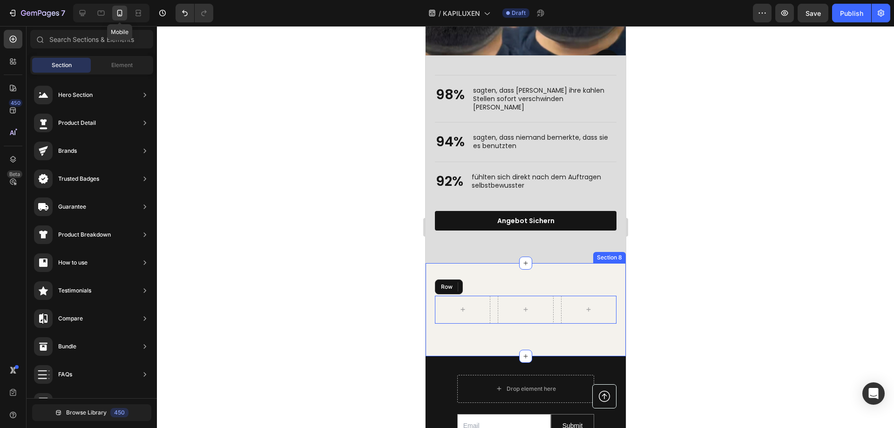
click at [559, 268] on div "Row Section 8" at bounding box center [525, 309] width 200 height 93
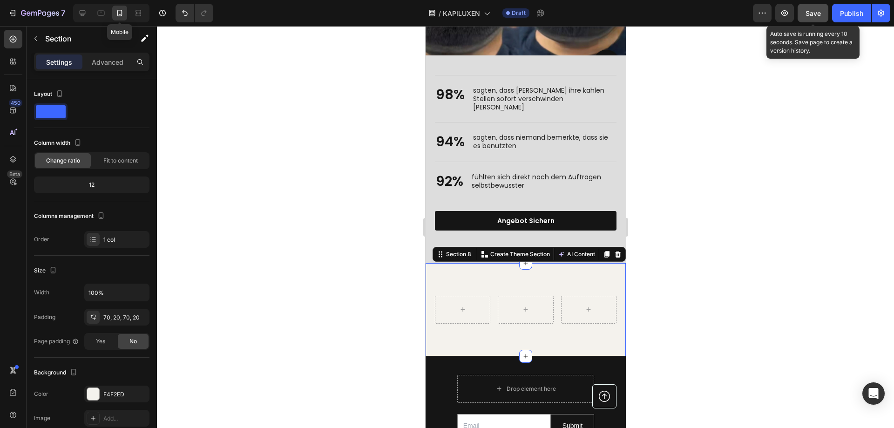
click at [818, 14] on span "Save" at bounding box center [812, 13] width 15 height 8
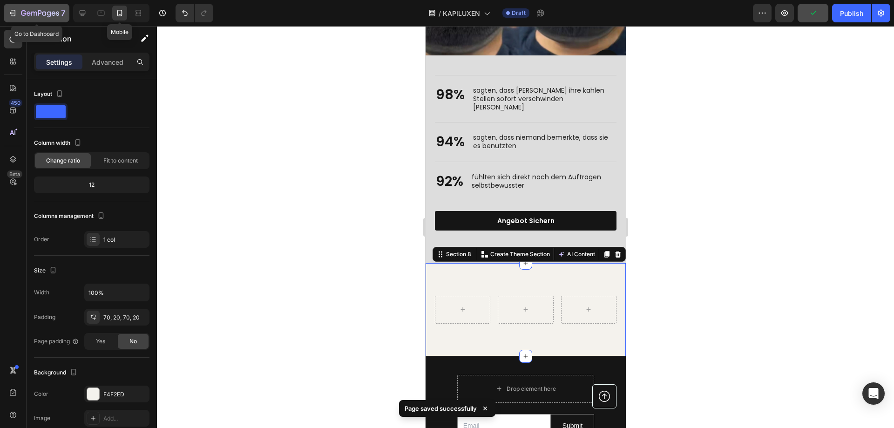
click at [39, 14] on icon "button" at bounding box center [40, 14] width 38 height 8
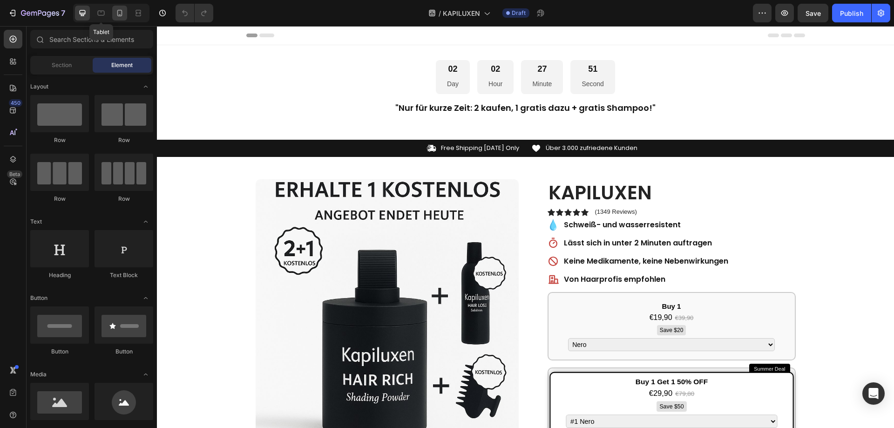
click at [115, 11] on icon at bounding box center [119, 12] width 9 height 9
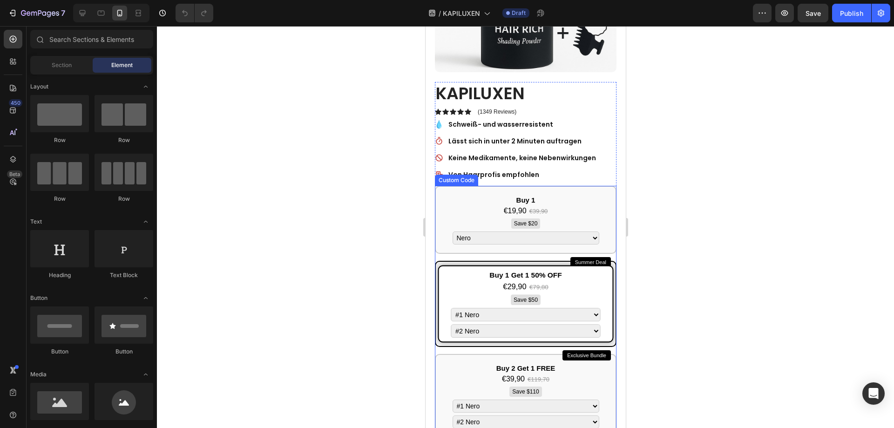
scroll to position [326, 0]
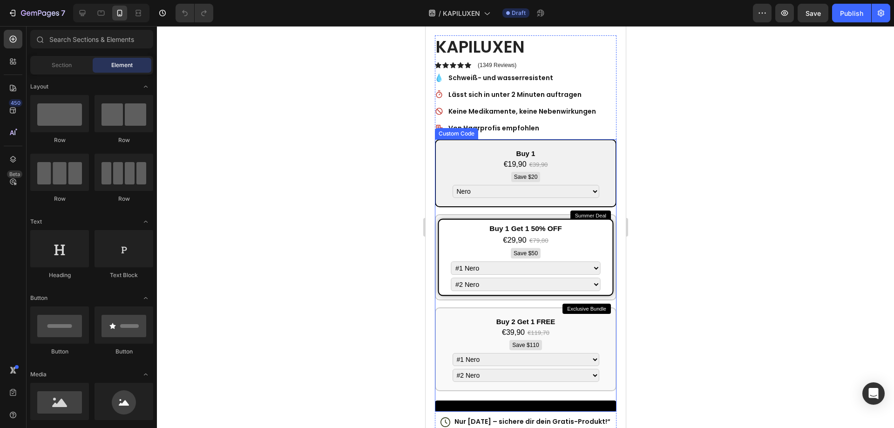
click at [533, 185] on select "Nero Grigio Marrone Biondo Castano Chiaro Castano Scuro" at bounding box center [525, 191] width 147 height 13
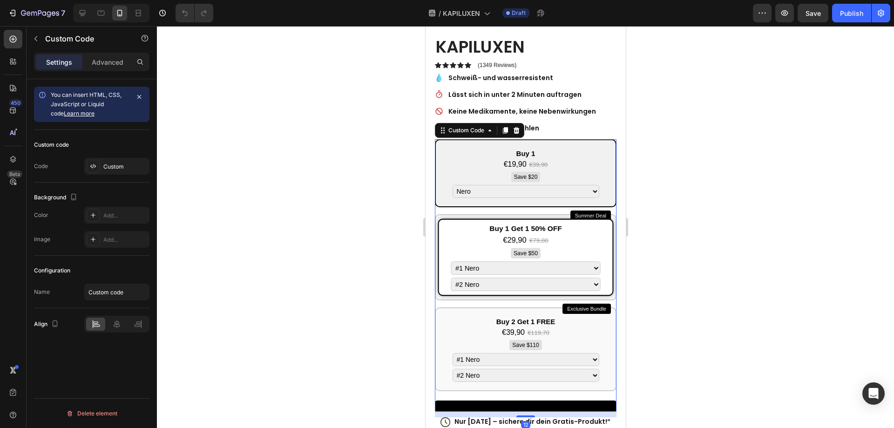
click at [561, 185] on select "Nero Grigio Marrone Biondo Castano Chiaro Castano Scuro" at bounding box center [525, 191] width 147 height 13
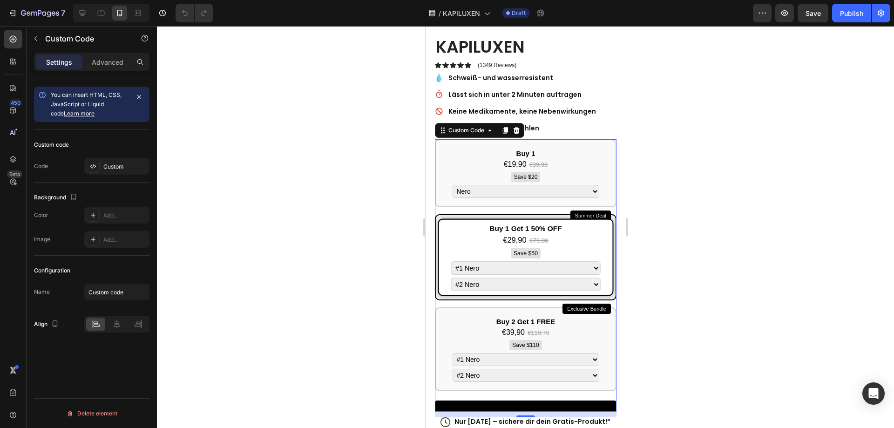
click at [504, 261] on select "#1 Nero #1 Grigio #1 Marrone #1 Biondo #1 Castano Chiaro #1 Castano Scuro" at bounding box center [525, 268] width 149 height 14
click at [510, 262] on select "#1 Nero #1 Grigio #1 Marrone #1 Biondo #1 Castano Chiaro #1 Castano Scuro" at bounding box center [525, 268] width 149 height 14
click at [504, 278] on select "#2 Nero #2 Grigio #2 Marrone #2 Biondo #2 Castano Chiaro #2 Castano Scuro" at bounding box center [525, 284] width 149 height 14
click at [514, 262] on select "#1 Nero #1 Grigio #1 Marrone #1 Biondo #1 Castano Chiaro #1 Castano Scuro" at bounding box center [525, 268] width 149 height 14
click at [514, 264] on select "#1 Nero #1 Grigio #1 Marrone #1 Biondo #1 Castano Chiaro #1 Castano Scuro" at bounding box center [525, 268] width 149 height 14
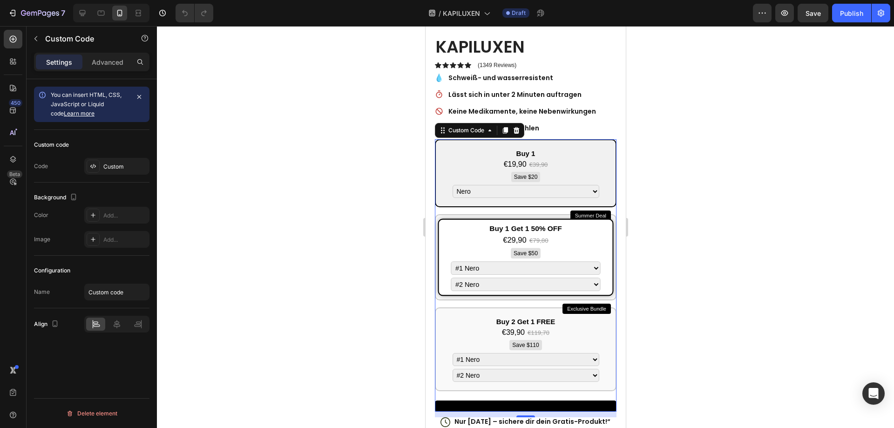
click at [505, 186] on select "Nero Grigio Marrone Biondo Castano Chiaro Castano Scuro" at bounding box center [525, 191] width 147 height 13
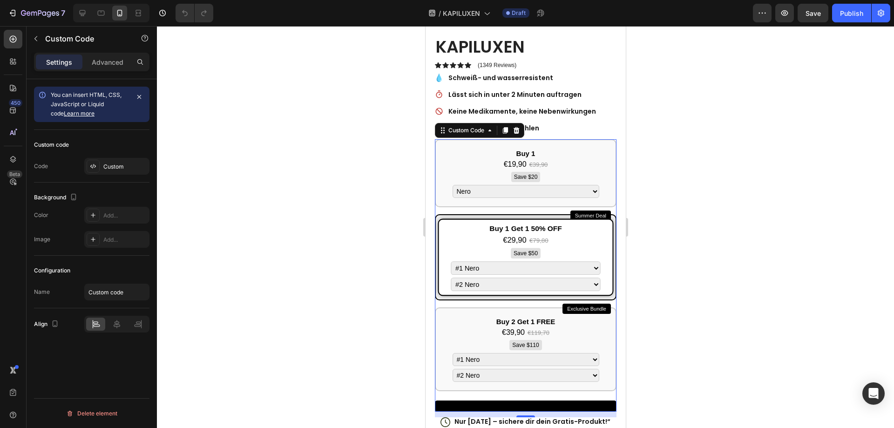
click at [468, 261] on select "#1 Nero #1 Grigio #1 Marrone #1 Biondo #1 Castano Chiaro #1 Castano Scuro" at bounding box center [525, 268] width 149 height 14
click at [475, 262] on select "#1 Nero #1 Grigio #1 Marrone #1 Biondo #1 Castano Chiaro #1 Castano Scuro" at bounding box center [525, 268] width 149 height 14
click at [478, 277] on select "#2 Nero #2 Grigio #2 Marrone #2 Biondo #2 Castano Chiaro #2 Castano Scuro" at bounding box center [525, 284] width 149 height 14
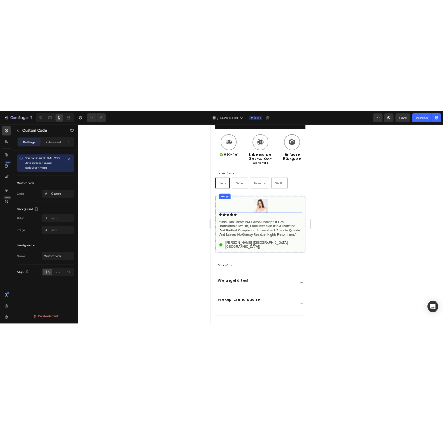
scroll to position [745, 0]
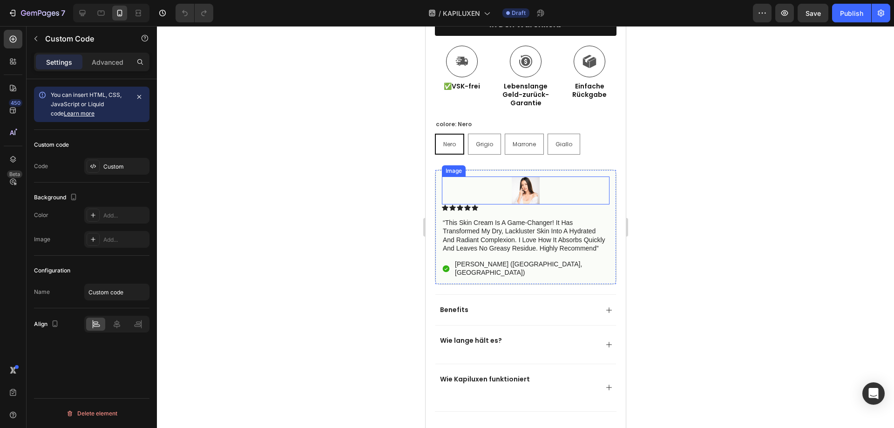
click at [558, 183] on div at bounding box center [525, 190] width 168 height 28
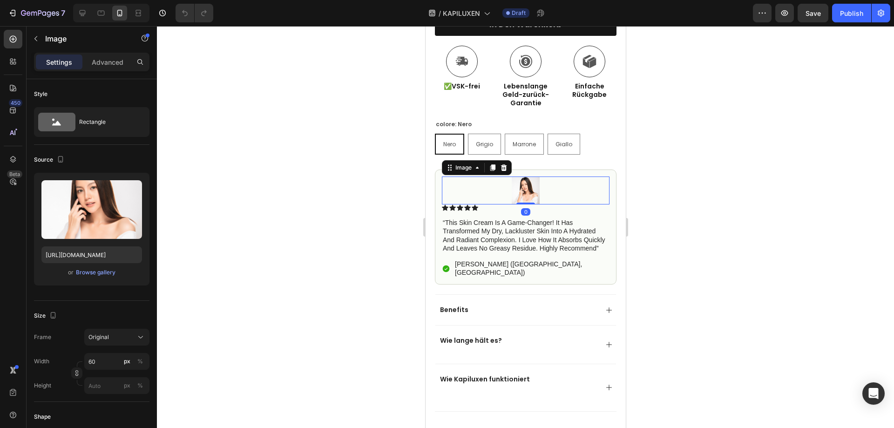
click at [722, 207] on div at bounding box center [525, 227] width 737 height 402
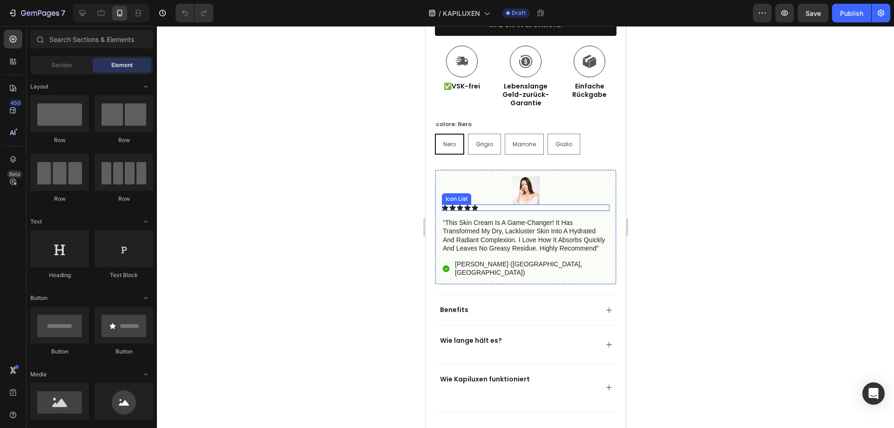
click at [579, 204] on div "Icon Icon Icon Icon Icon" at bounding box center [525, 207] width 168 height 7
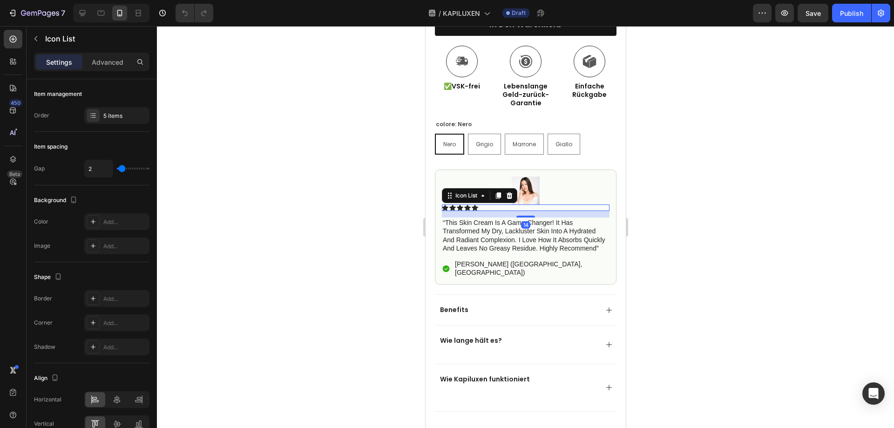
click at [579, 187] on div at bounding box center [525, 190] width 168 height 28
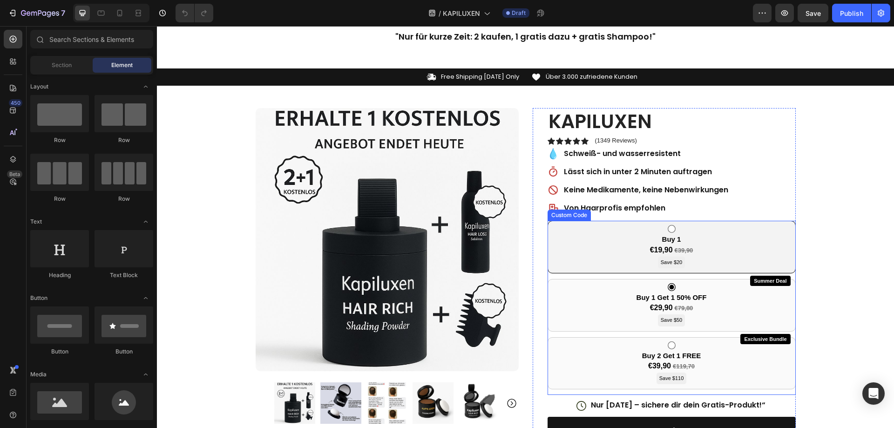
scroll to position [93, 0]
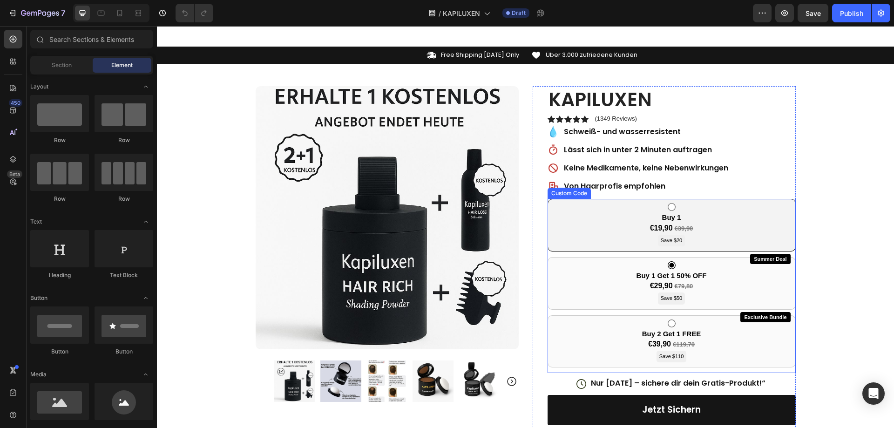
click at [716, 235] on div "Buy 1 €19,90 €39,90 Save $20" at bounding box center [671, 225] width 248 height 53
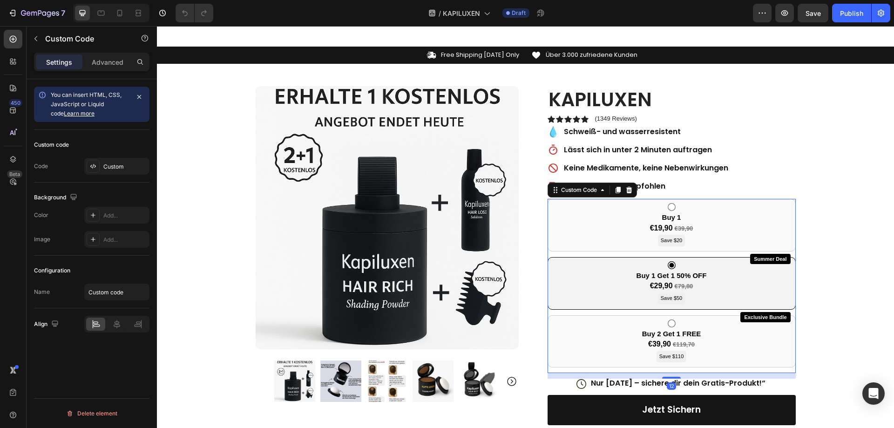
click at [703, 258] on div "Summer Deal Buy 1 Get 1 50% OFF €29,90 €79,80 Save $50" at bounding box center [671, 283] width 248 height 53
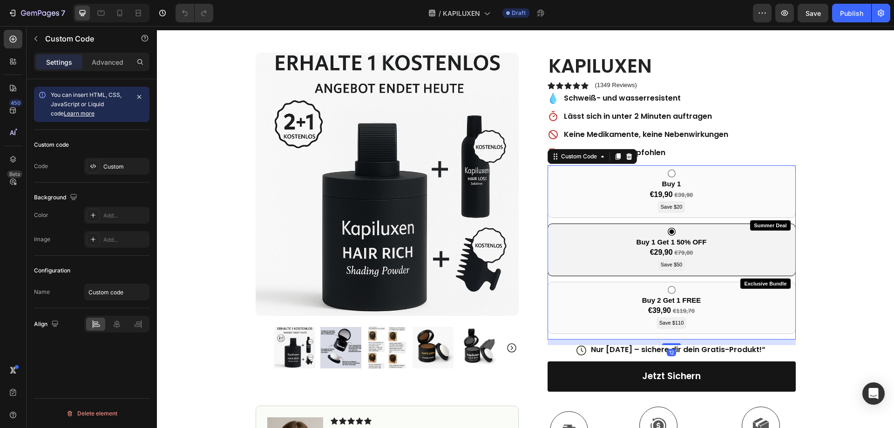
scroll to position [186, 0]
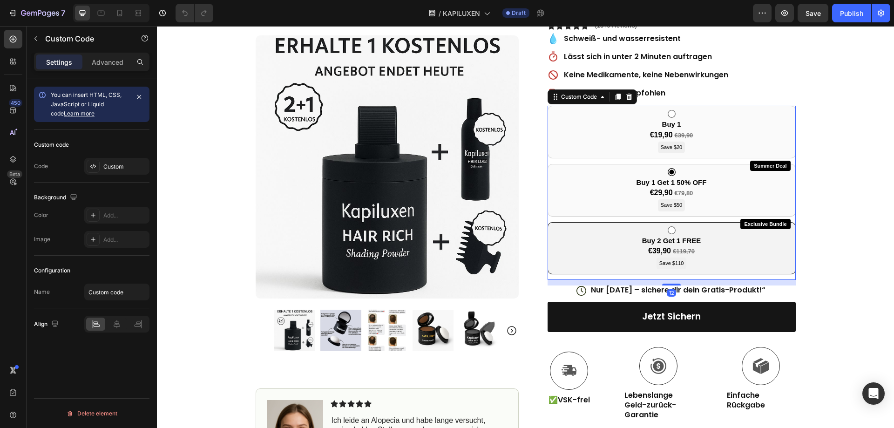
click at [710, 246] on div "Exclusive Bundle Buy 2 Get 1 FREE €39,90 €119,70 Save $110" at bounding box center [671, 248] width 248 height 53
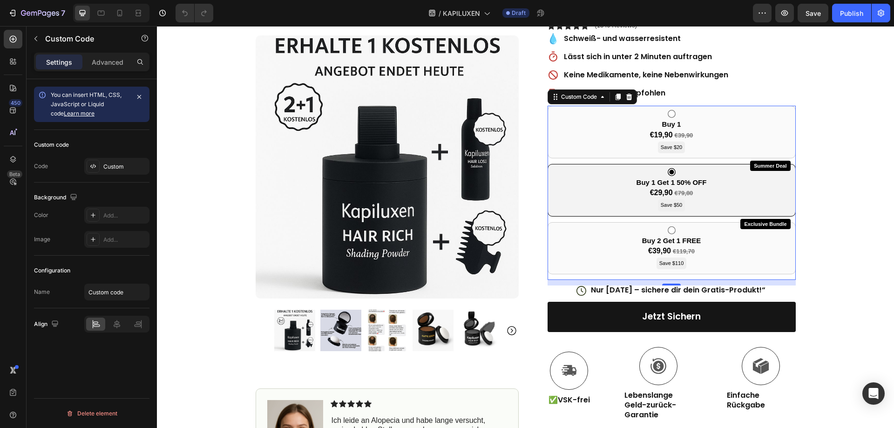
click at [683, 211] on div "Summer Deal Buy 1 Get 1 50% OFF €29,90 €79,80 Save $50" at bounding box center [671, 190] width 248 height 53
click at [707, 199] on div "Summer Deal Buy 1 Get 1 50% OFF €29,90 €79,80 Save $50" at bounding box center [671, 190] width 248 height 53
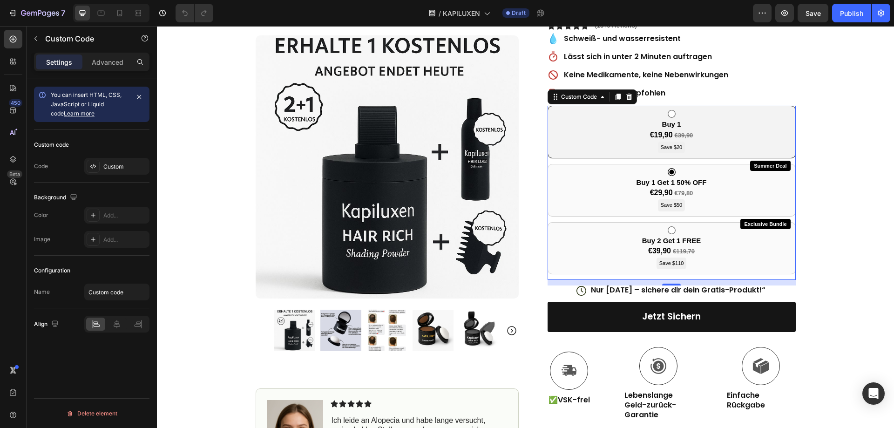
click at [732, 143] on div "Buy 1 €19,90 €39,90 Save $20" at bounding box center [671, 132] width 248 height 53
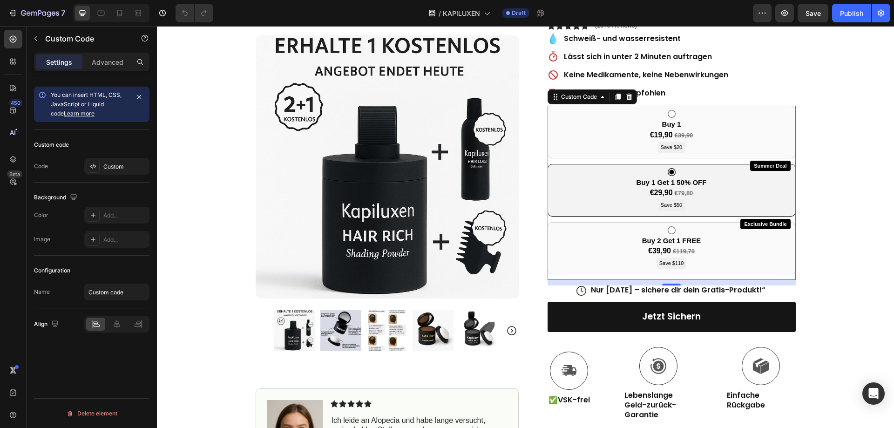
click at [730, 177] on div "Summer Deal Buy 1 Get 1 50% OFF €29,90 €79,80 Save $50" at bounding box center [671, 190] width 248 height 53
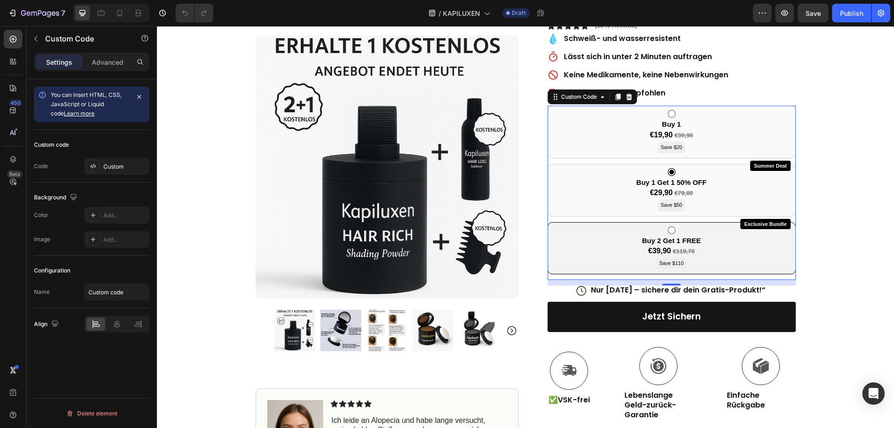
click at [730, 239] on div "Exclusive Bundle Buy 2 Get 1 FREE €39,90 €119,70 Save $110" at bounding box center [671, 248] width 248 height 53
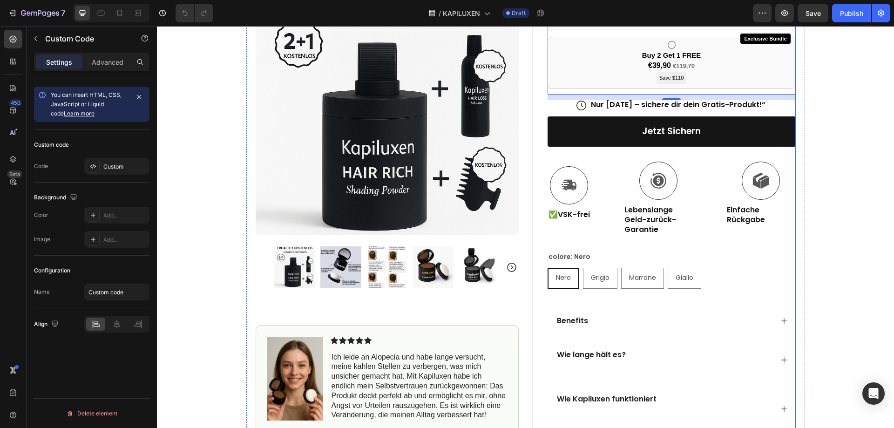
scroll to position [372, 0]
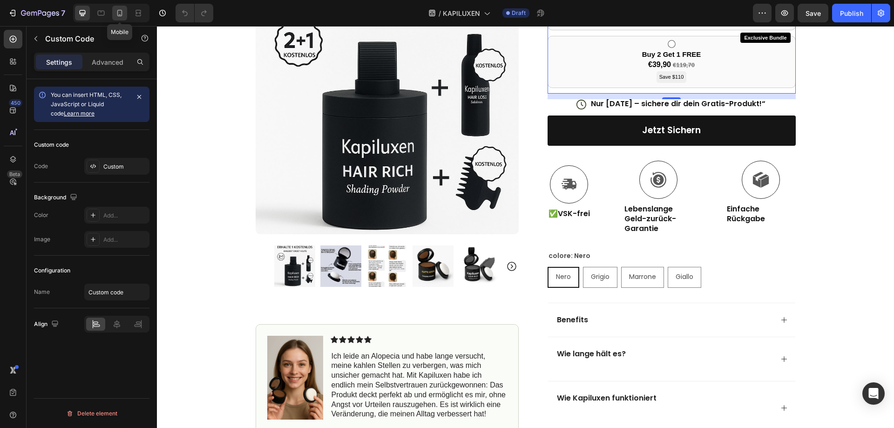
click at [127, 13] on div at bounding box center [119, 13] width 15 height 15
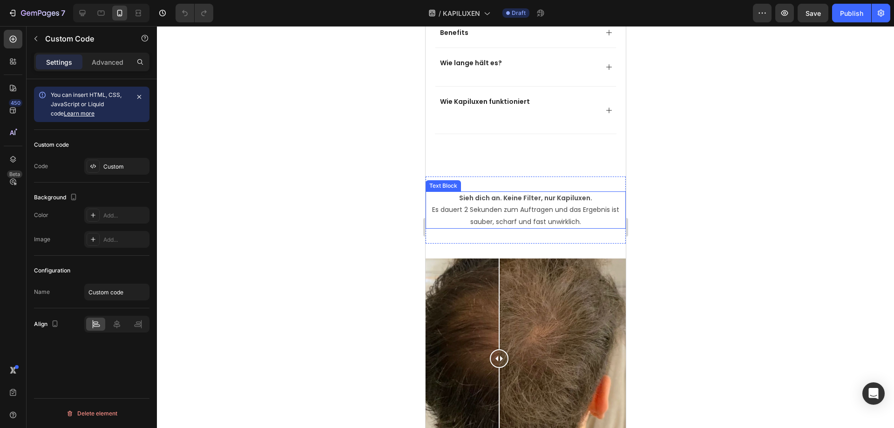
scroll to position [862, 0]
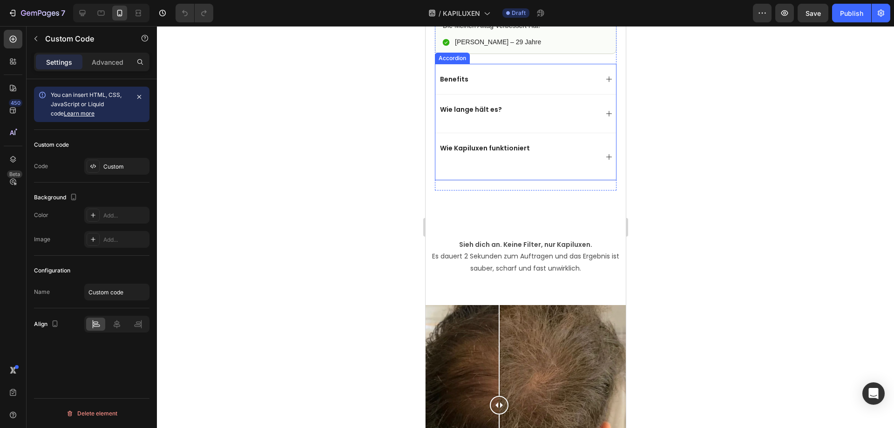
click at [464, 83] on p "Benefits" at bounding box center [453, 79] width 28 height 8
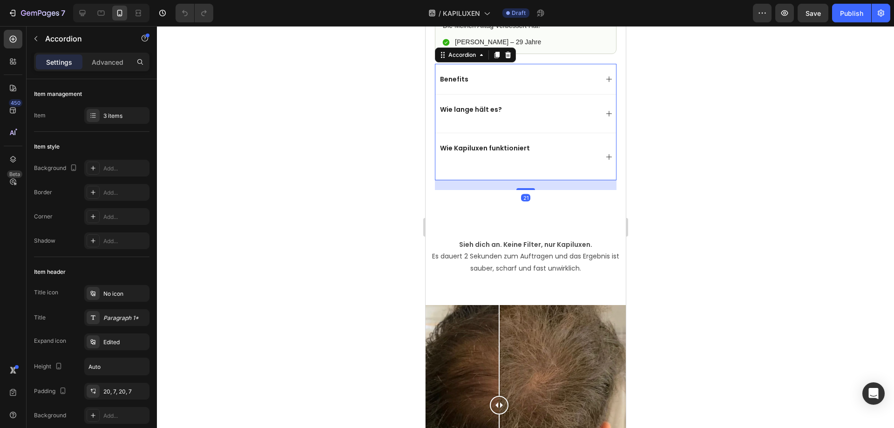
click at [599, 94] on div "Benefits" at bounding box center [525, 79] width 181 height 30
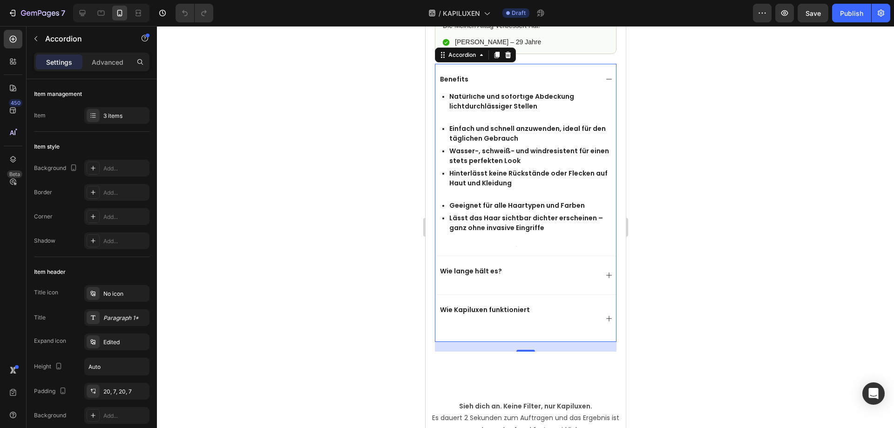
click at [462, 83] on p "Benefits" at bounding box center [453, 79] width 28 height 8
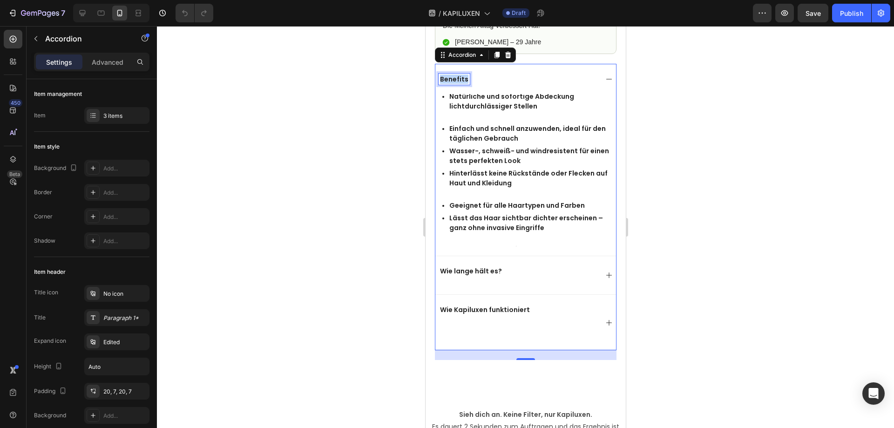
click at [460, 83] on p "Benefits" at bounding box center [453, 79] width 28 height 8
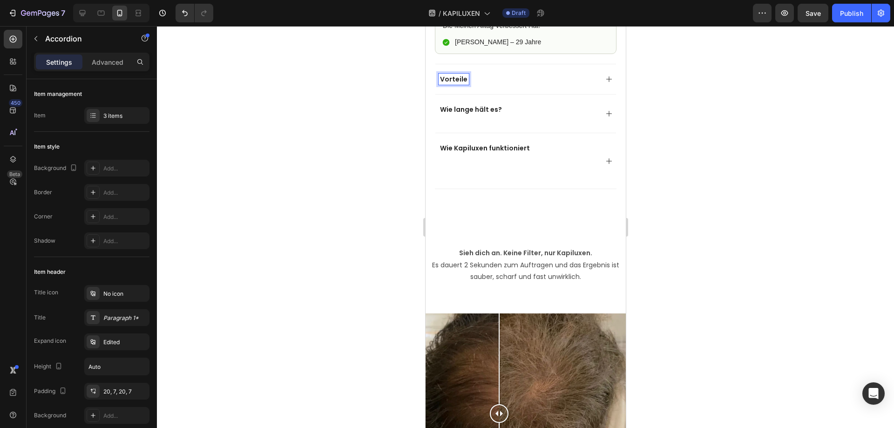
click at [823, 23] on div "7 / KAPILUXEN Draft Preview Save Publish" at bounding box center [447, 13] width 894 height 27
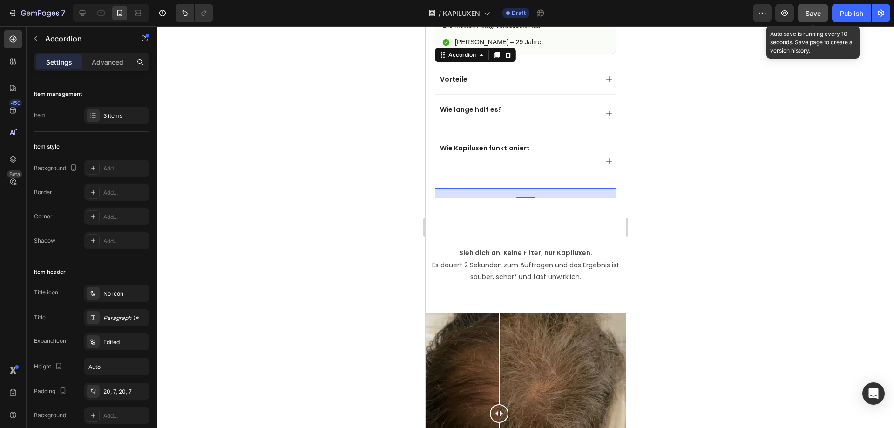
click at [818, 17] on div "Save" at bounding box center [812, 13] width 15 height 10
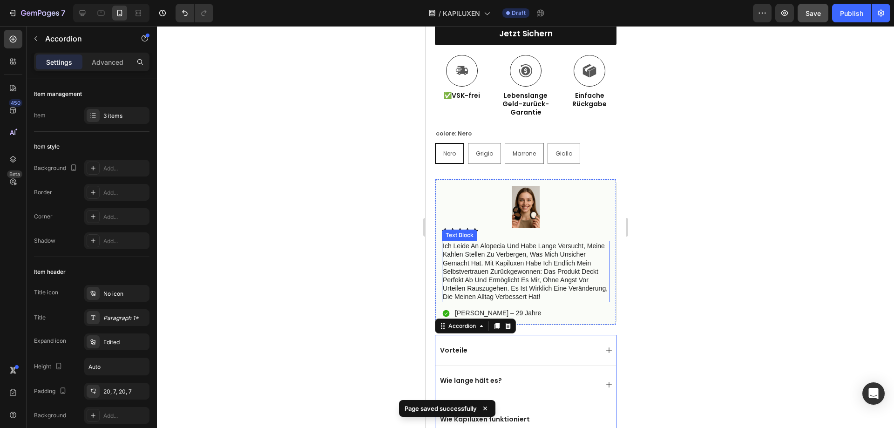
scroll to position [629, 0]
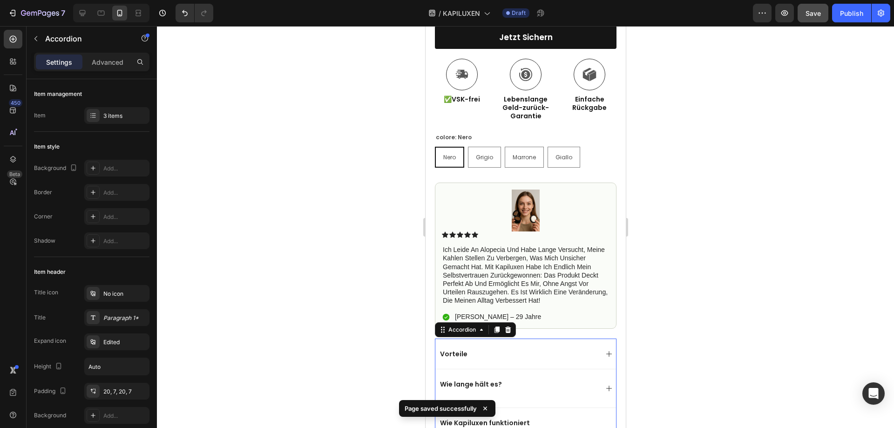
click at [730, 155] on div at bounding box center [525, 227] width 737 height 402
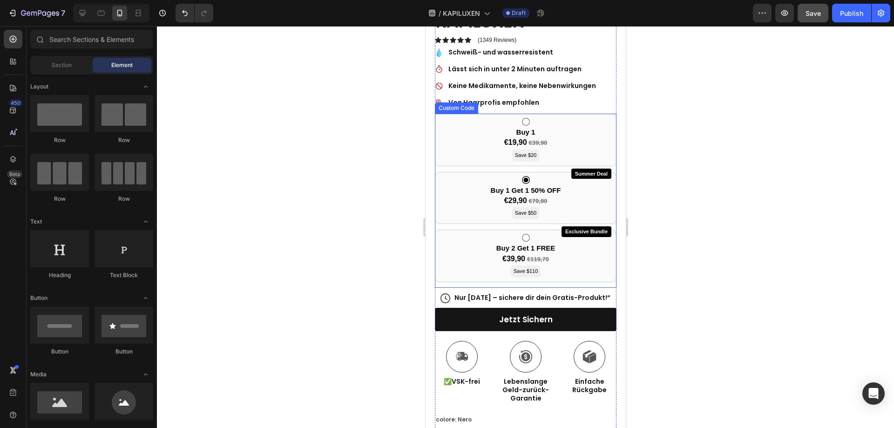
scroll to position [350, 0]
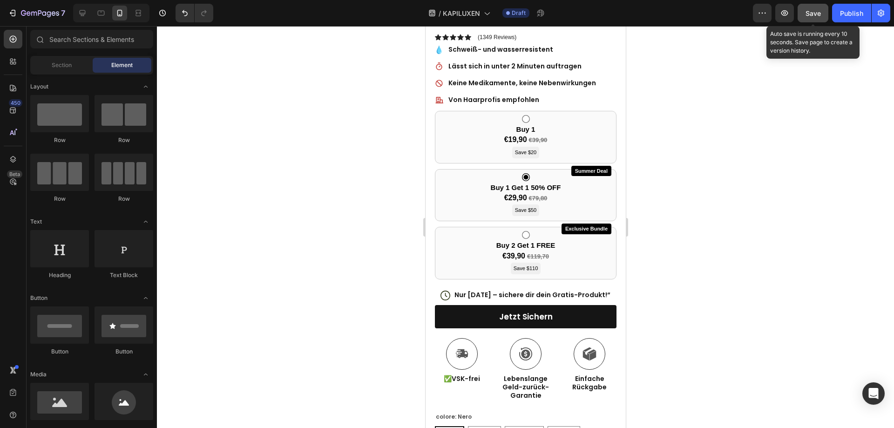
click at [805, 10] on button "Save" at bounding box center [812, 13] width 31 height 19
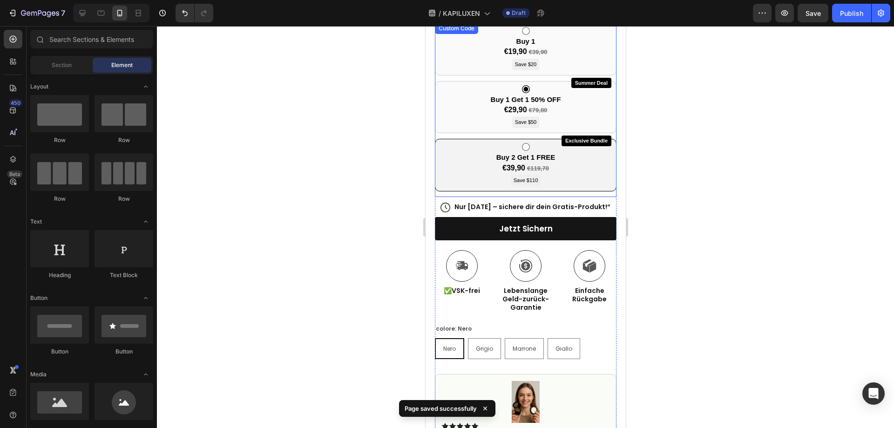
scroll to position [396, 0]
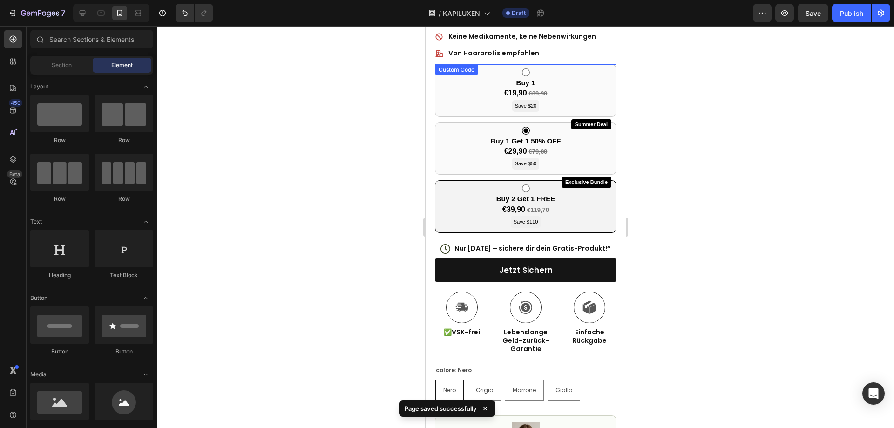
click at [568, 200] on div "Exclusive Bundle Buy 2 Get 1 FREE €39,90 €119,70 Save $110" at bounding box center [525, 206] width 182 height 53
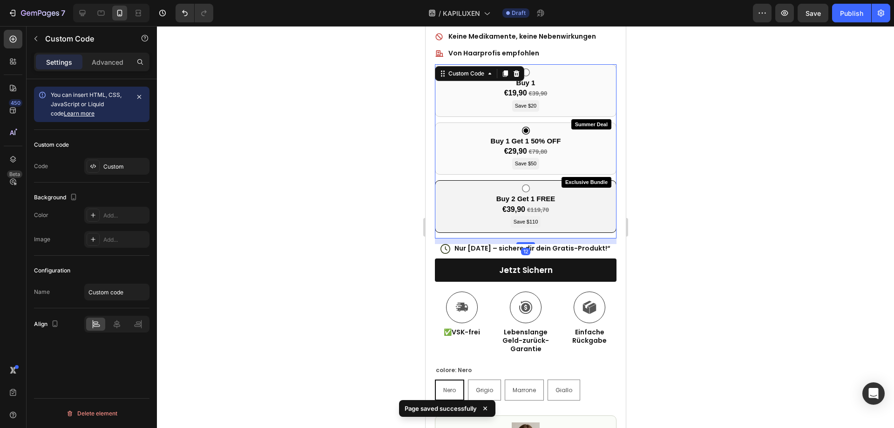
click at [570, 200] on div "Exclusive Bundle Buy 2 Get 1 FREE €39,90 €119,70 Save $110" at bounding box center [525, 206] width 182 height 53
click at [535, 155] on div "Buy 1 Get 1 50% OFF €29,90 €79,80 Save $50" at bounding box center [525, 153] width 70 height 34
click at [552, 92] on div "Buy 1 €19,90 €39,90 Save $20" at bounding box center [525, 90] width 182 height 53
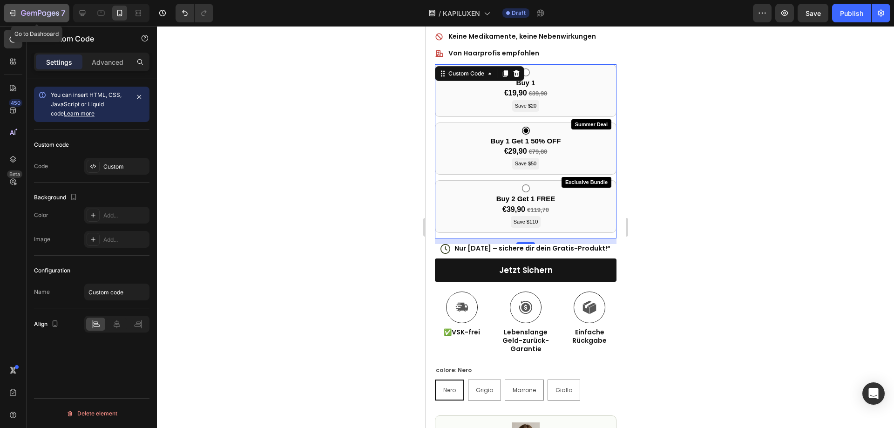
click at [24, 13] on icon "button" at bounding box center [23, 13] width 5 height 6
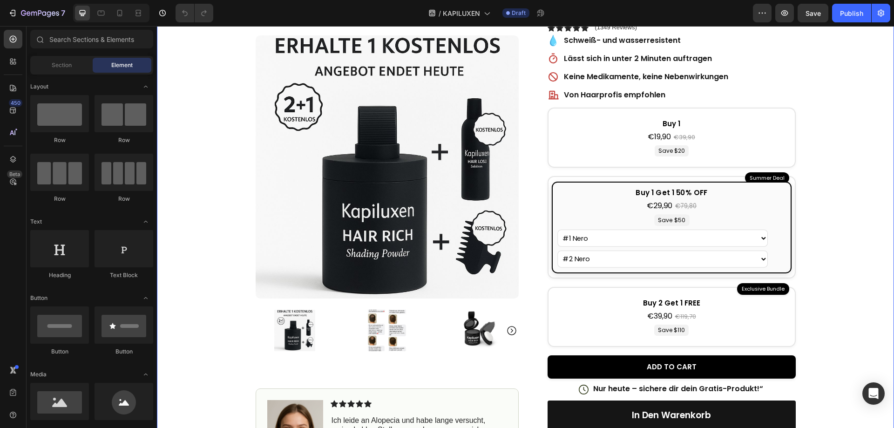
scroll to position [186, 0]
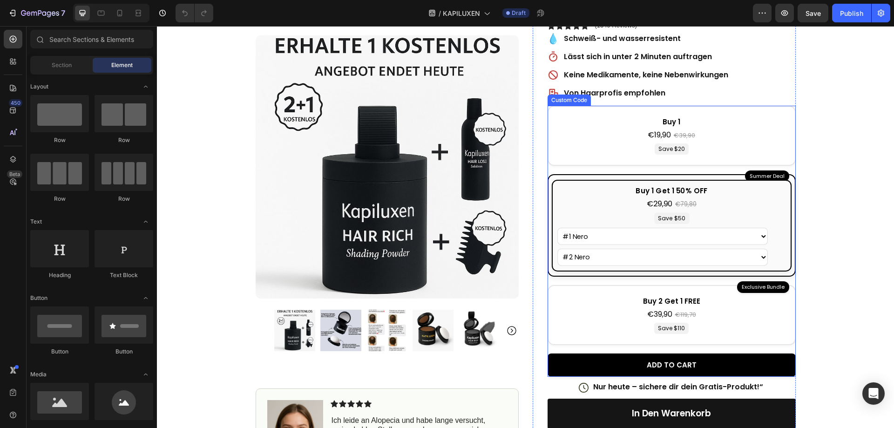
click at [744, 219] on div "Buy 1 Get 1 50% OFF €29,90 €79,80 Save $50 #1 Nero #1 Grigio #1 Marrone #1 Bion…" at bounding box center [671, 225] width 240 height 91
click at [157, 26] on input "Summer Deal Buy 1 Get 1 50% OFF €29,90 €79,80 Save $50 #1 Nero #1 Grigio #1 Mar…" at bounding box center [157, 26] width 0 height 0
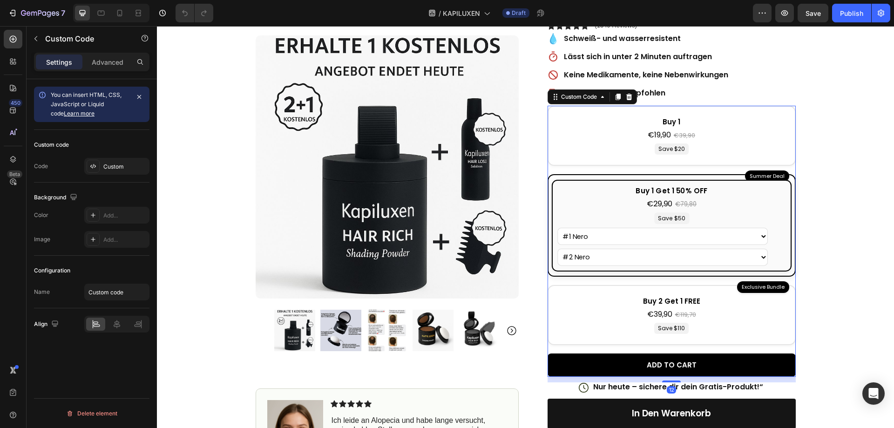
click at [744, 219] on div "Buy 1 Get 1 50% OFF €29,90 €79,80 Save $50 #1 Nero #1 Grigio #1 Marrone #1 Bion…" at bounding box center [671, 225] width 240 height 91
click at [157, 26] on input "Summer Deal Buy 1 Get 1 50% OFF €29,90 €79,80 Save $50 #1 Nero #1 Grigio #1 Mar…" at bounding box center [157, 26] width 0 height 0
click at [744, 219] on div "Buy 1 Get 1 50% OFF €29,90 €79,80 Save $50 #1 Nero #1 Grigio #1 Marrone #1 Bion…" at bounding box center [671, 225] width 240 height 91
click at [157, 26] on input "Summer Deal Buy 1 Get 1 50% OFF €29,90 €79,80 Save $50 #1 Nero #1 Grigio #1 Mar…" at bounding box center [157, 26] width 0 height 0
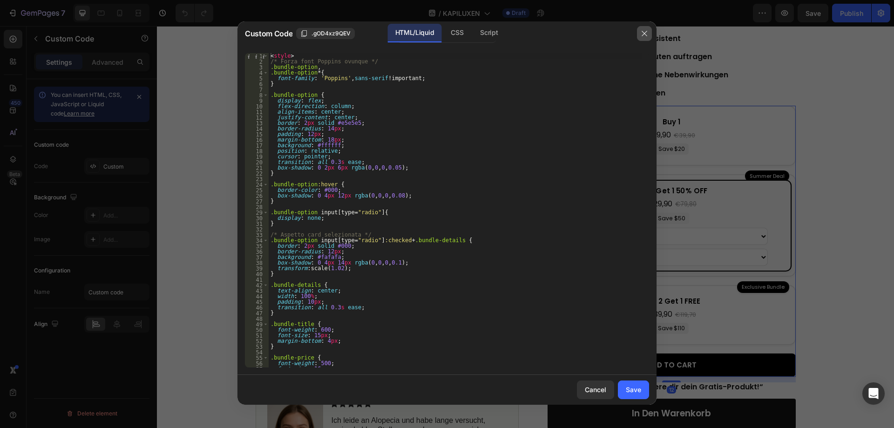
click at [646, 35] on icon "button" at bounding box center [644, 33] width 7 height 7
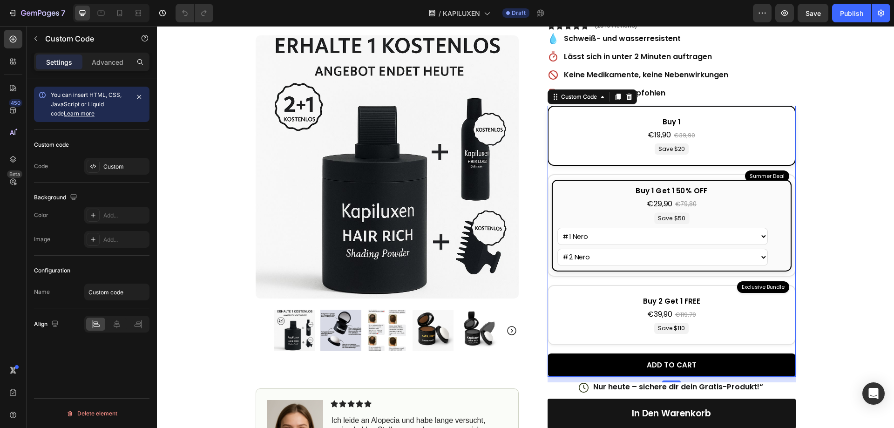
click at [732, 129] on div "€19,90 €39,90" at bounding box center [672, 134] width 226 height 11
click at [157, 26] on input "Buy 1 €19,90 €39,90 Save $20 Nero Grigio Marrone Biondo Castano [PERSON_NAME]" at bounding box center [157, 26] width 0 height 0
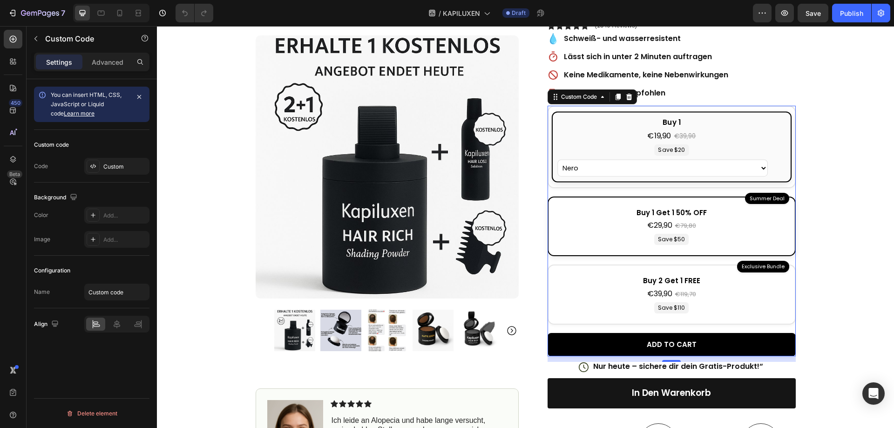
click at [724, 206] on div "Buy 1 Get 1 50% OFF €29,90 €79,80 Save $50 #1 Nero #1 Grigio #1 Marrone #1 Bion…" at bounding box center [671, 226] width 235 height 47
click at [157, 26] on input "Summer Deal Buy 1 Get 1 50% OFF €29,90 €79,80 Save $50 #1 Nero #1 Grigio #1 Mar…" at bounding box center [157, 26] width 0 height 0
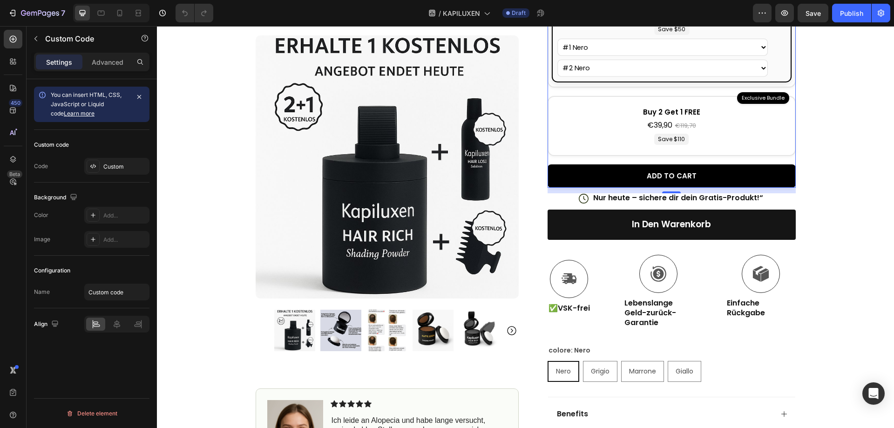
scroll to position [372, 0]
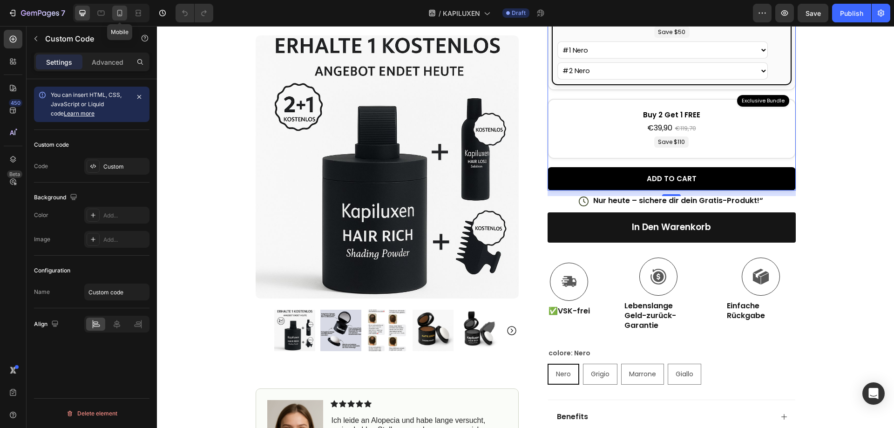
click at [118, 16] on icon at bounding box center [119, 13] width 5 height 7
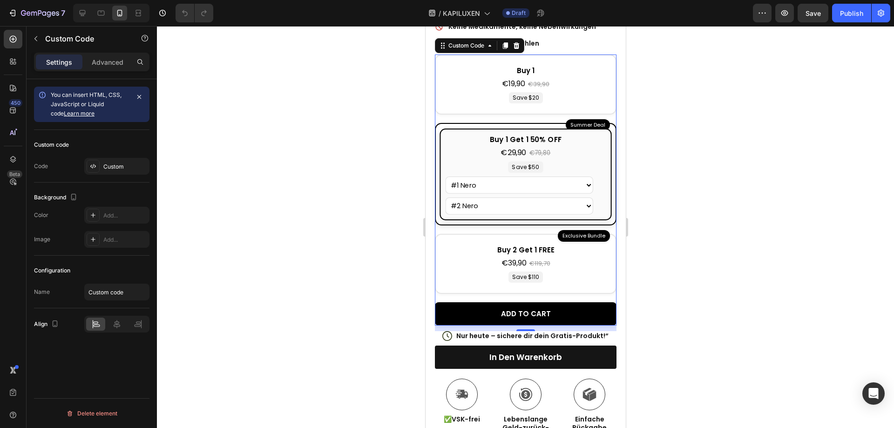
scroll to position [350, 0]
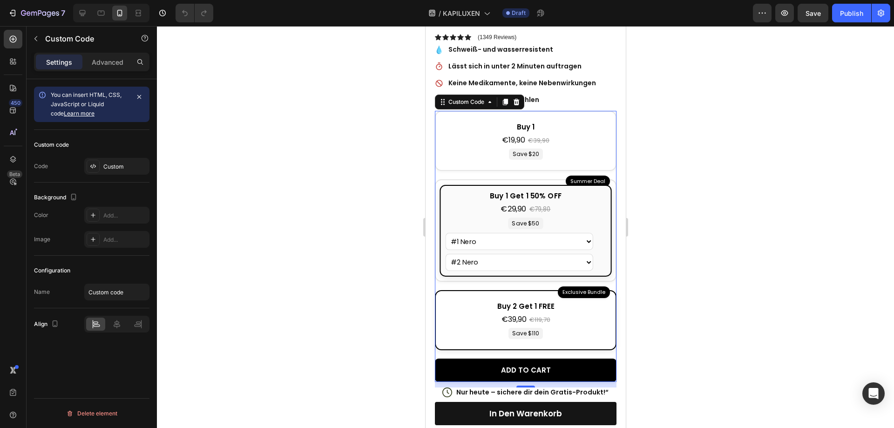
click at [548, 302] on div "Buy 2 Get 1 FREE" at bounding box center [525, 306] width 159 height 11
click at [425, 26] on input "Exclusive Bundle Buy 2 Get 1 FREE €39,90 €119,70 Save $110 #1 Nero #1 Grigio #1…" at bounding box center [425, 26] width 0 height 0
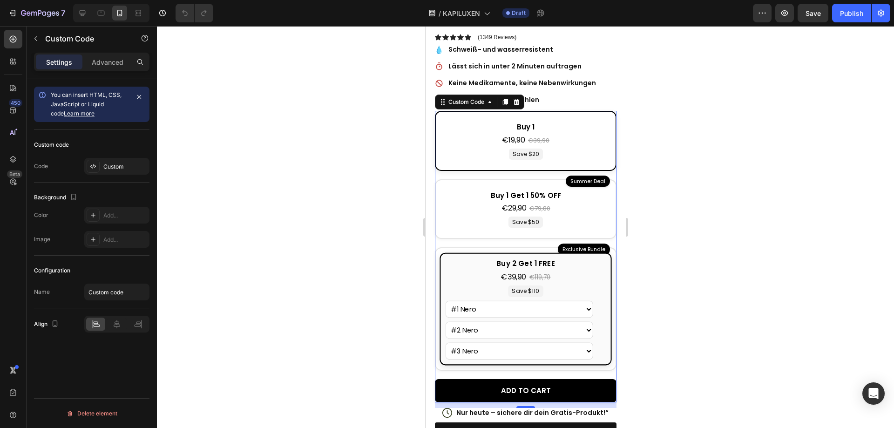
click at [539, 147] on div "Buy 1 €19,90 €39,90 Save $20 Nero Grigio Marrone Biondo Castano [PERSON_NAME]" at bounding box center [525, 140] width 169 height 47
click at [425, 26] on input "Buy 1 €19,90 €39,90 Save $20 Nero Grigio Marrone Biondo Castano [PERSON_NAME]" at bounding box center [425, 26] width 0 height 0
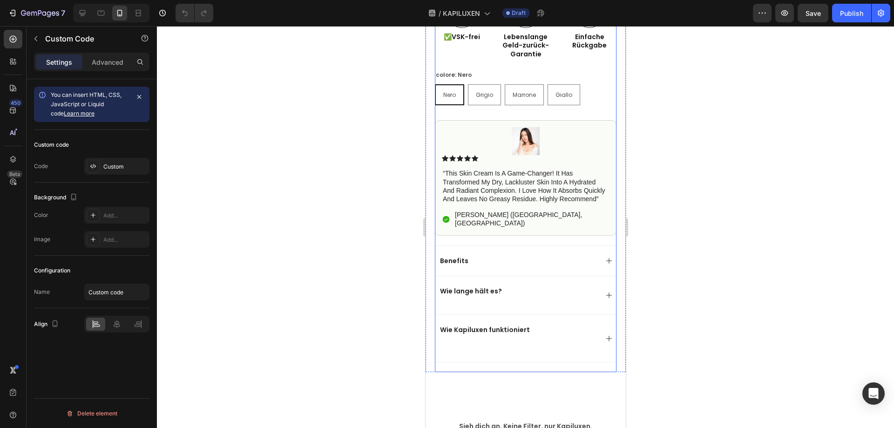
scroll to position [769, 0]
click at [24, 2] on div "7 Go to Dashboard / KAPILUXEN Draft Preview Save Publish" at bounding box center [447, 13] width 894 height 27
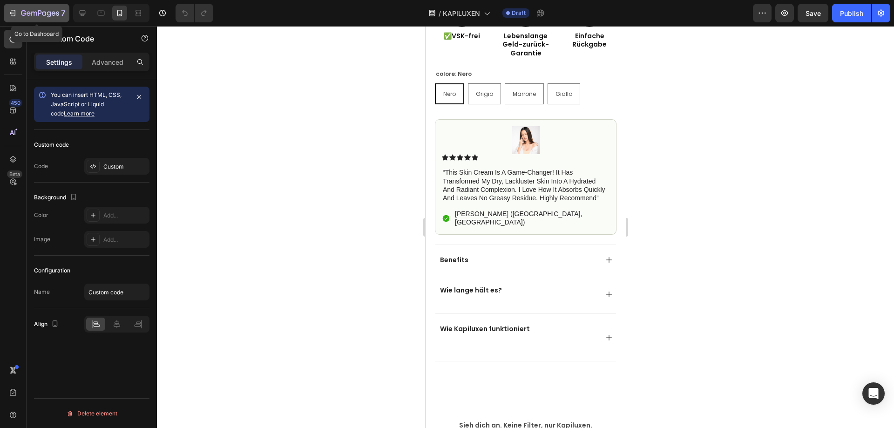
click at [21, 7] on div "7" at bounding box center [43, 12] width 44 height 11
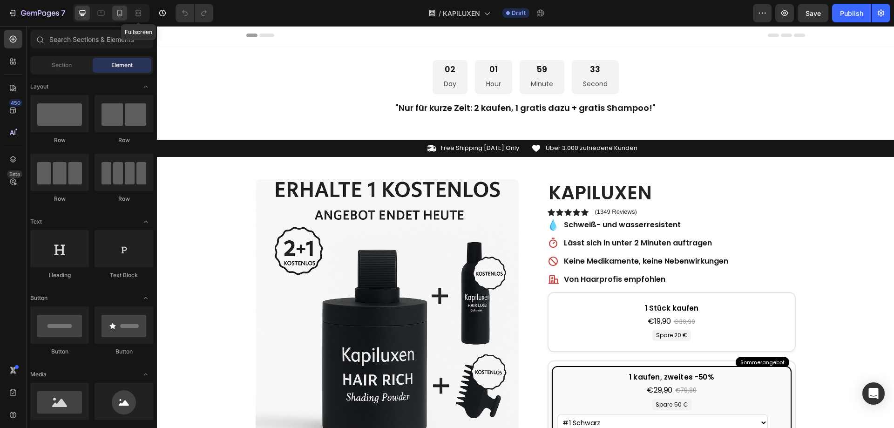
click at [120, 14] on icon at bounding box center [119, 12] width 9 height 9
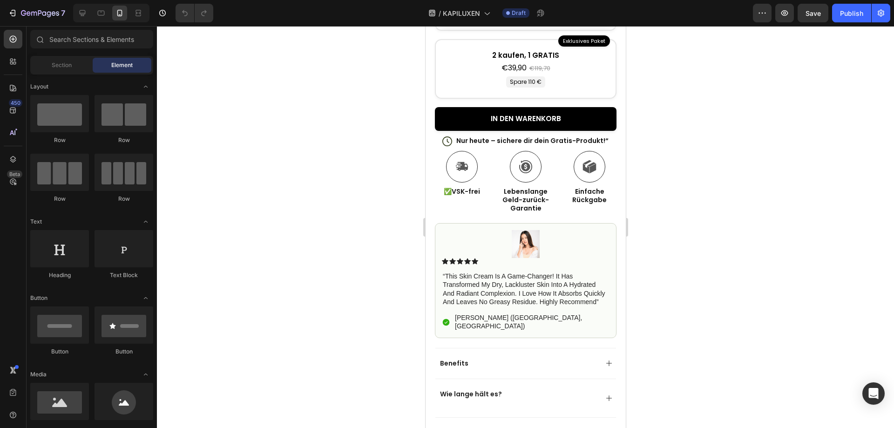
scroll to position [652, 0]
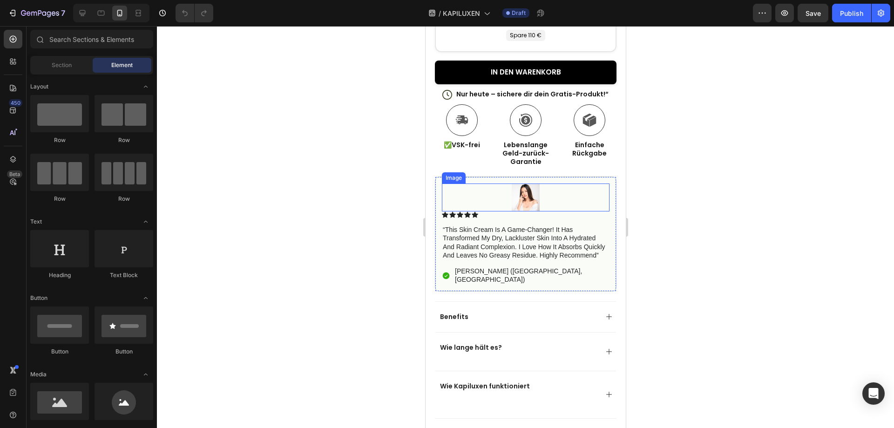
click at [550, 194] on div at bounding box center [525, 197] width 168 height 28
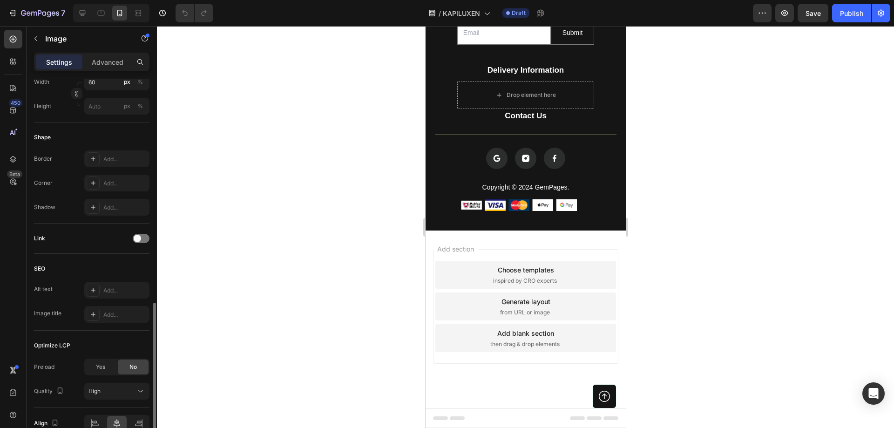
scroll to position [328, 0]
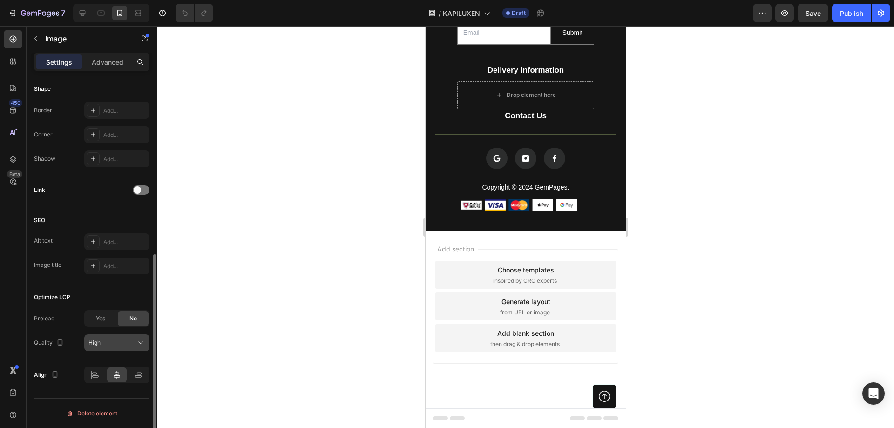
click at [113, 343] on div "High" at bounding box center [111, 342] width 47 height 8
click at [114, 343] on div "High" at bounding box center [111, 342] width 47 height 8
click at [114, 346] on div "High" at bounding box center [111, 342] width 47 height 8
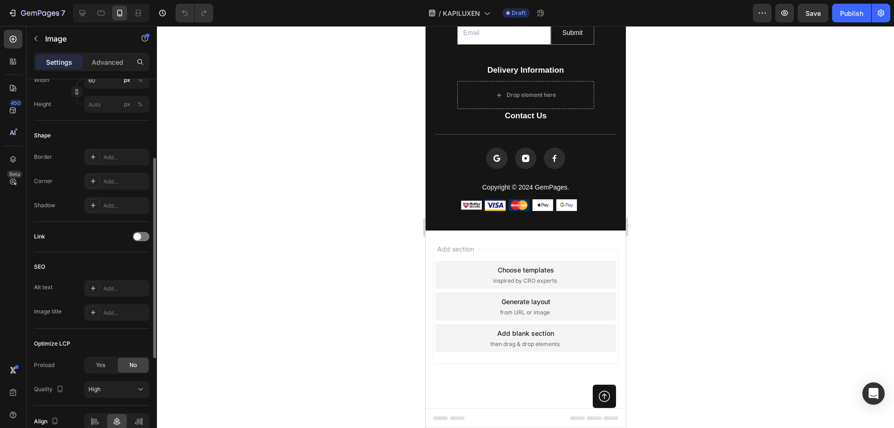
scroll to position [235, 0]
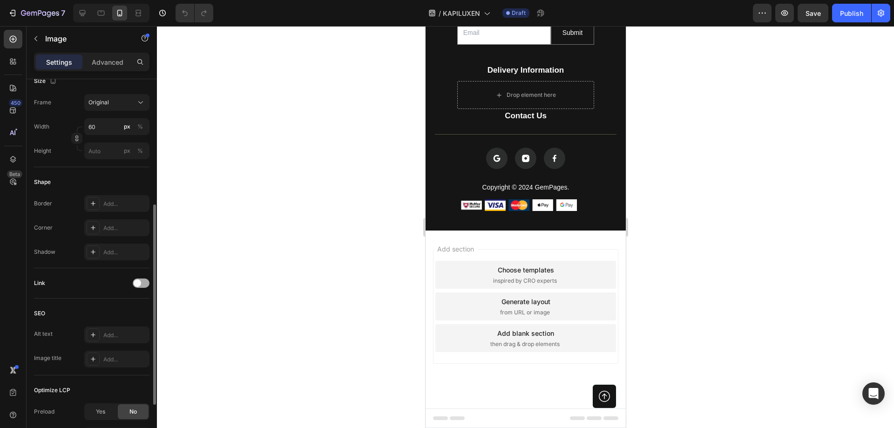
click at [136, 284] on span at bounding box center [137, 282] width 7 height 7
click at [137, 284] on div at bounding box center [141, 282] width 17 height 9
click at [138, 284] on span at bounding box center [137, 282] width 7 height 7
click at [138, 284] on div at bounding box center [141, 282] width 17 height 9
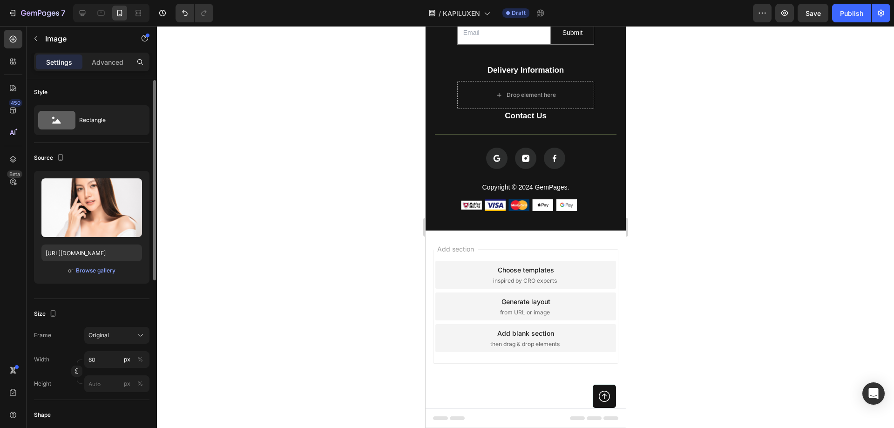
scroll to position [0, 0]
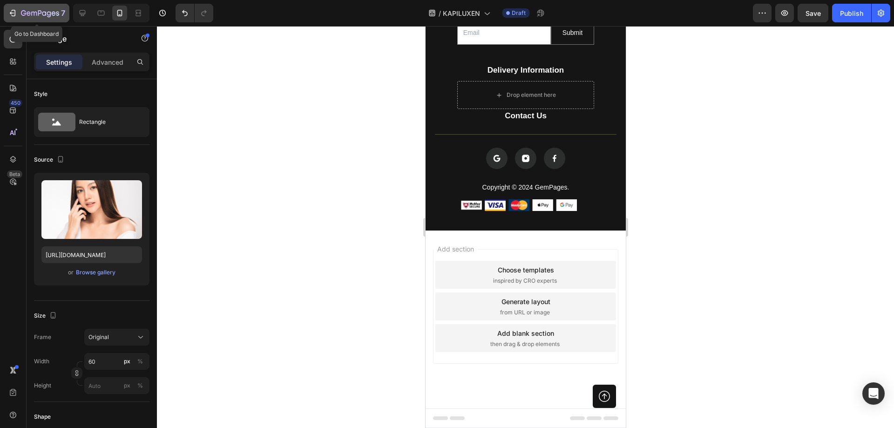
click at [40, 10] on icon "button" at bounding box center [40, 14] width 38 height 8
